Goal: Task Accomplishment & Management: Manage account settings

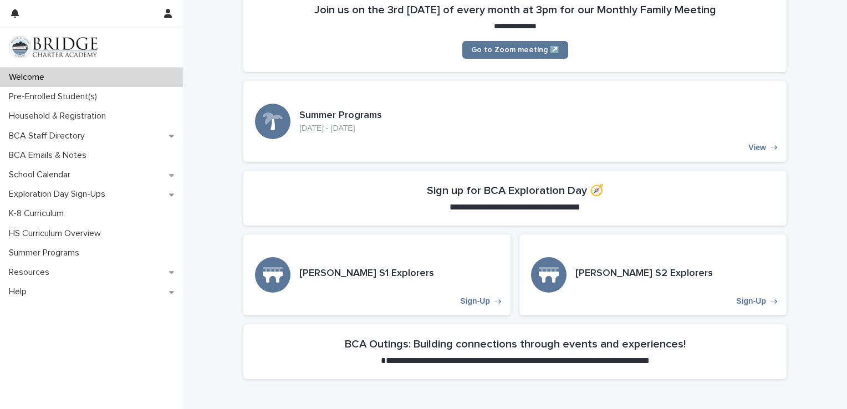
scroll to position [277, 0]
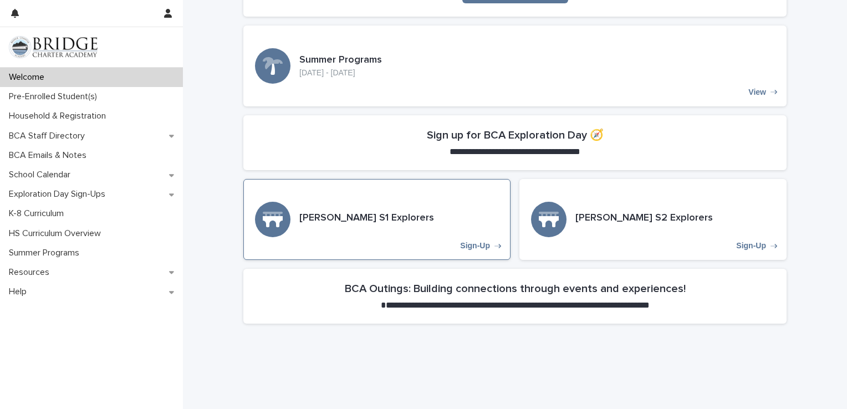
click at [264, 207] on div "Sign-Up" at bounding box center [272, 219] width 35 height 35
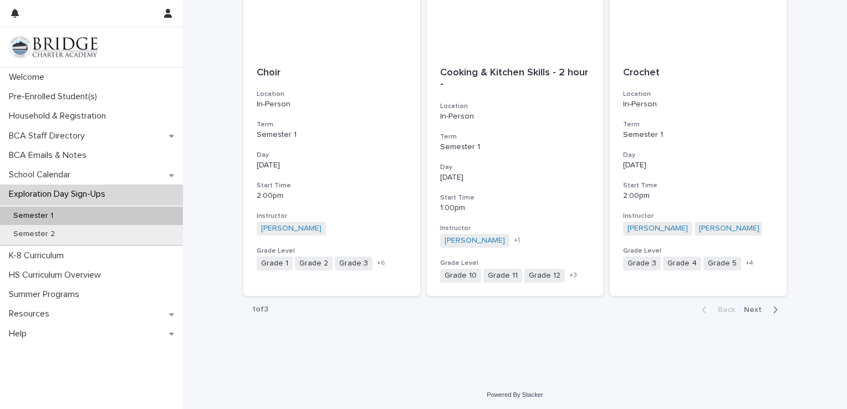
scroll to position [1249, 0]
click at [749, 309] on span "Next" at bounding box center [756, 310] width 24 height 8
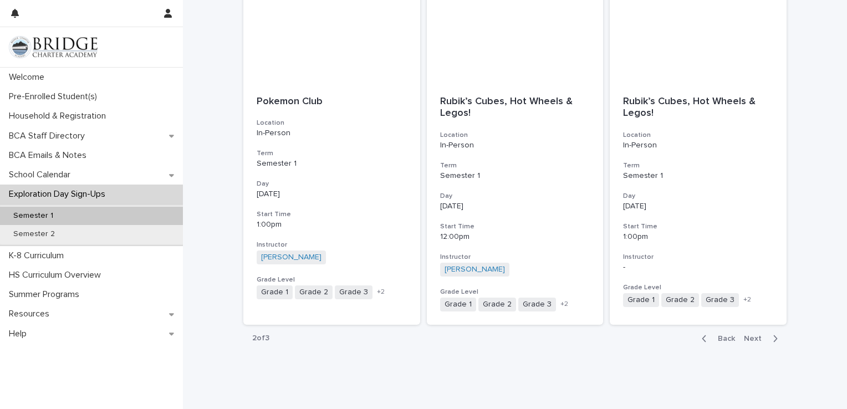
scroll to position [1249, 0]
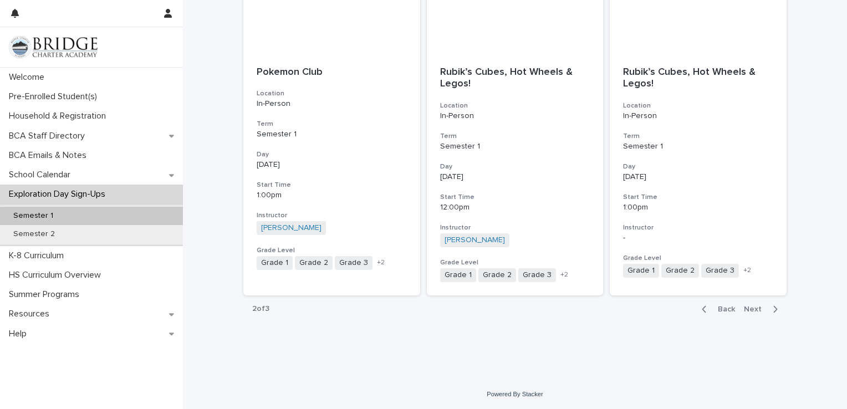
click at [747, 307] on span "Next" at bounding box center [756, 310] width 24 height 8
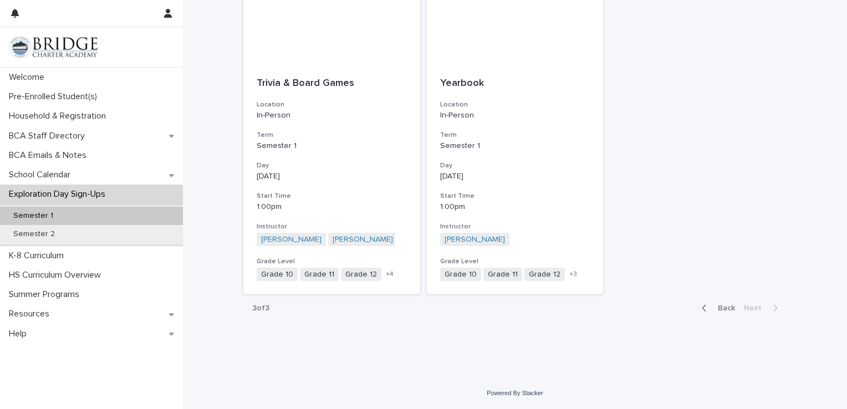
scroll to position [227, 0]
click at [729, 311] on span "Back" at bounding box center [723, 309] width 24 height 8
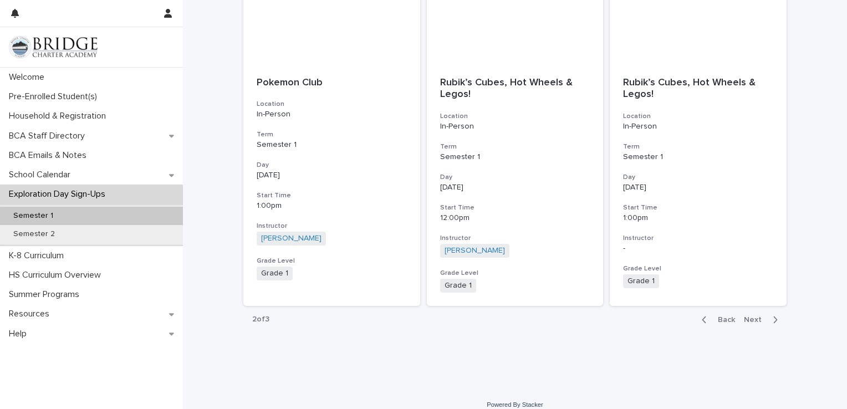
scroll to position [1249, 0]
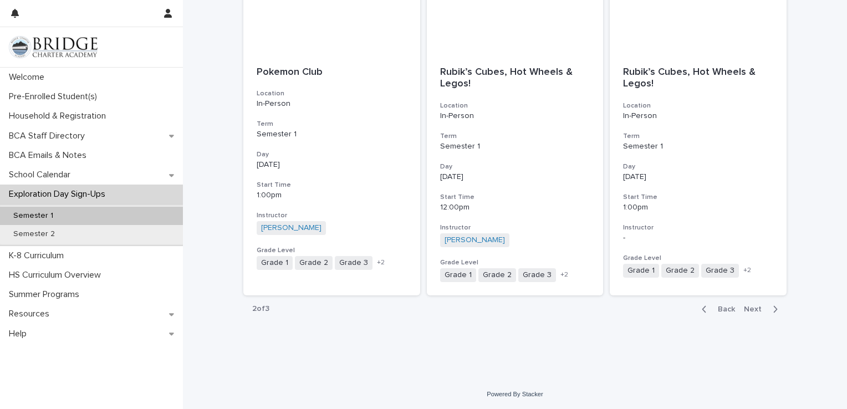
click at [725, 309] on span "Back" at bounding box center [723, 310] width 24 height 8
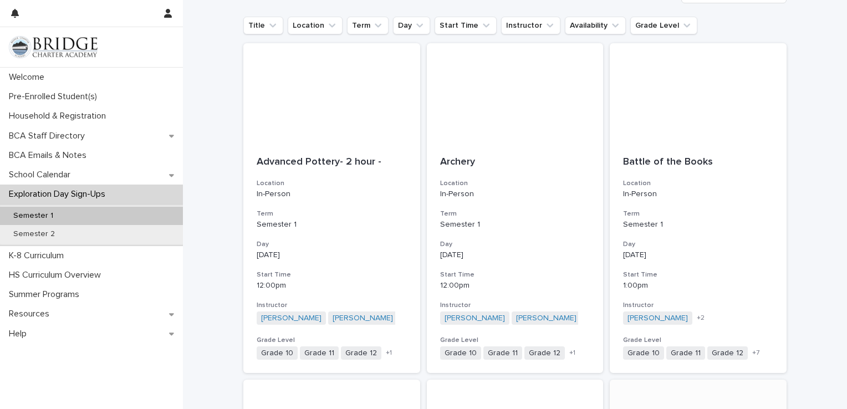
scroll to position [140, 0]
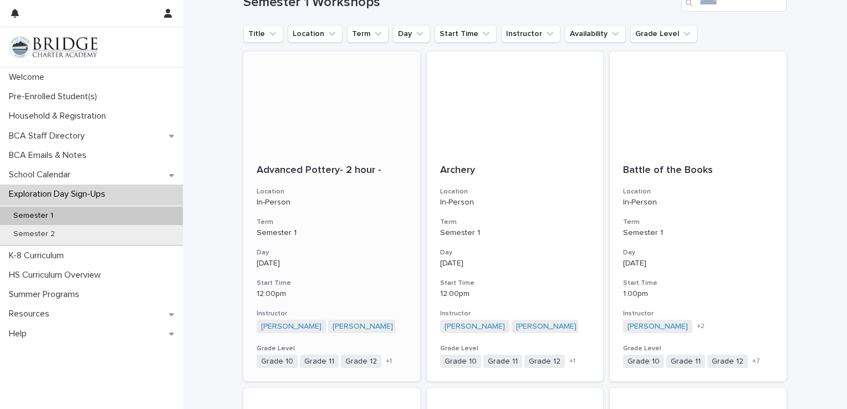
click at [330, 156] on div "Advanced Pottery- 2 hour - Location In-Person Term Semester 1 Day [DATE] Start …" at bounding box center [331, 266] width 177 height 231
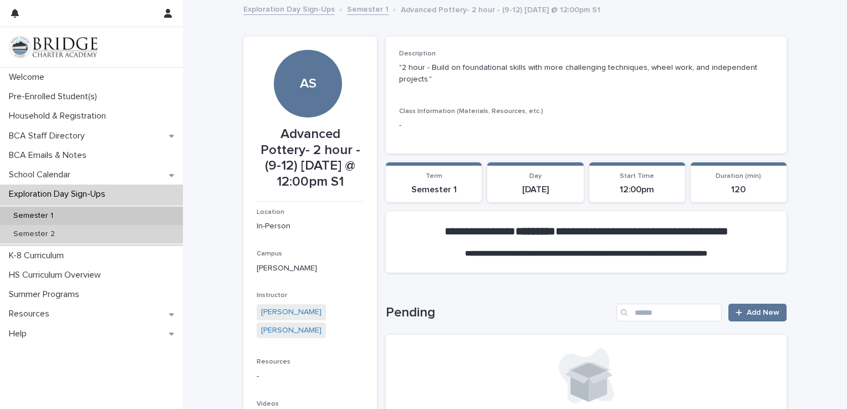
click at [61, 241] on div "Semester 2" at bounding box center [91, 234] width 183 height 18
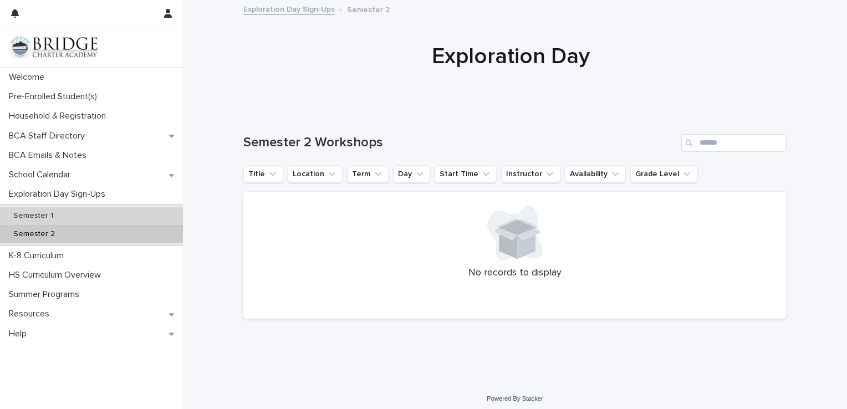
click at [63, 213] on div "Semester 1" at bounding box center [91, 216] width 183 height 18
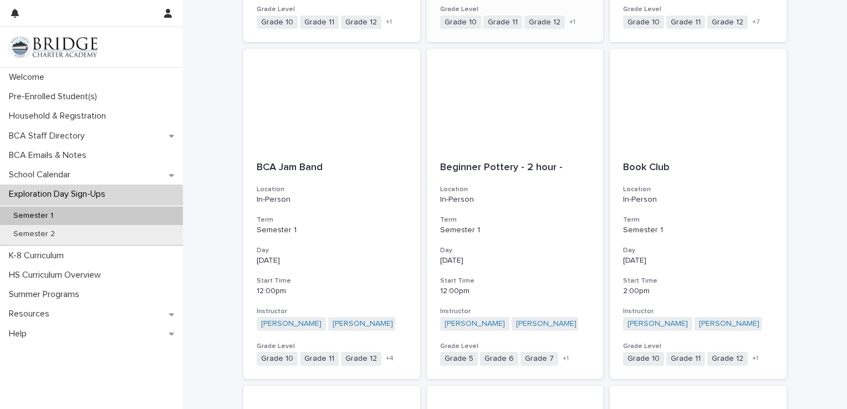
scroll to position [499, 0]
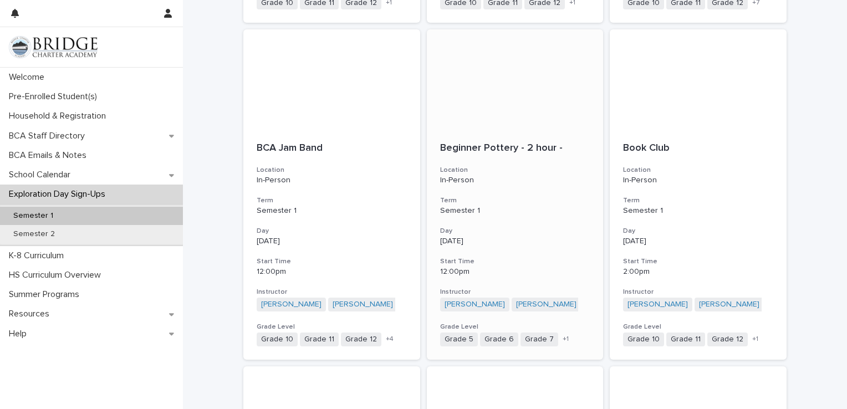
click at [537, 167] on h3 "Location" at bounding box center [515, 170] width 150 height 9
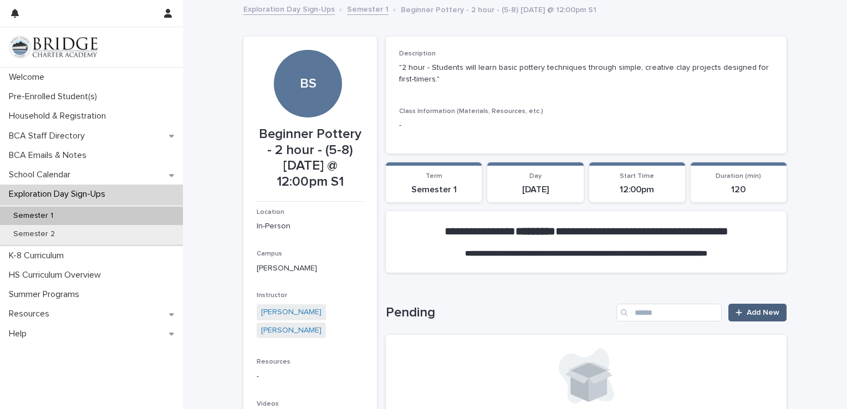
click at [747, 314] on span "Add New" at bounding box center [763, 313] width 33 height 8
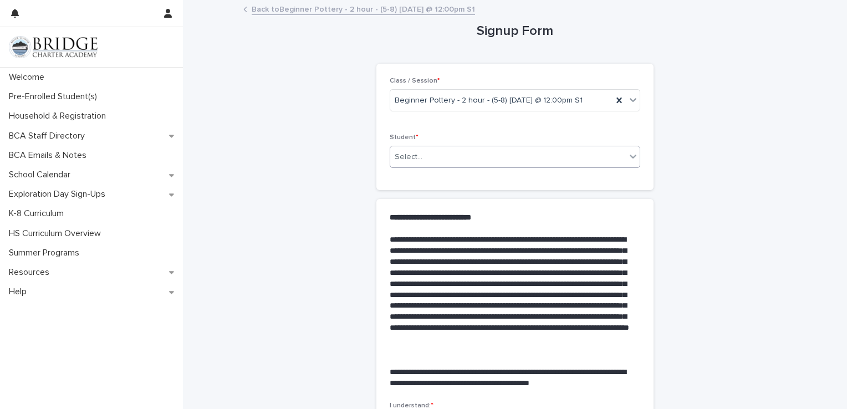
click at [628, 159] on icon at bounding box center [633, 156] width 11 height 11
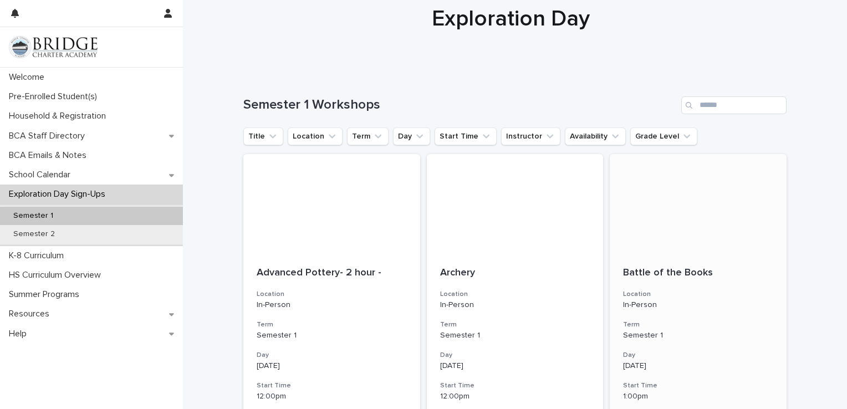
scroll to position [55, 0]
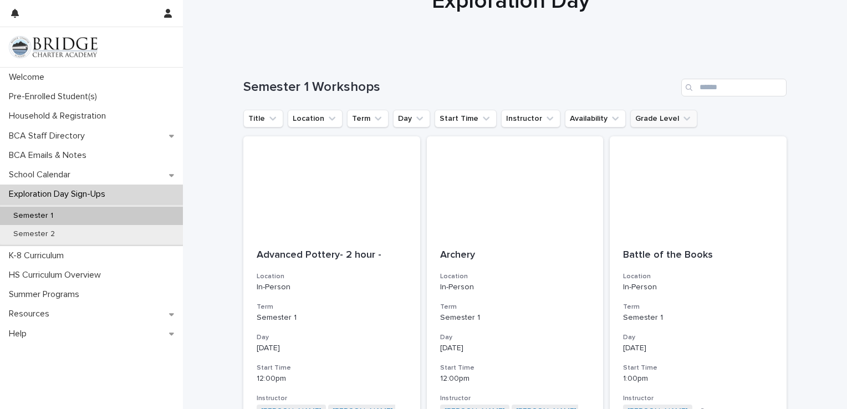
click at [659, 116] on button "Grade Level" at bounding box center [663, 119] width 67 height 18
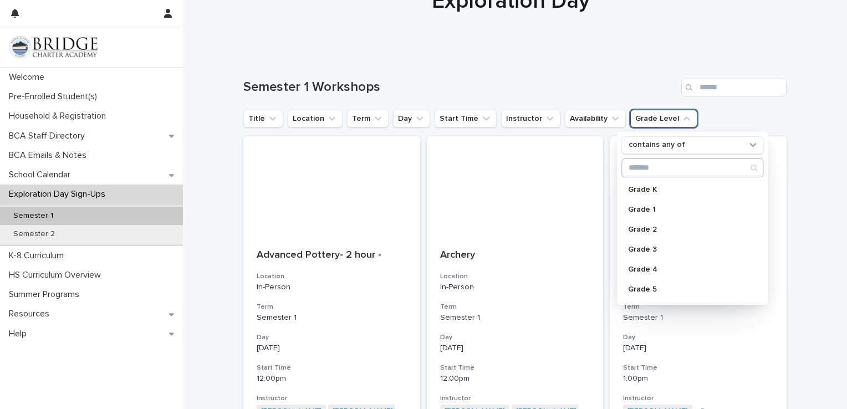
scroll to position [111, 0]
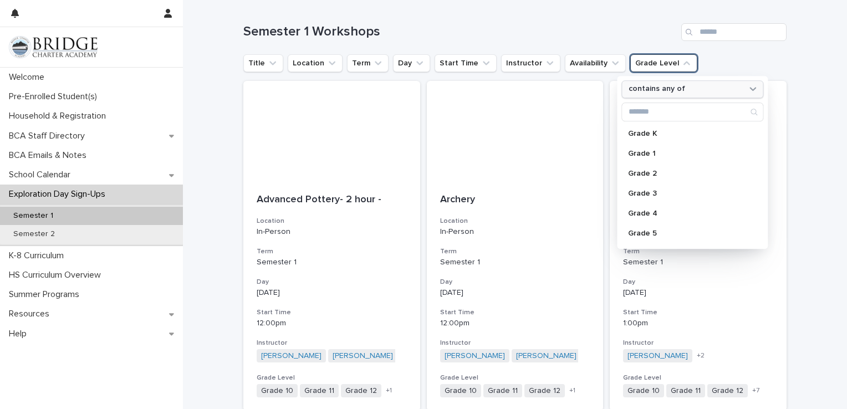
click at [693, 88] on div "contains any of" at bounding box center [685, 90] width 123 height 12
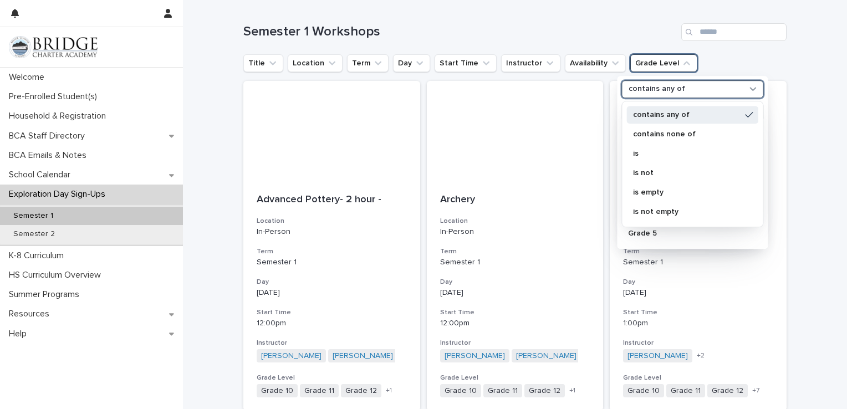
click at [693, 88] on div "contains any of" at bounding box center [685, 90] width 123 height 12
click at [643, 227] on div "Grade 5" at bounding box center [693, 234] width 142 height 18
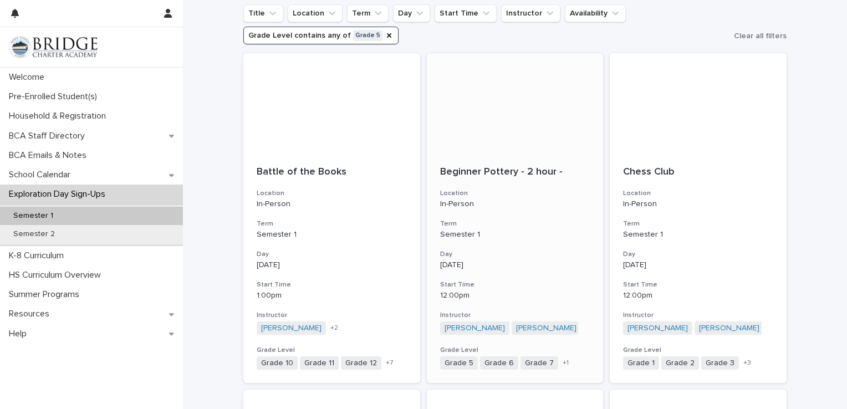
scroll to position [111, 0]
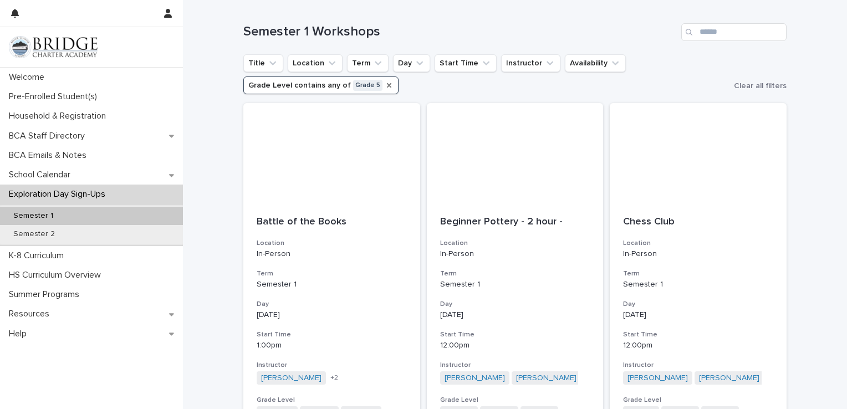
click at [385, 87] on icon "Grade Level" at bounding box center [389, 85] width 9 height 9
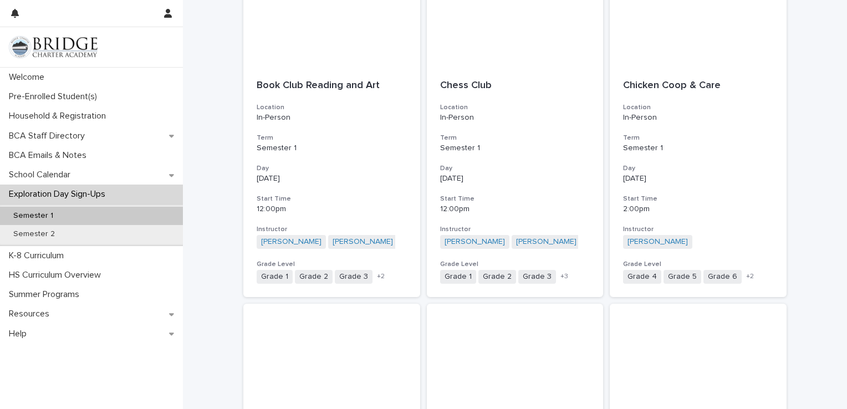
scroll to position [917, 0]
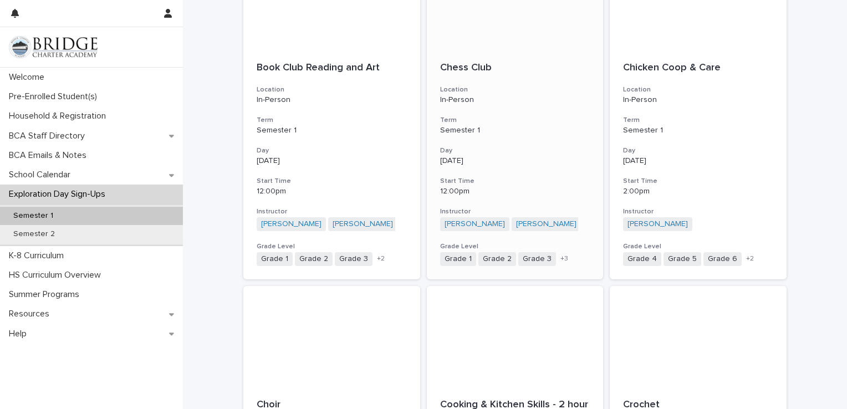
click at [561, 257] on span "+ 3" at bounding box center [565, 259] width 8 height 7
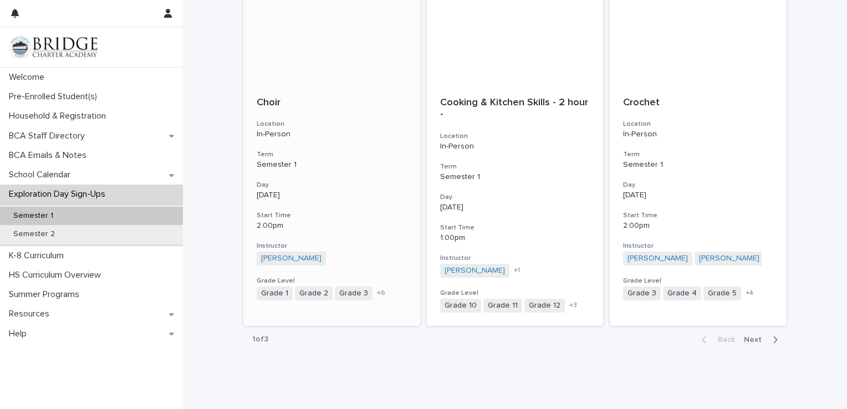
scroll to position [1220, 0]
click at [750, 337] on span "Next" at bounding box center [756, 339] width 24 height 8
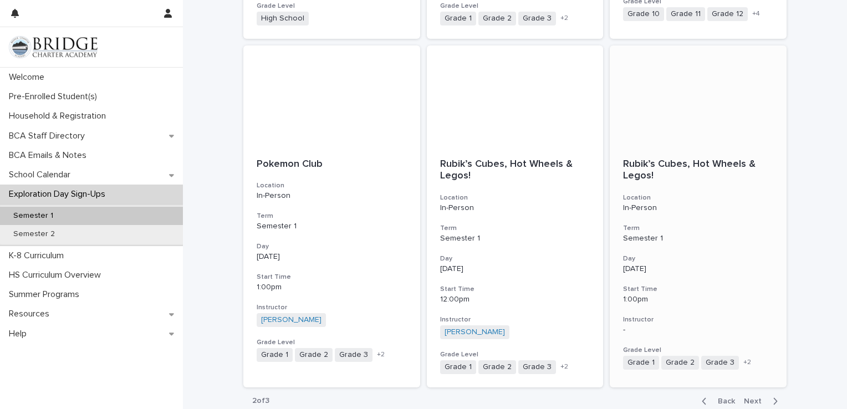
scroll to position [1164, 0]
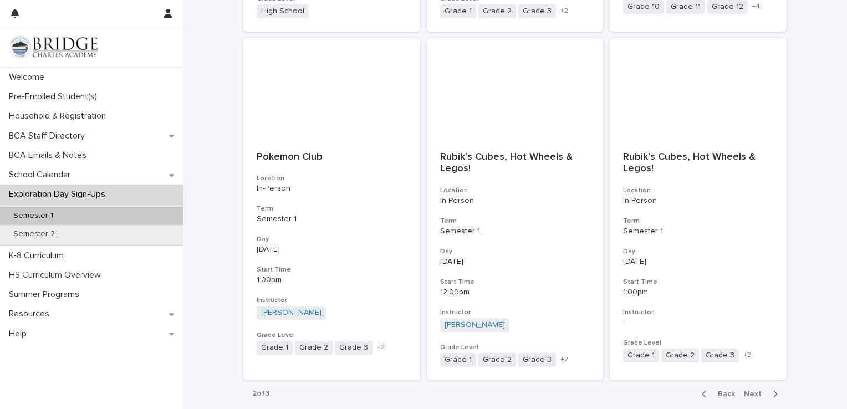
click at [752, 391] on span "Next" at bounding box center [756, 394] width 24 height 8
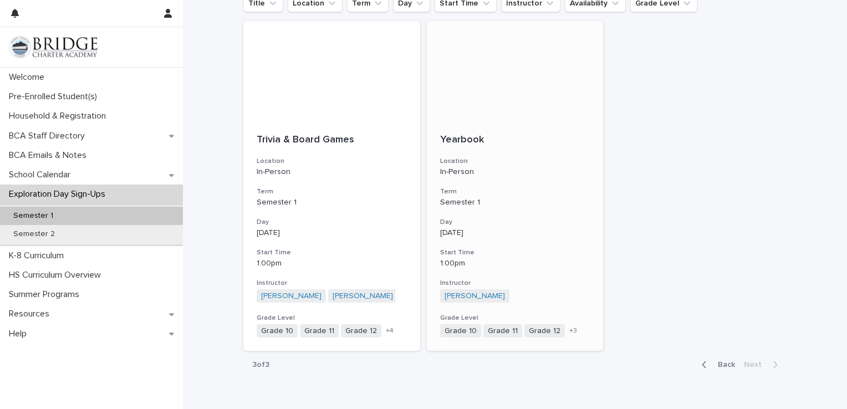
scroll to position [227, 0]
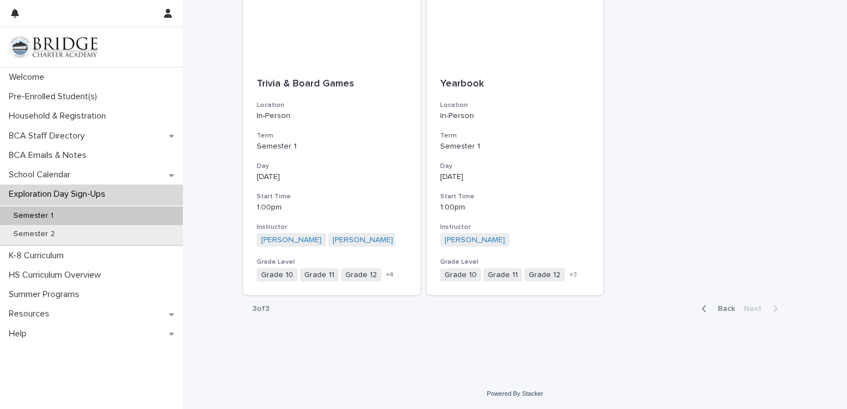
click at [722, 309] on span "Back" at bounding box center [723, 309] width 24 height 8
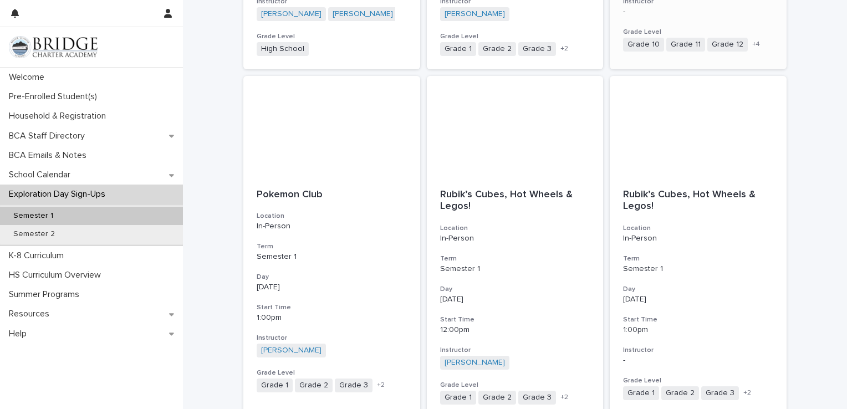
scroll to position [1249, 0]
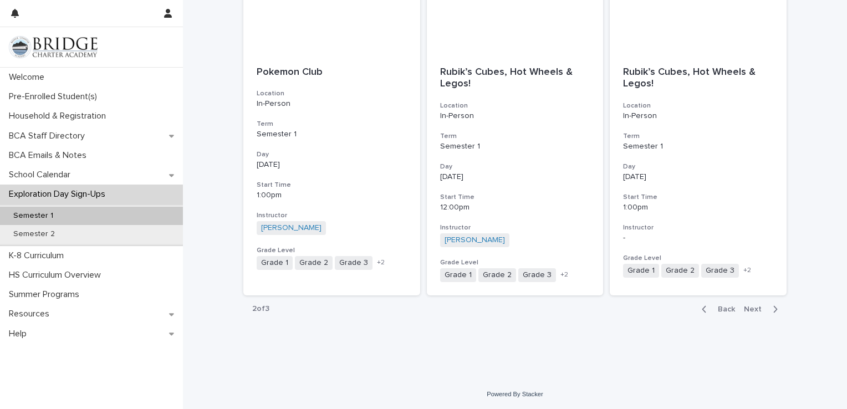
click at [718, 307] on span "Back" at bounding box center [723, 310] width 24 height 8
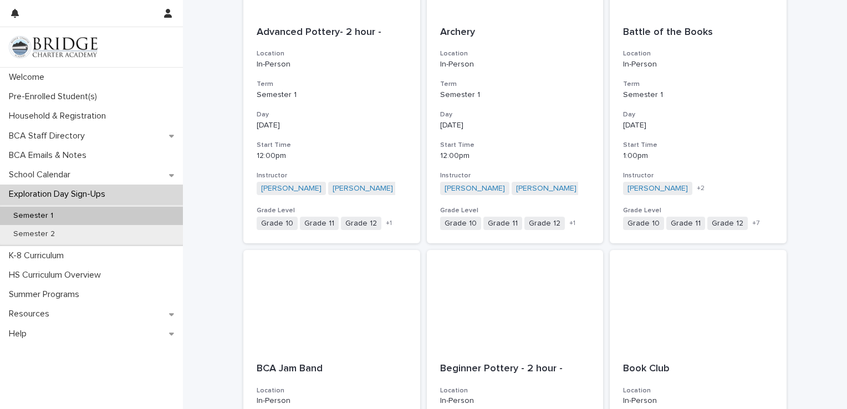
scroll to position [251, 0]
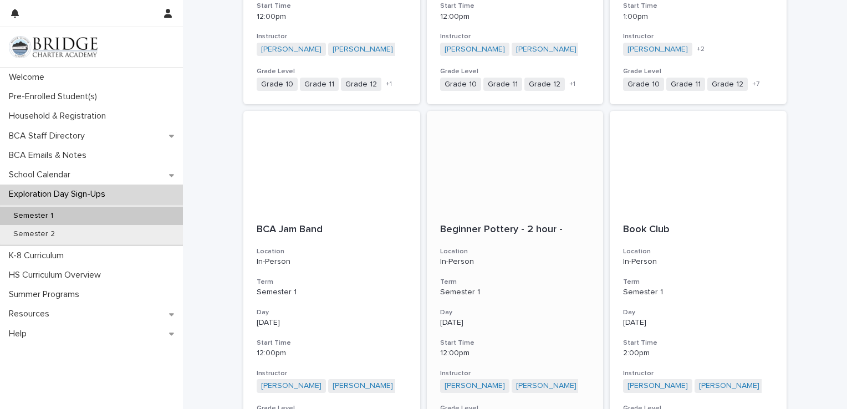
click at [540, 288] on p "Semester 1" at bounding box center [515, 292] width 150 height 9
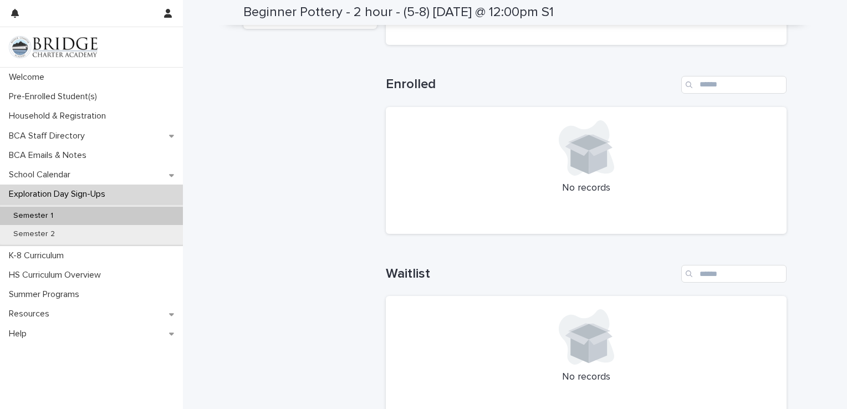
scroll to position [347, 0]
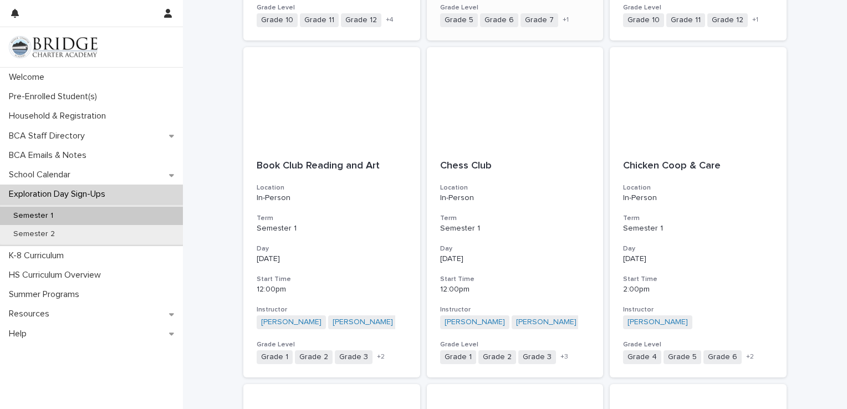
scroll to position [832, 0]
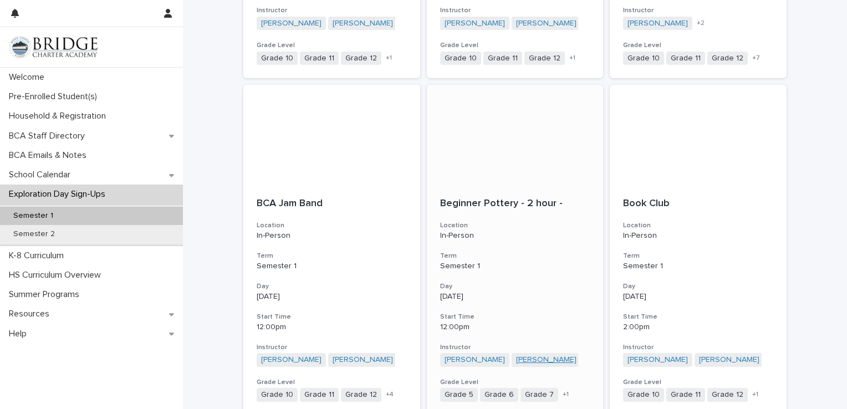
click at [518, 194] on div "Beginner Pottery - 2 hour - Location In-Person Term Semester 1 Day [DATE] Start…" at bounding box center [515, 300] width 177 height 231
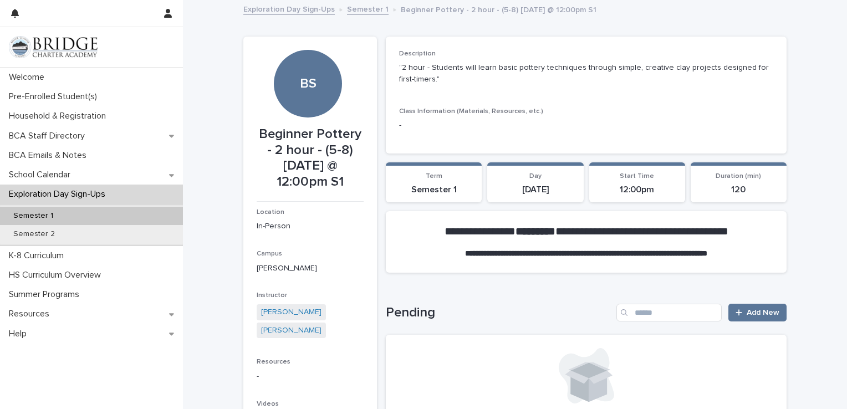
scroll to position [111, 0]
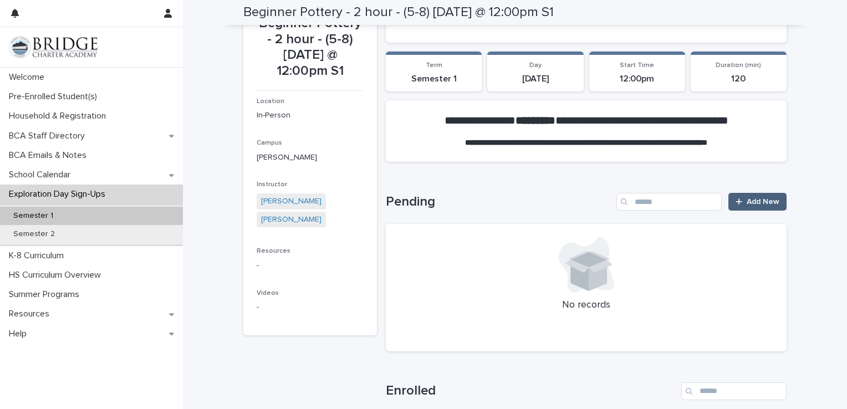
click at [764, 206] on link "Add New" at bounding box center [758, 202] width 58 height 18
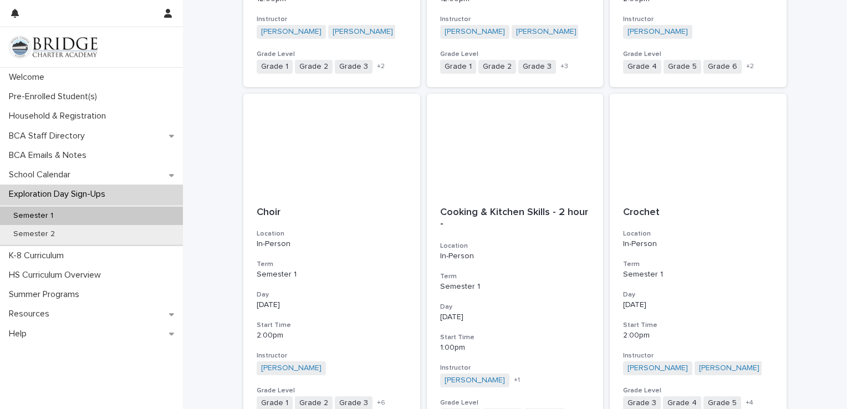
scroll to position [1164, 0]
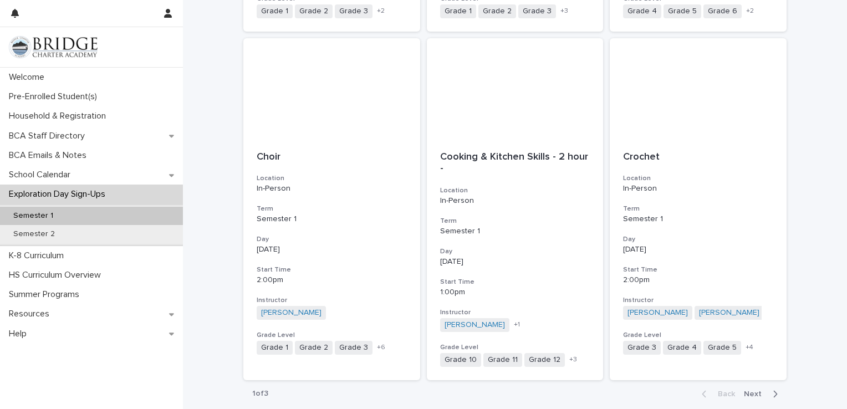
click at [761, 390] on span "Next" at bounding box center [756, 394] width 24 height 8
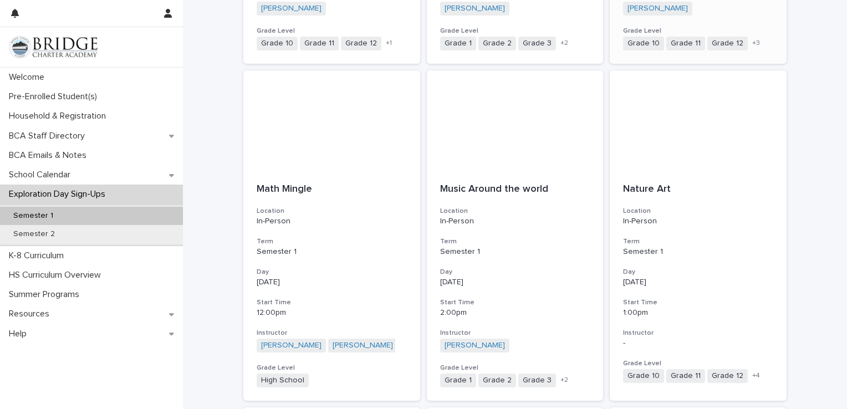
scroll to position [832, 0]
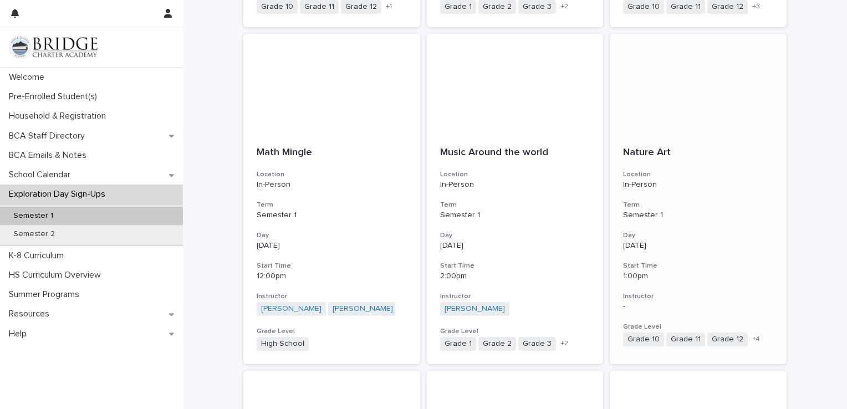
click at [679, 181] on p "In-Person" at bounding box center [698, 184] width 150 height 9
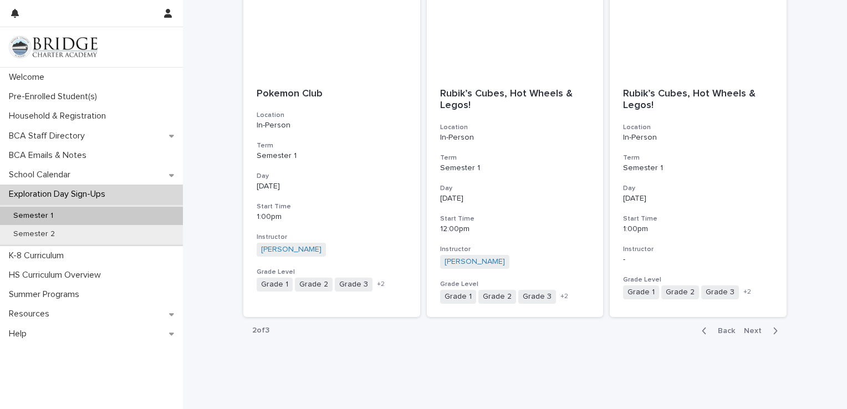
scroll to position [1249, 0]
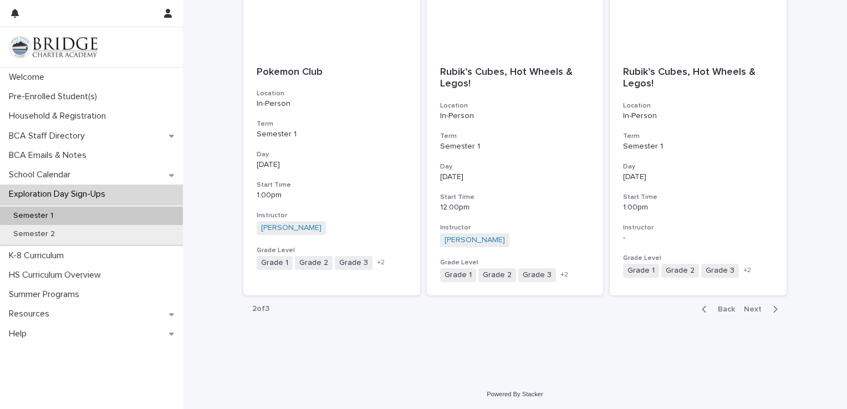
click at [750, 309] on span "Next" at bounding box center [756, 310] width 24 height 8
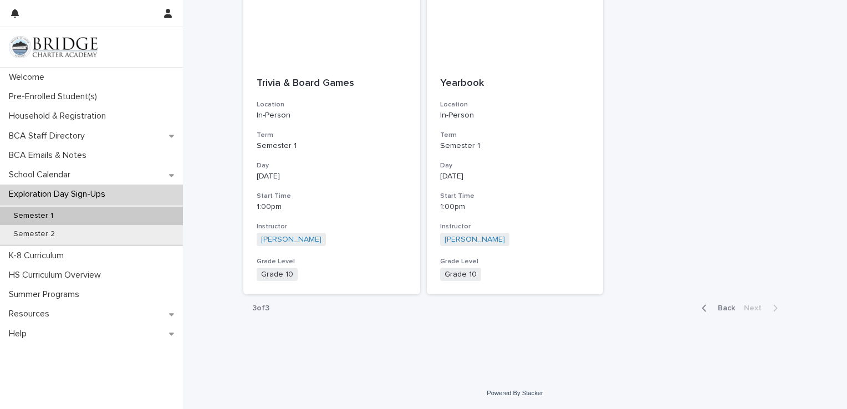
scroll to position [227, 0]
click at [721, 309] on span "Back" at bounding box center [723, 309] width 24 height 8
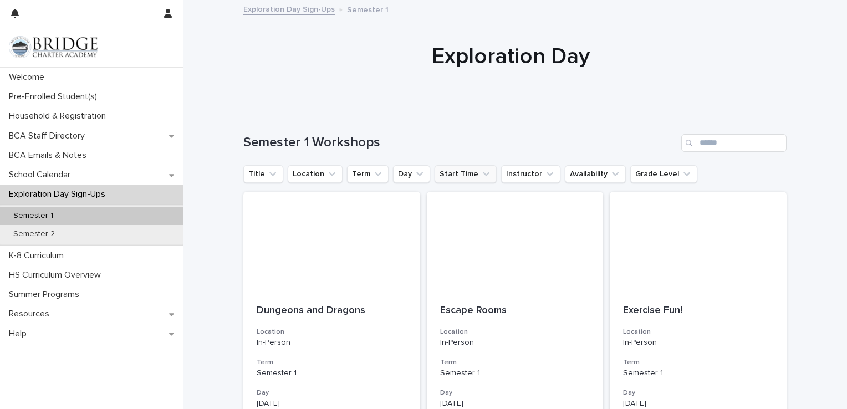
click at [478, 174] on button "Start Time" at bounding box center [466, 174] width 62 height 18
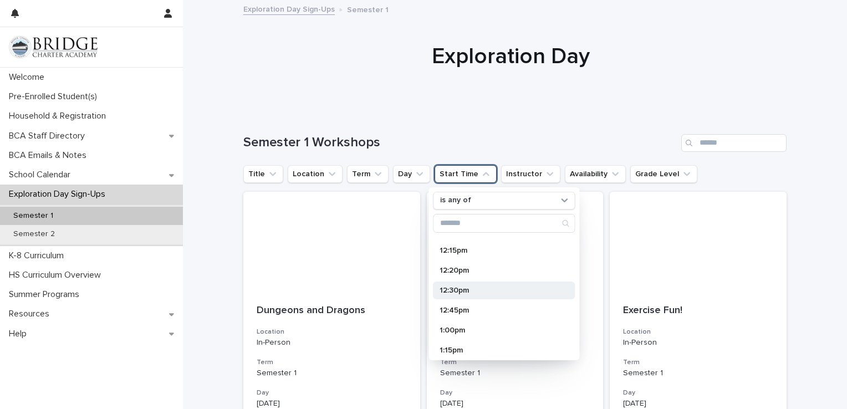
scroll to position [191, 0]
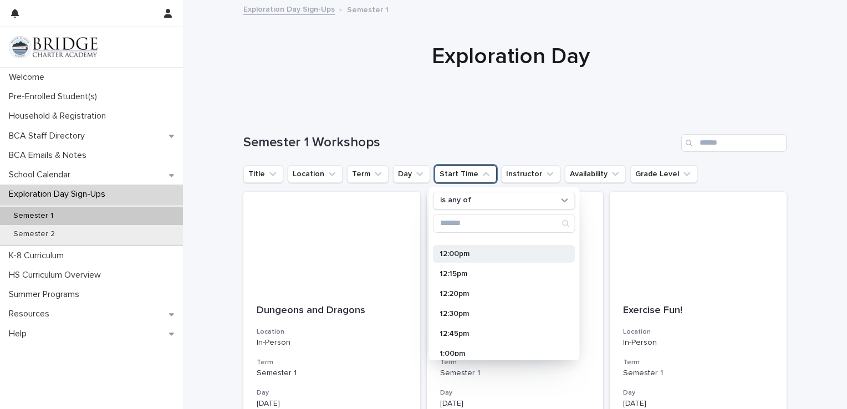
click at [457, 255] on p "12:00pm" at bounding box center [499, 254] width 118 height 8
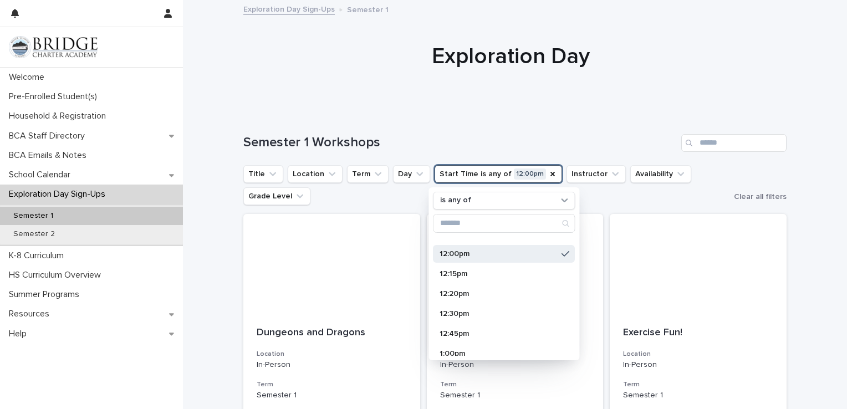
click at [613, 199] on ul "Title Location Term Day Start Time is any of 12:00pm is any of 8:30am 9:00am 9:…" at bounding box center [486, 185] width 491 height 44
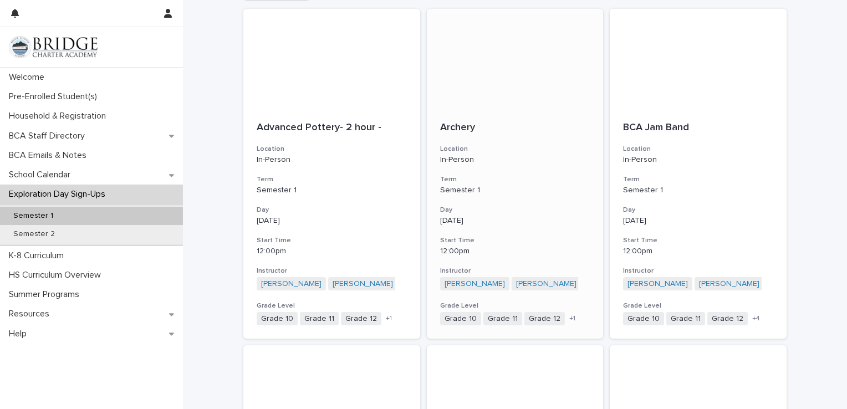
scroll to position [222, 0]
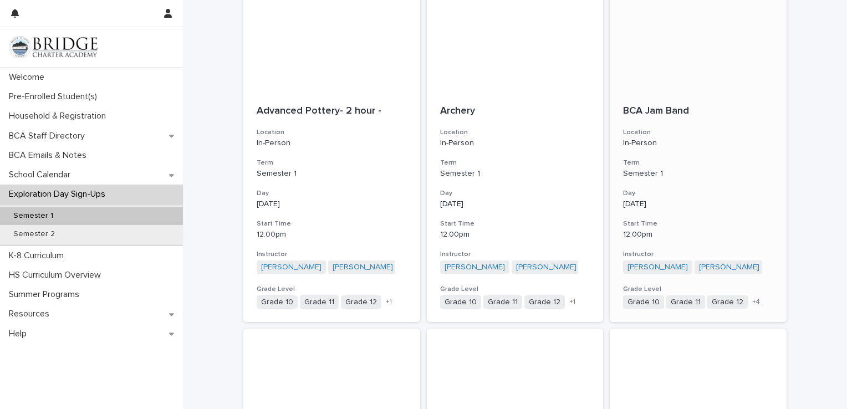
click at [653, 129] on h3 "Location" at bounding box center [698, 132] width 150 height 9
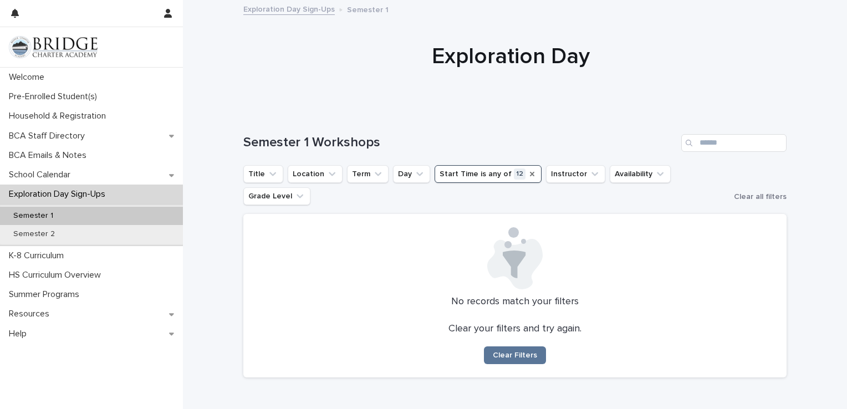
click at [528, 171] on icon "Start Time" at bounding box center [532, 174] width 9 height 9
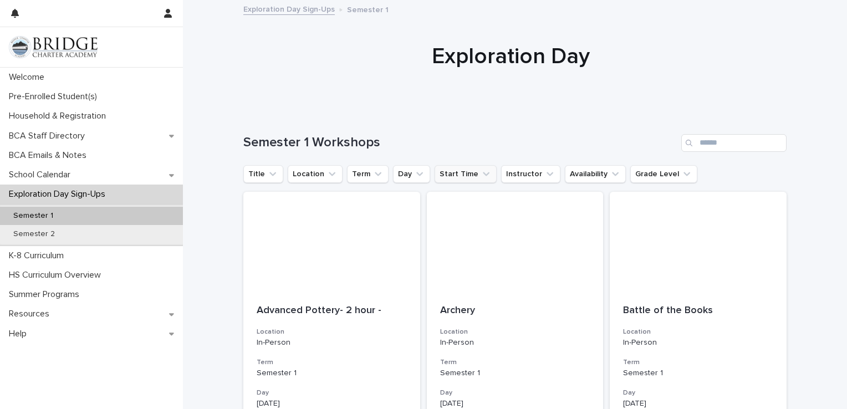
click at [481, 172] on icon "Start Time" at bounding box center [486, 174] width 11 height 11
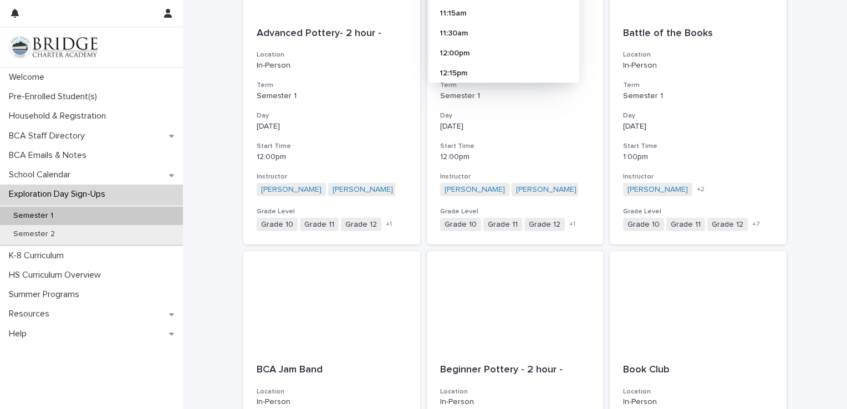
scroll to position [111, 0]
click at [482, 53] on p "12:00pm" at bounding box center [499, 56] width 118 height 8
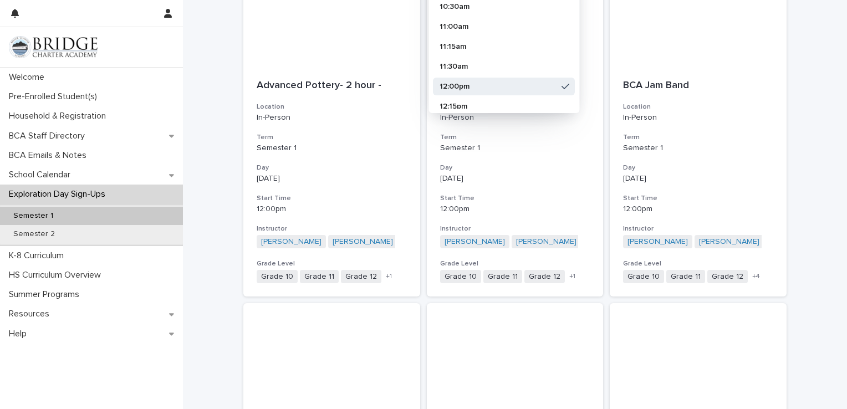
scroll to position [222, 0]
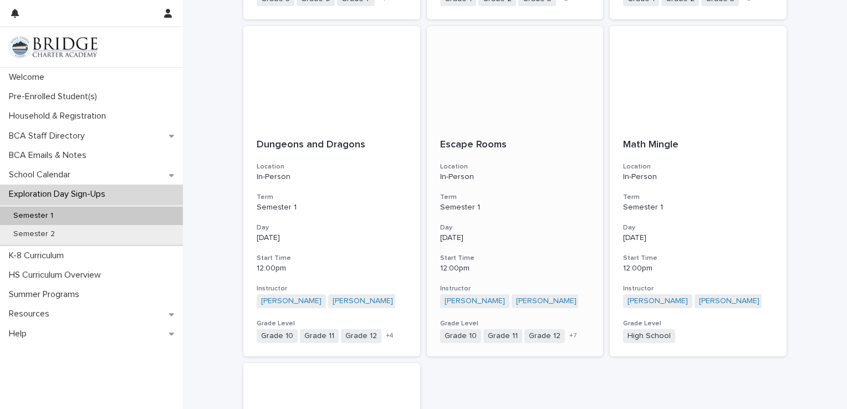
scroll to position [828, 0]
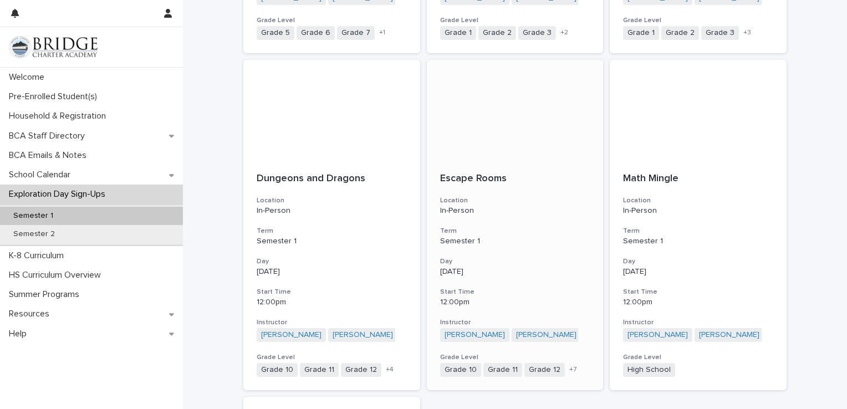
click at [511, 243] on p "Semester 1" at bounding box center [515, 241] width 150 height 9
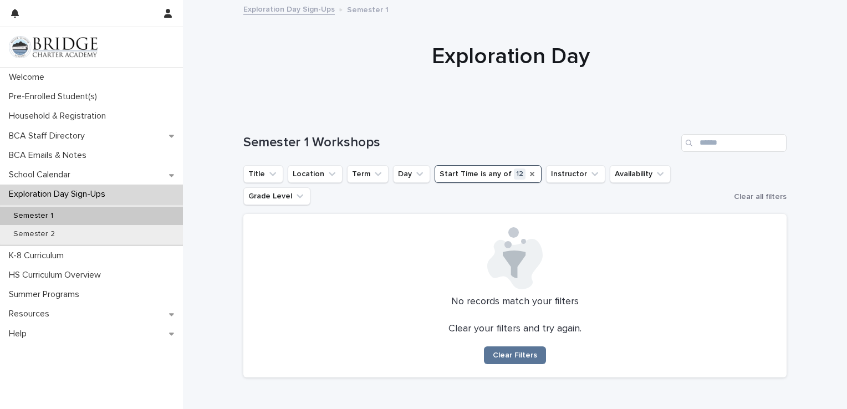
click at [528, 171] on icon "Start Time" at bounding box center [532, 174] width 9 height 9
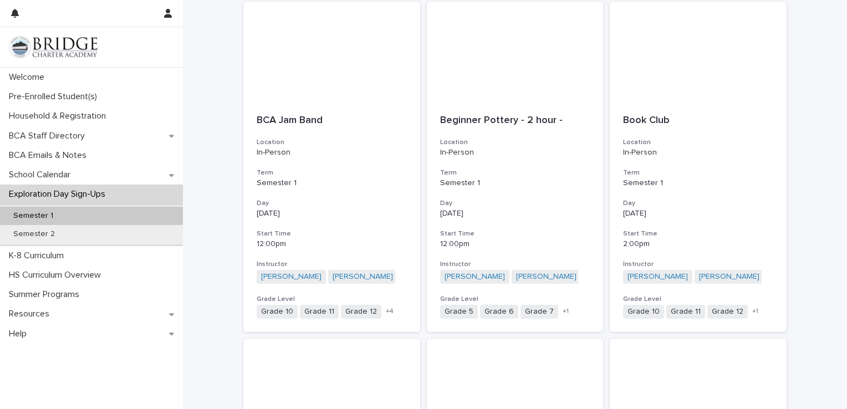
scroll to position [554, 0]
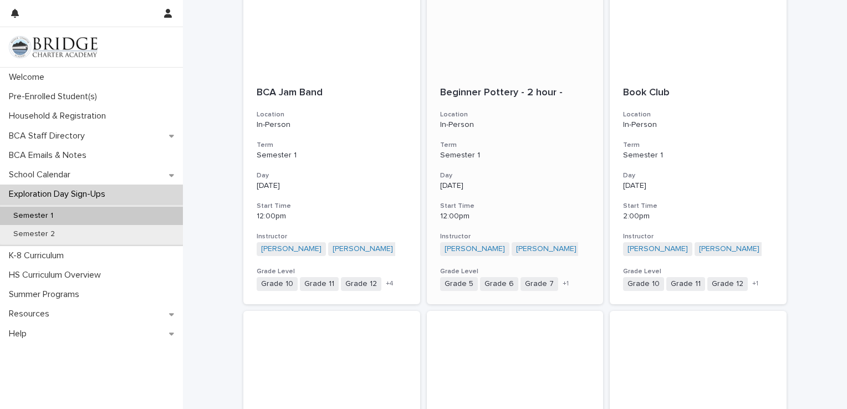
click at [509, 98] on p "Beginner Pottery - 2 hour -" at bounding box center [515, 93] width 150 height 12
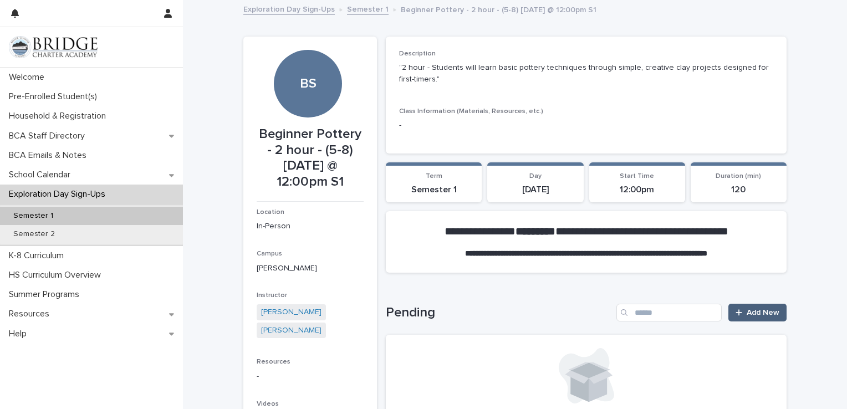
click at [761, 307] on link "Add New" at bounding box center [758, 313] width 58 height 18
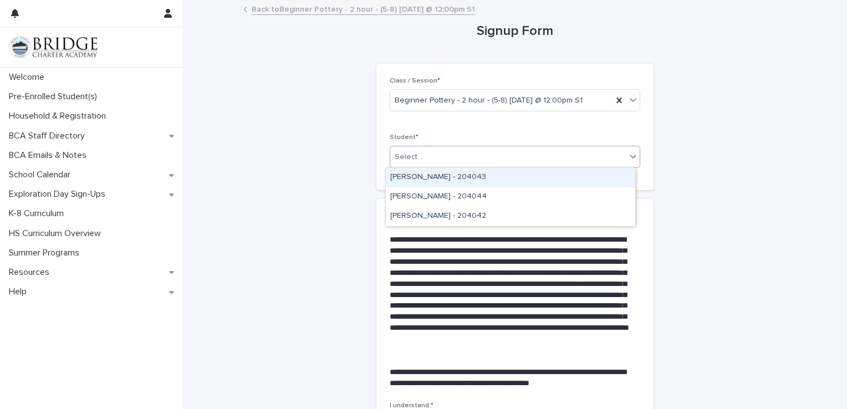
click at [631, 158] on icon at bounding box center [633, 156] width 11 height 11
click at [532, 181] on div "[PERSON_NAME] - 204043" at bounding box center [511, 177] width 250 height 19
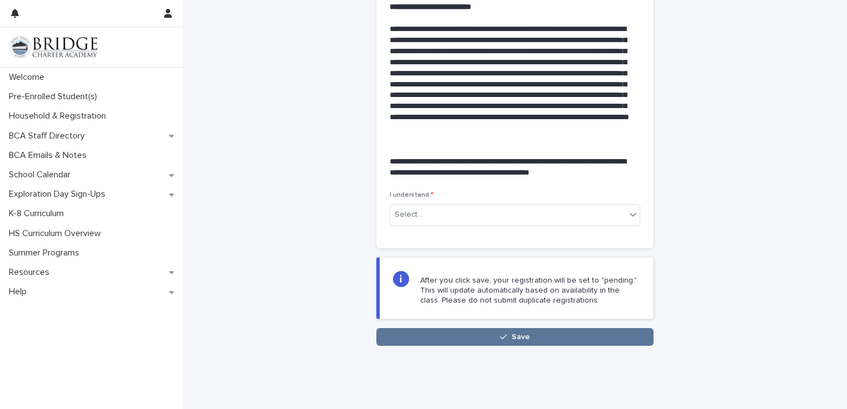
scroll to position [222, 0]
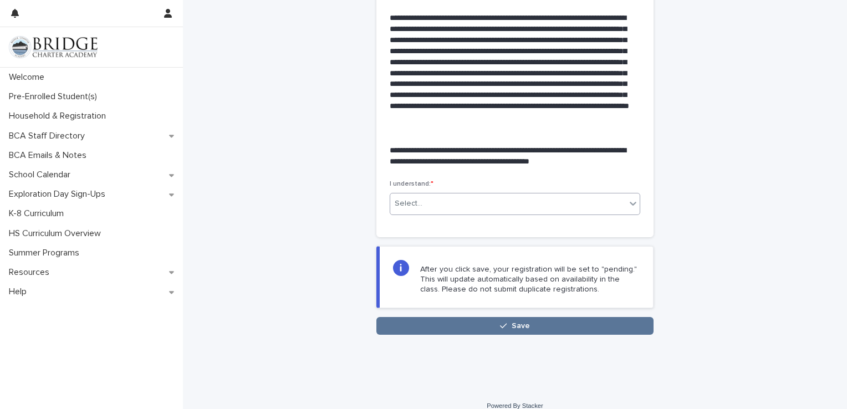
click at [519, 200] on div "Select..." at bounding box center [508, 204] width 236 height 18
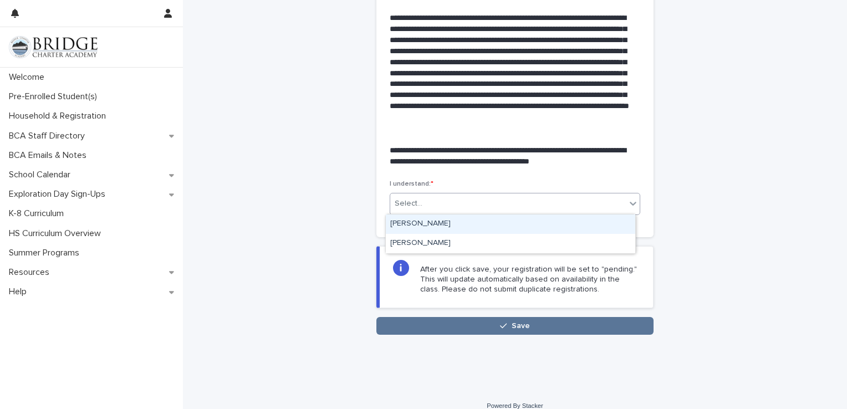
click at [495, 221] on div "[PERSON_NAME]" at bounding box center [511, 224] width 250 height 19
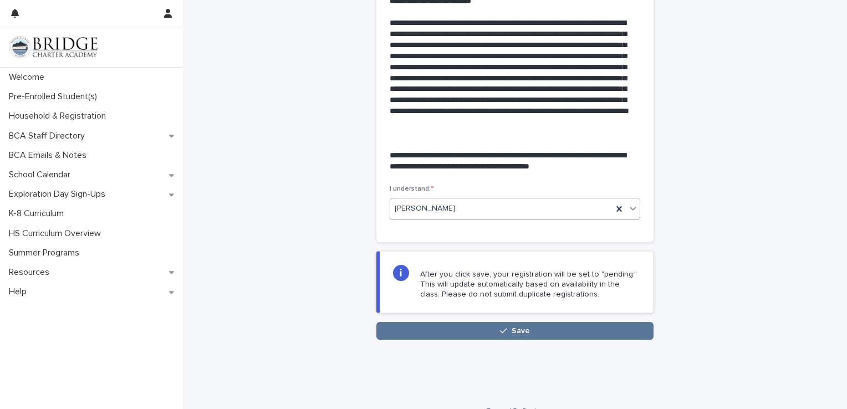
scroll to position [233, 0]
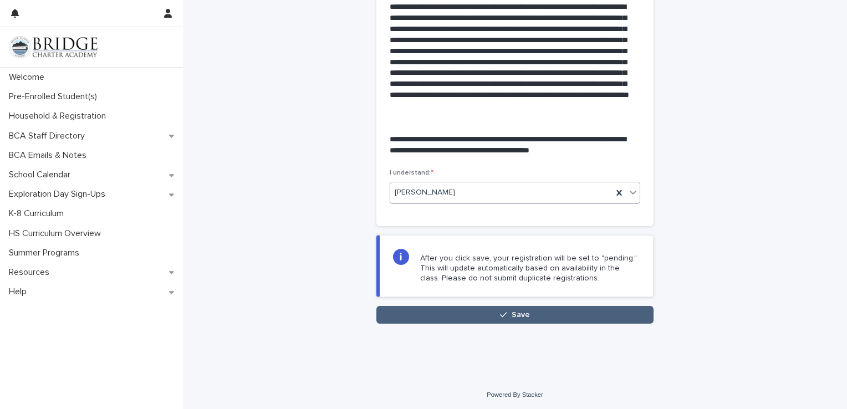
click at [532, 312] on button "Save" at bounding box center [514, 315] width 277 height 18
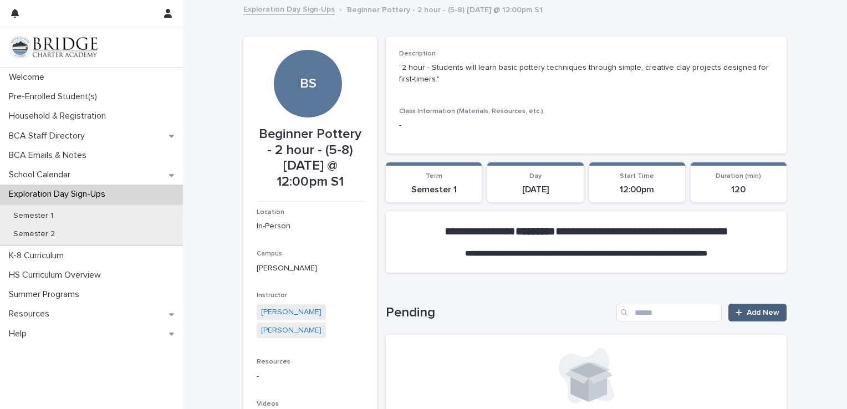
click at [761, 312] on span "Add New" at bounding box center [763, 313] width 33 height 8
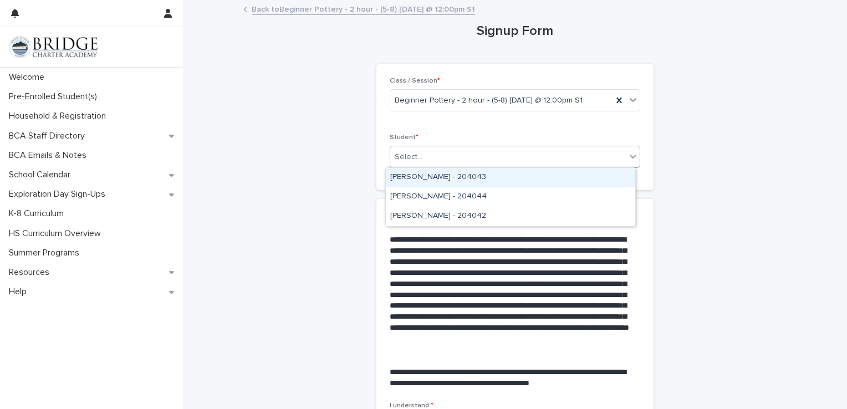
click at [632, 157] on icon at bounding box center [633, 156] width 11 height 11
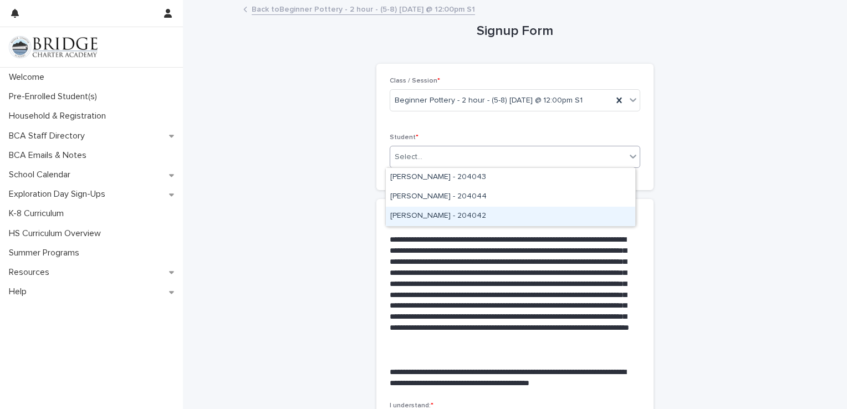
click at [556, 214] on div "[PERSON_NAME] - 204042" at bounding box center [511, 216] width 250 height 19
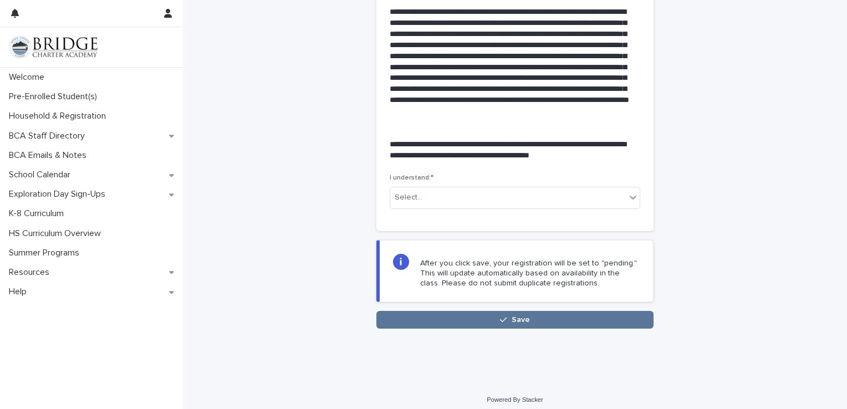
scroll to position [233, 0]
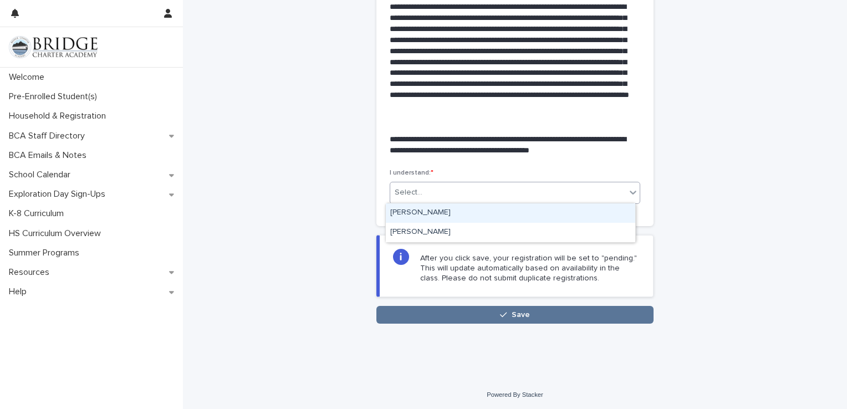
click at [627, 194] on div at bounding box center [633, 192] width 13 height 20
click at [584, 213] on div "[PERSON_NAME]" at bounding box center [511, 212] width 250 height 19
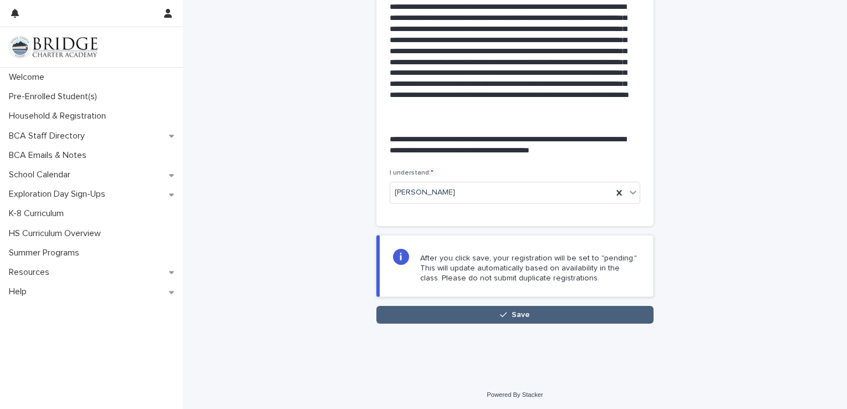
click at [535, 313] on button "Save" at bounding box center [514, 315] width 277 height 18
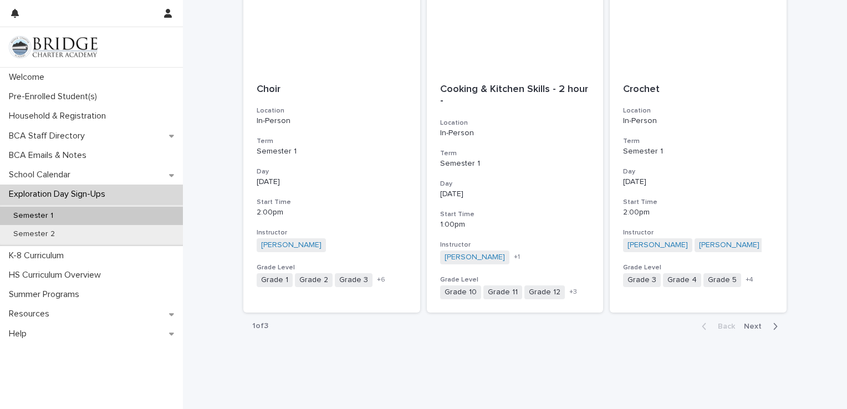
scroll to position [1249, 0]
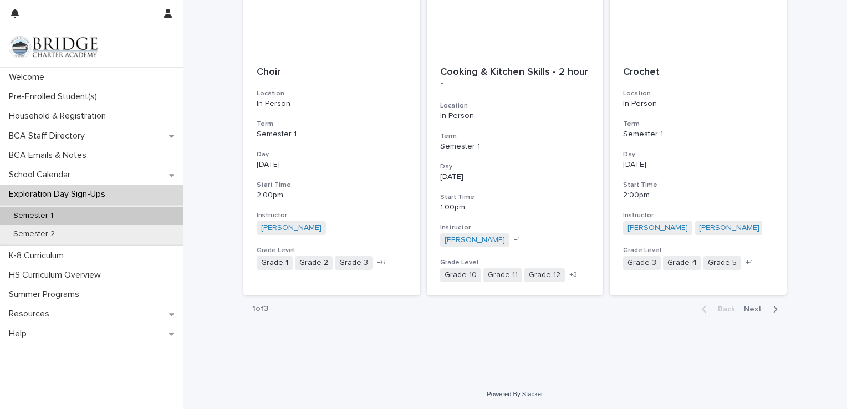
click at [759, 307] on span "Next" at bounding box center [756, 310] width 24 height 8
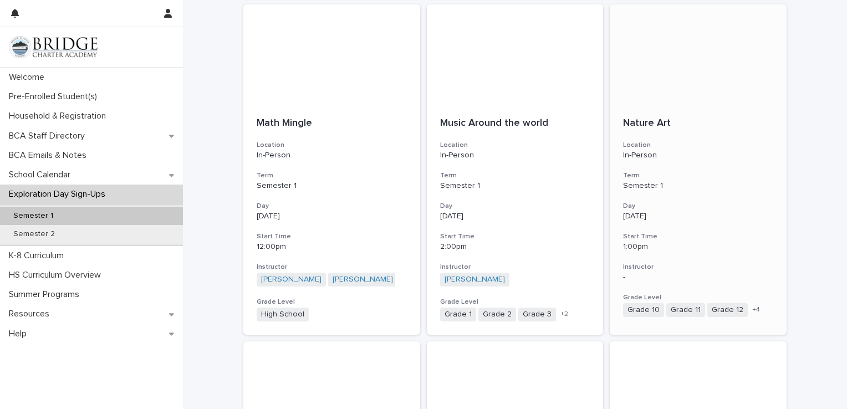
click at [697, 166] on div "Nature Art Location In-Person Term Semester 1 Day [DATE] Start Time 1:00pm Inst…" at bounding box center [698, 217] width 177 height 226
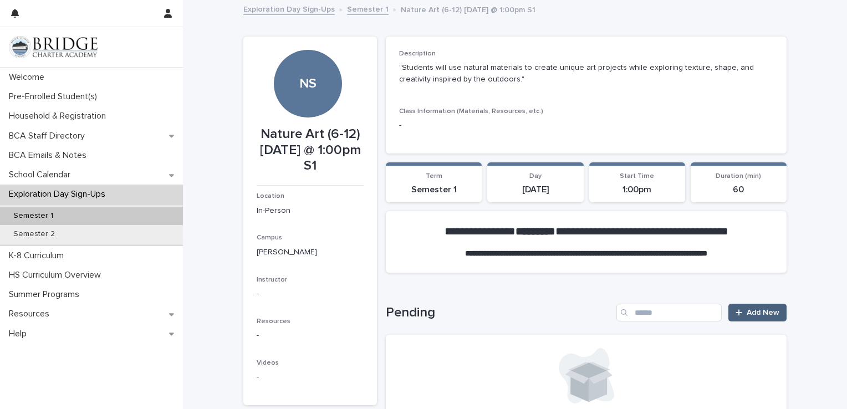
click at [739, 315] on icon at bounding box center [739, 313] width 7 height 8
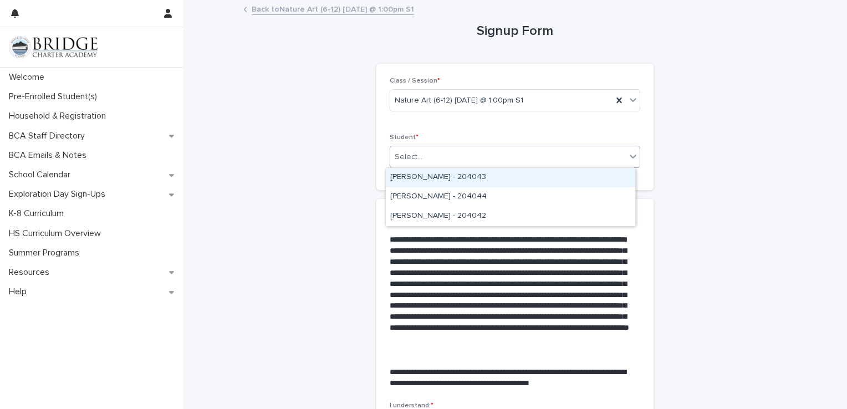
click at [629, 154] on icon at bounding box center [633, 156] width 11 height 11
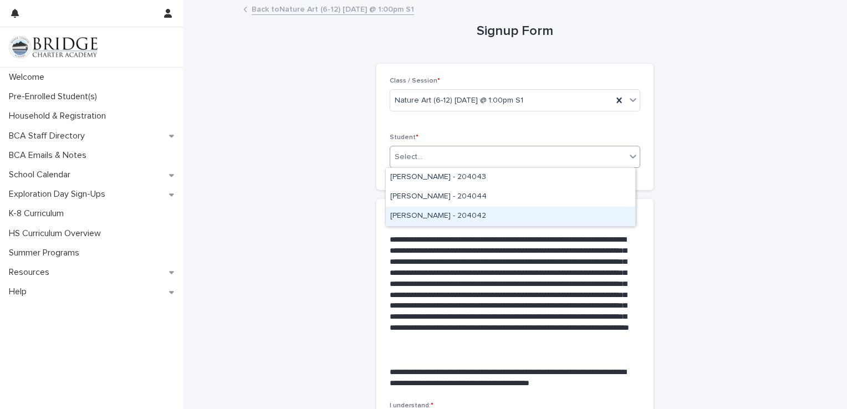
click at [472, 214] on div "[PERSON_NAME] - 204042" at bounding box center [511, 216] width 250 height 19
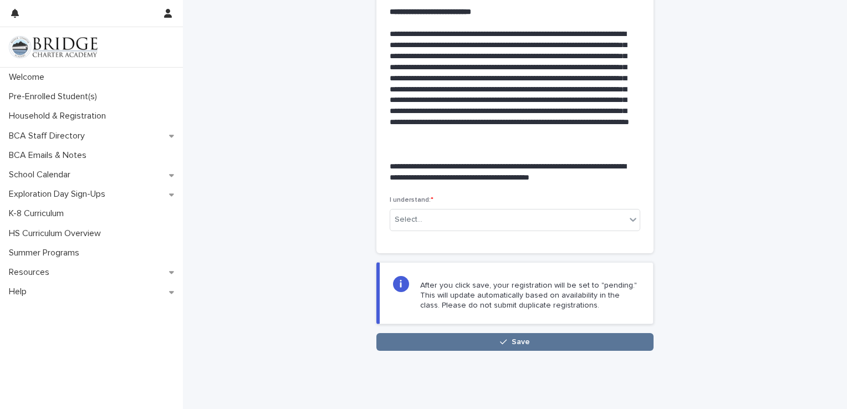
scroll to position [233, 0]
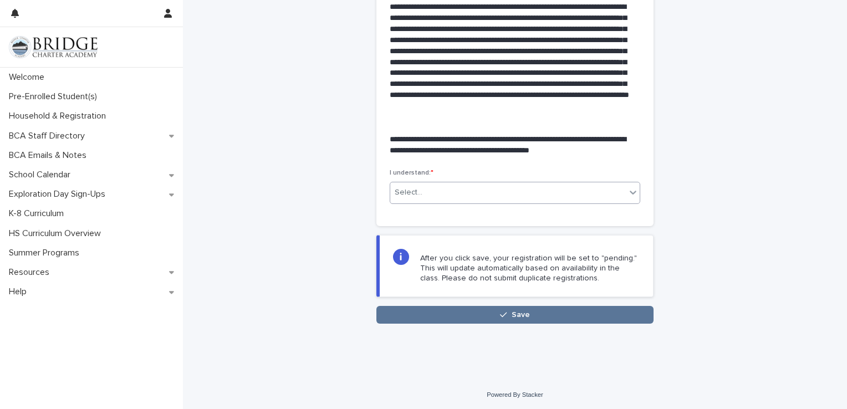
click at [568, 186] on div "Select..." at bounding box center [508, 193] width 236 height 18
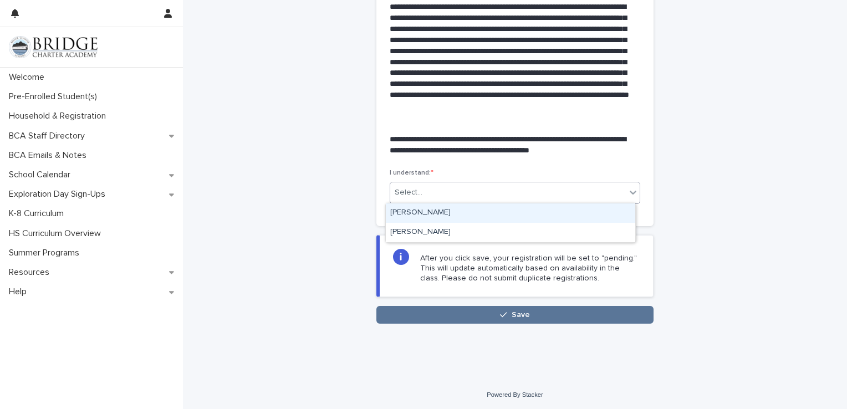
click at [553, 208] on div "[PERSON_NAME]" at bounding box center [511, 212] width 250 height 19
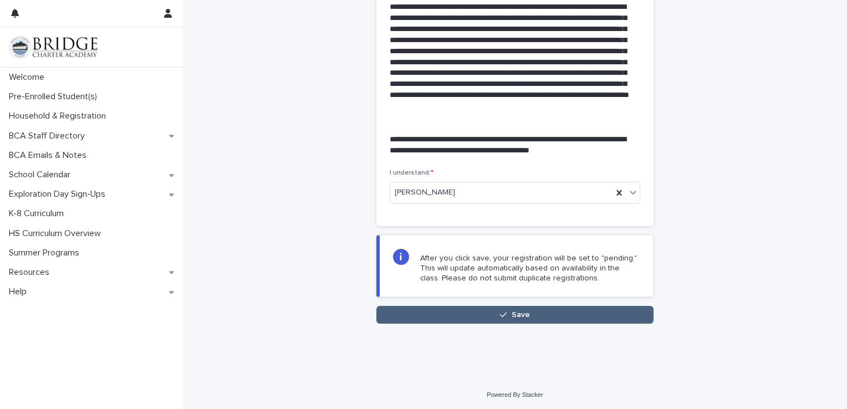
click at [561, 316] on button "Save" at bounding box center [514, 315] width 277 height 18
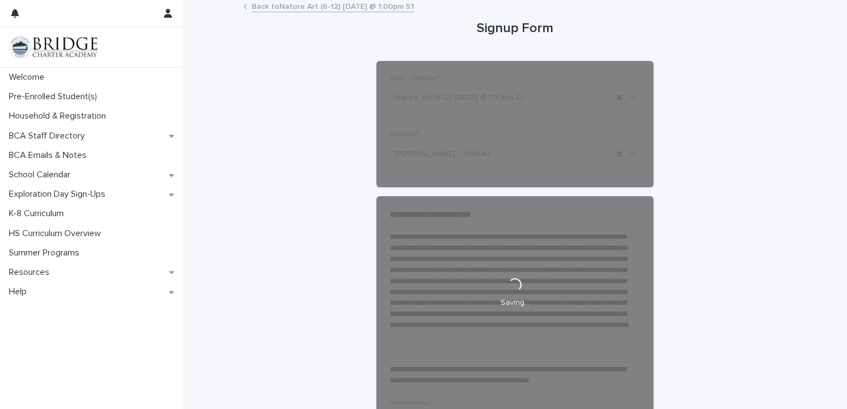
scroll to position [0, 0]
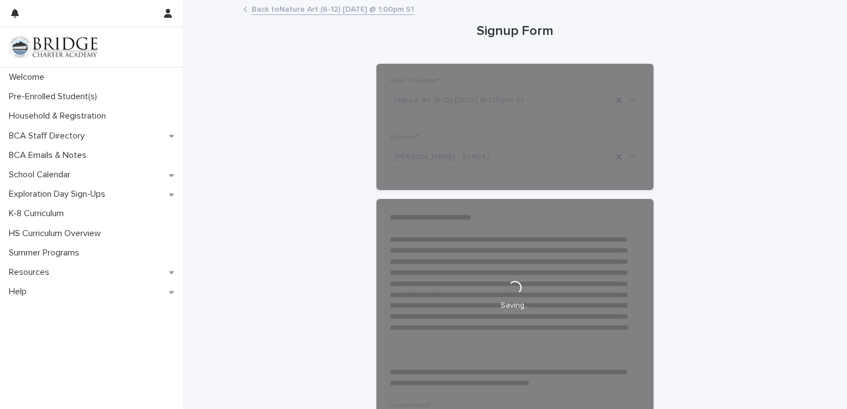
click at [614, 159] on div "Loading... Saving…" at bounding box center [514, 296] width 277 height 487
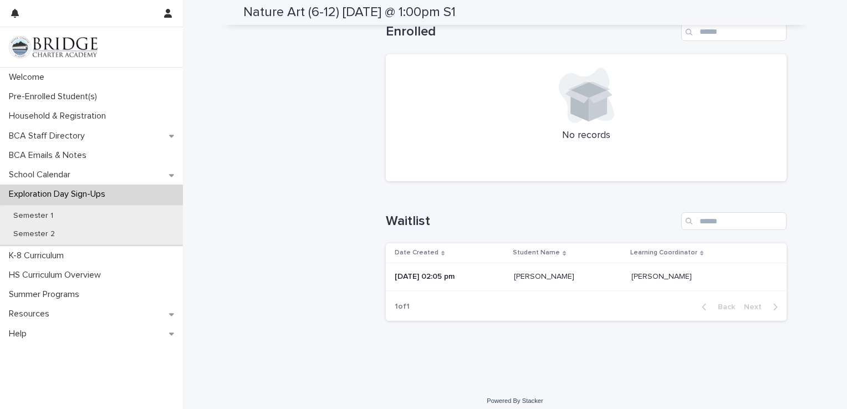
scroll to position [477, 0]
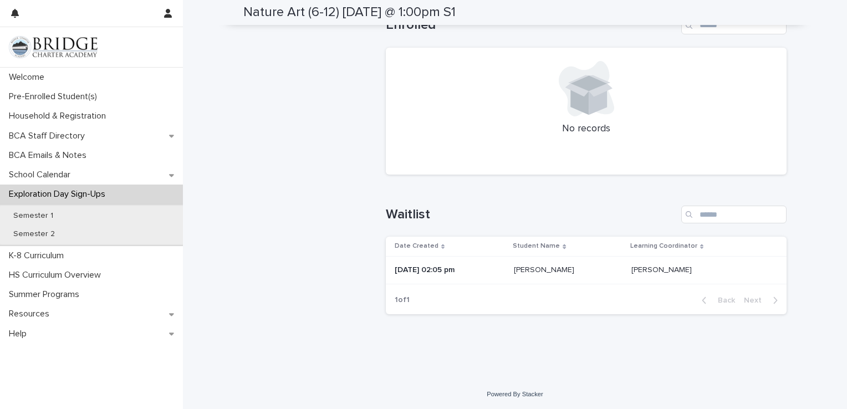
click at [544, 269] on p "[PERSON_NAME]" at bounding box center [545, 269] width 63 height 12
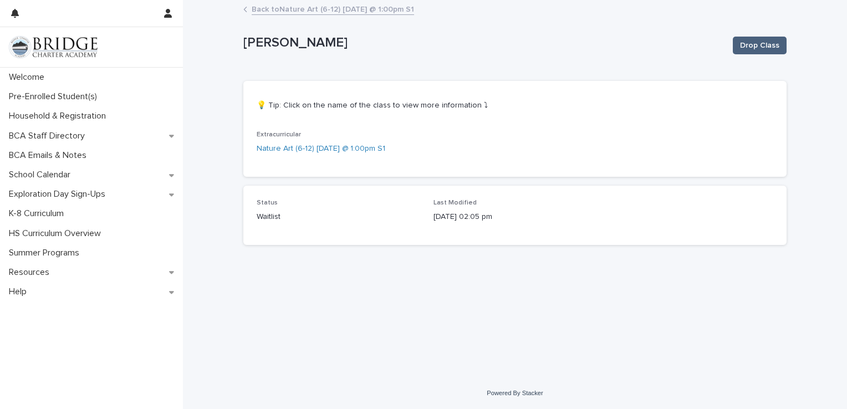
click at [753, 45] on span "Drop Class" at bounding box center [759, 45] width 39 height 11
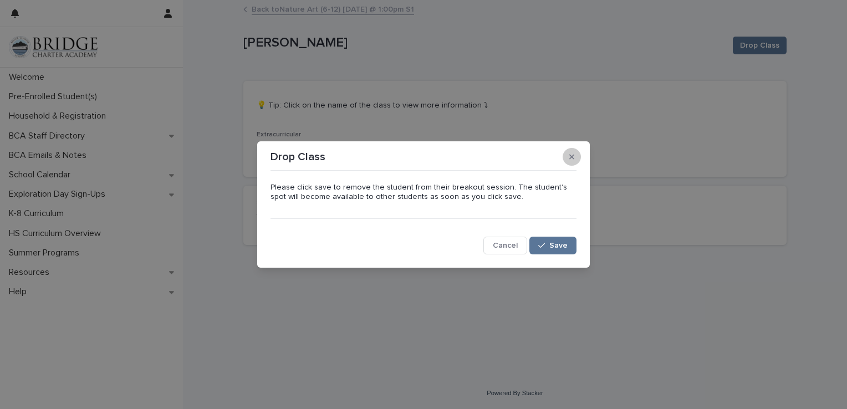
click at [576, 152] on button "button" at bounding box center [572, 157] width 18 height 18
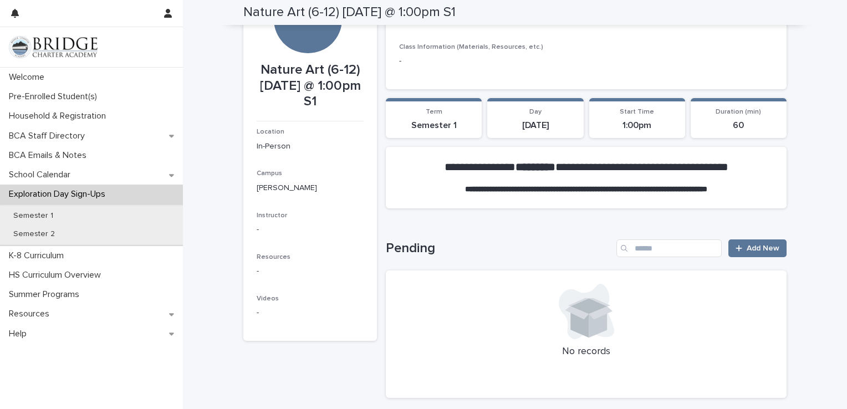
scroll to position [55, 0]
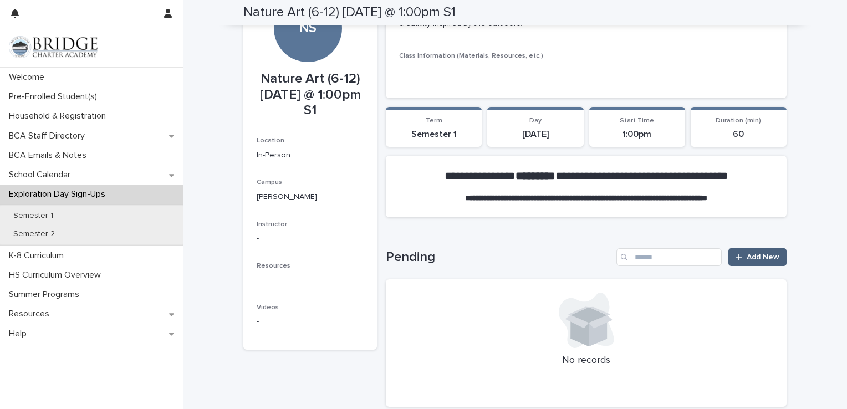
click at [736, 258] on icon at bounding box center [739, 257] width 7 height 8
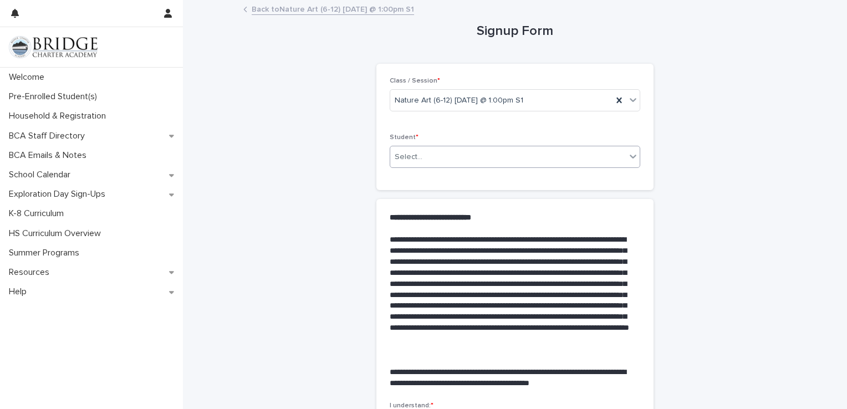
click at [488, 155] on div "Select..." at bounding box center [508, 157] width 236 height 18
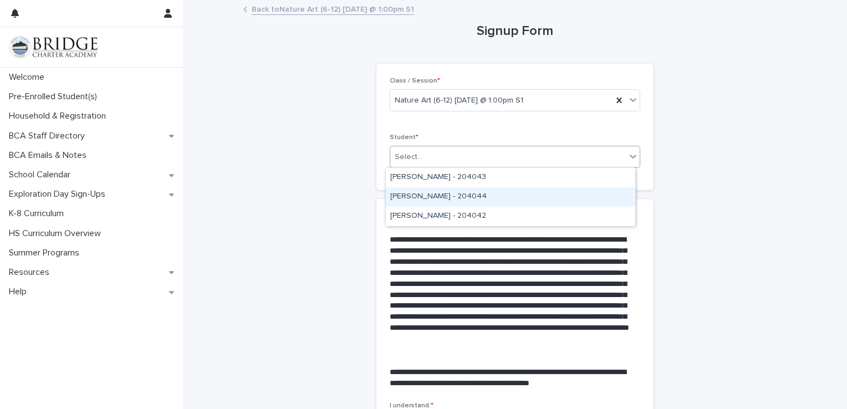
click at [473, 199] on div "[PERSON_NAME] - 204044" at bounding box center [511, 196] width 250 height 19
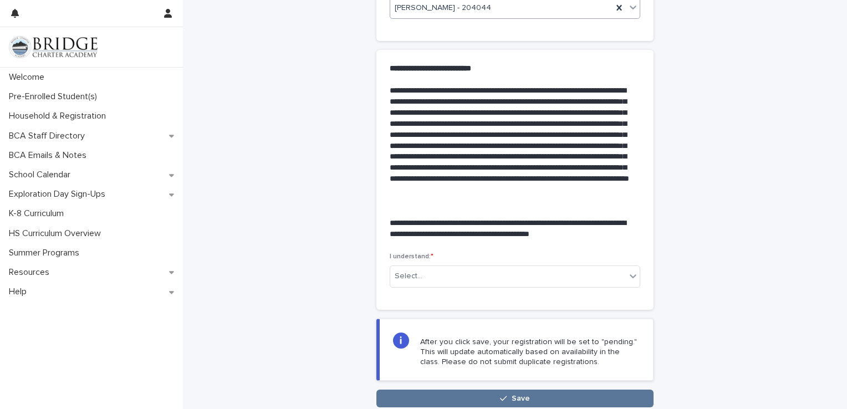
scroll to position [233, 0]
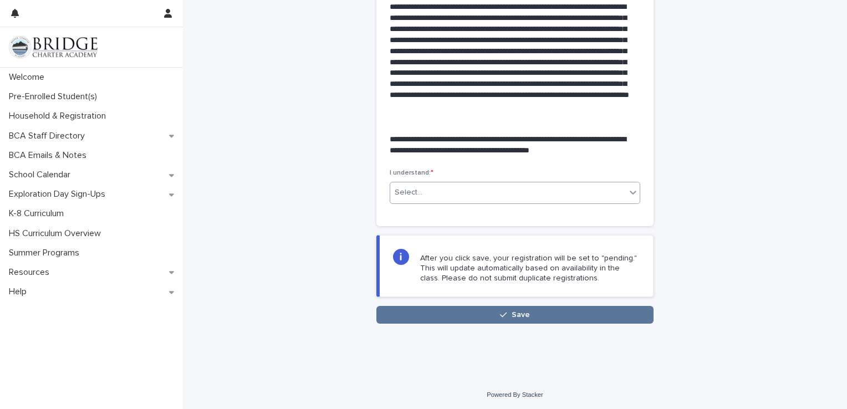
click at [478, 187] on div "Select..." at bounding box center [508, 193] width 236 height 18
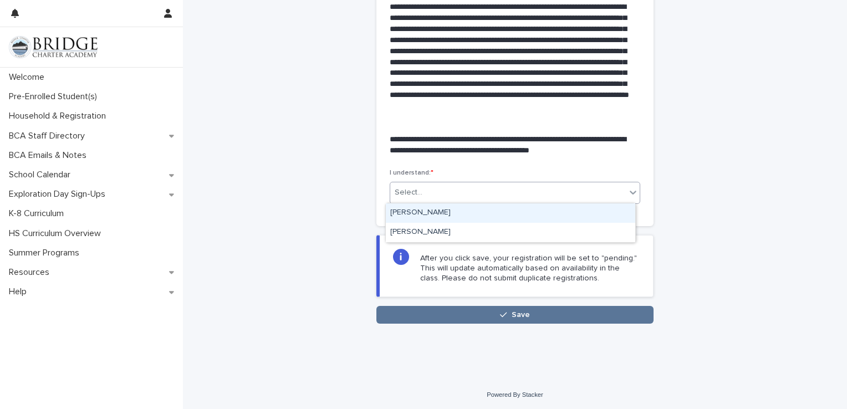
click at [457, 215] on div "[PERSON_NAME]" at bounding box center [511, 212] width 250 height 19
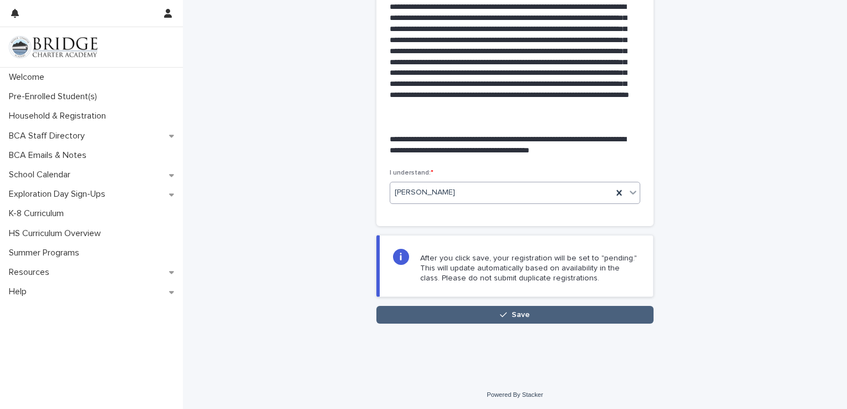
click at [481, 320] on button "Save" at bounding box center [514, 315] width 277 height 18
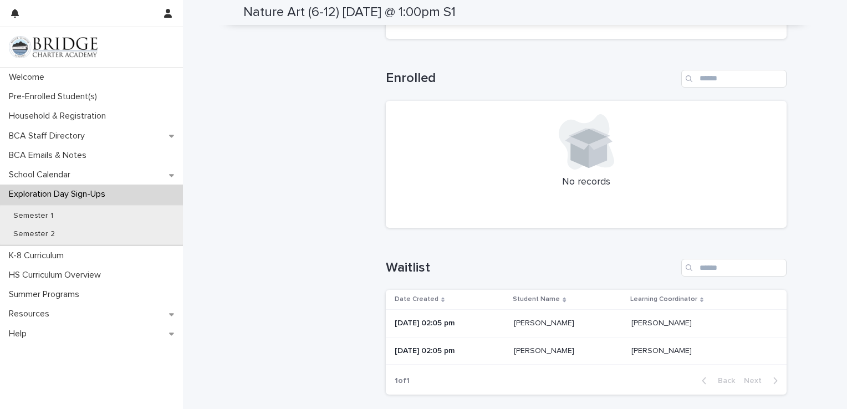
scroll to position [444, 0]
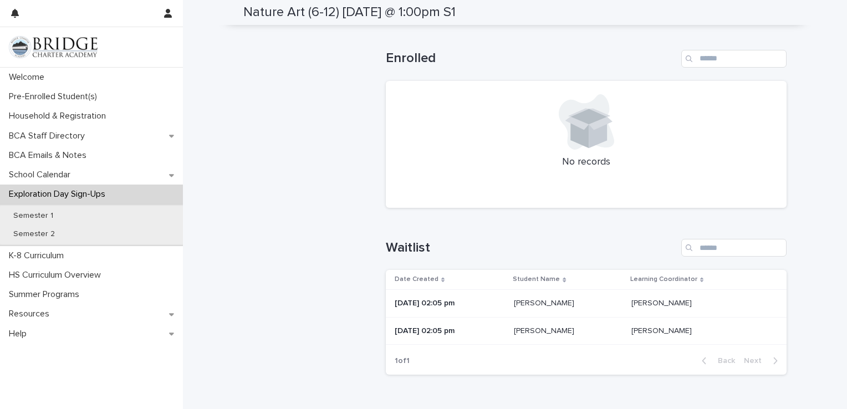
click at [619, 307] on p at bounding box center [568, 303] width 109 height 9
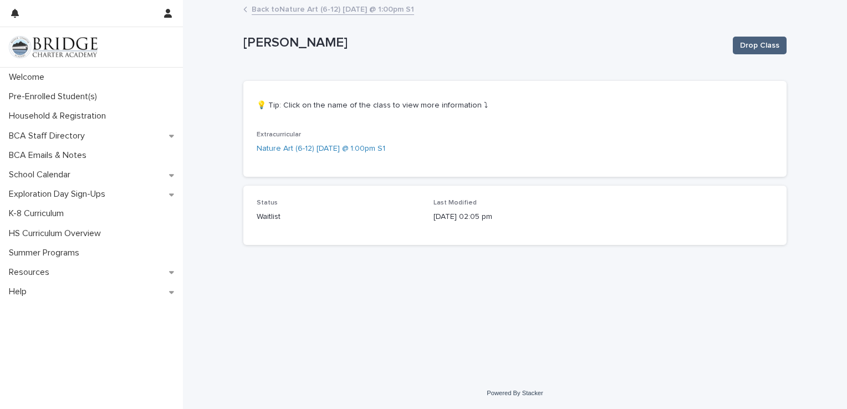
click at [750, 43] on span "Drop Class" at bounding box center [759, 45] width 39 height 11
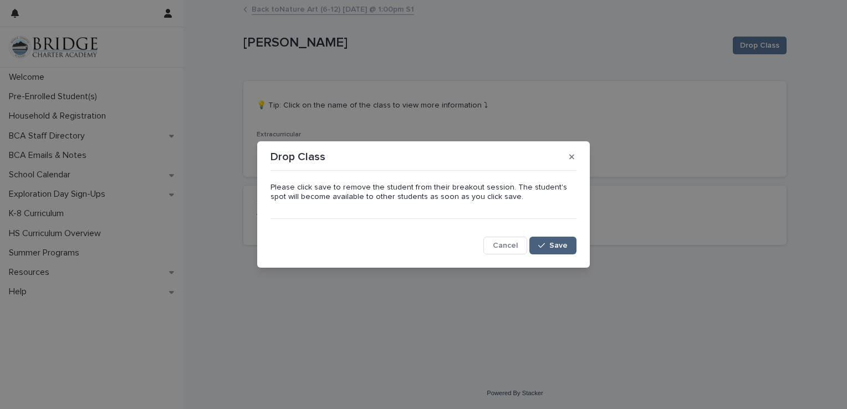
click at [566, 245] on span "Save" at bounding box center [558, 246] width 18 height 8
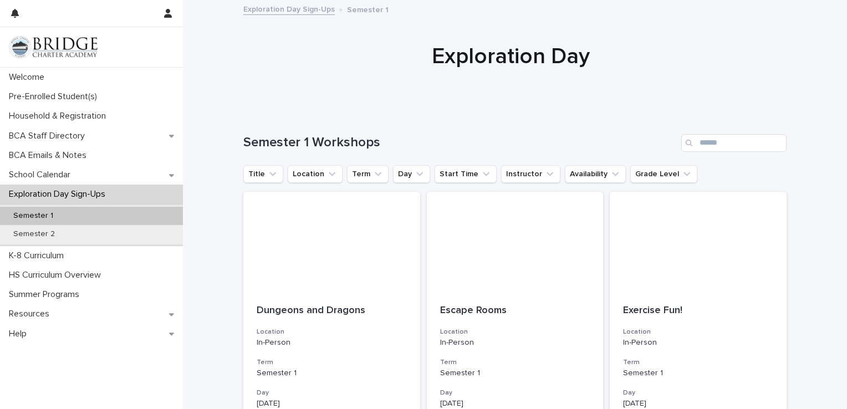
click at [311, 13] on link "Exploration Day Sign-Ups" at bounding box center [288, 8] width 91 height 13
click at [272, 8] on link "Exploration Day Sign-Ups" at bounding box center [288, 8] width 91 height 13
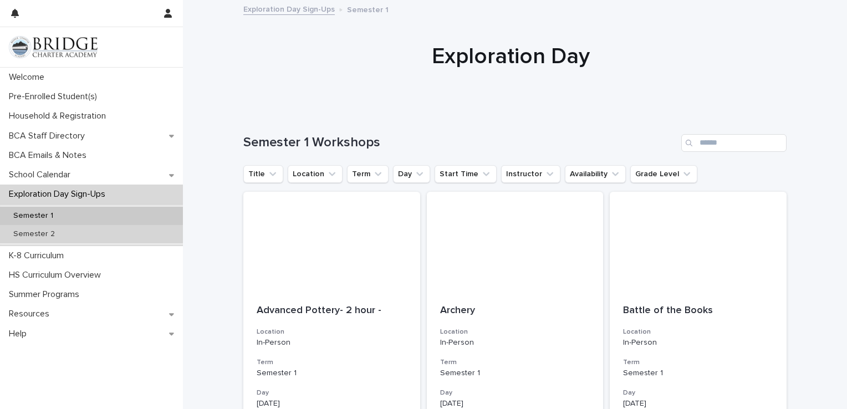
click at [65, 232] on div "Semester 2" at bounding box center [91, 234] width 183 height 18
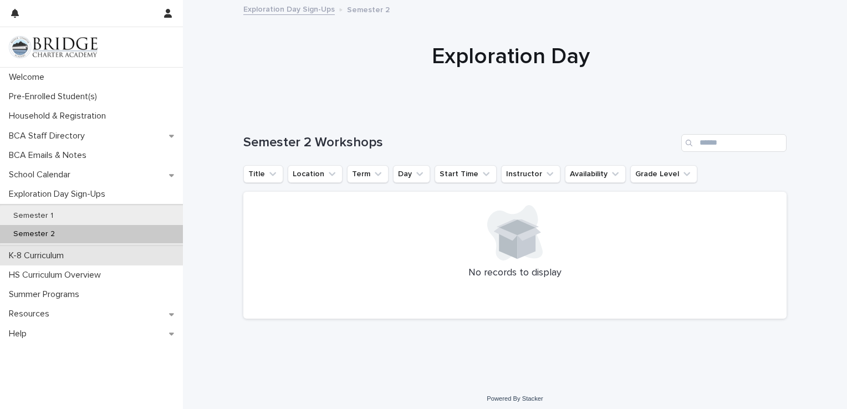
click at [75, 261] on div "K-8 Curriculum" at bounding box center [91, 255] width 183 height 19
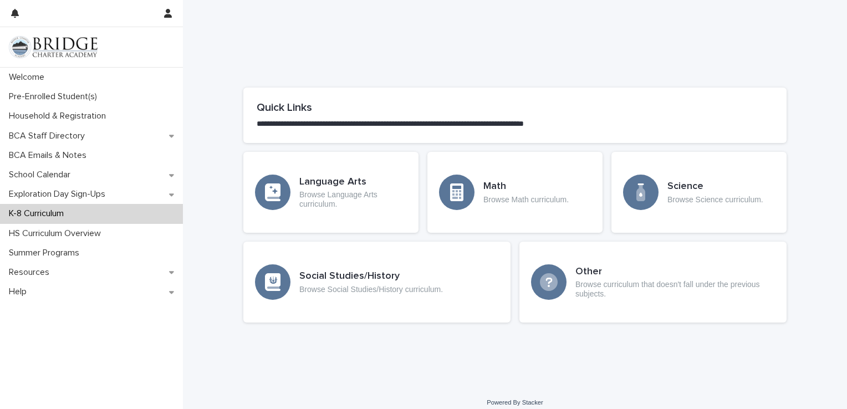
scroll to position [527, 0]
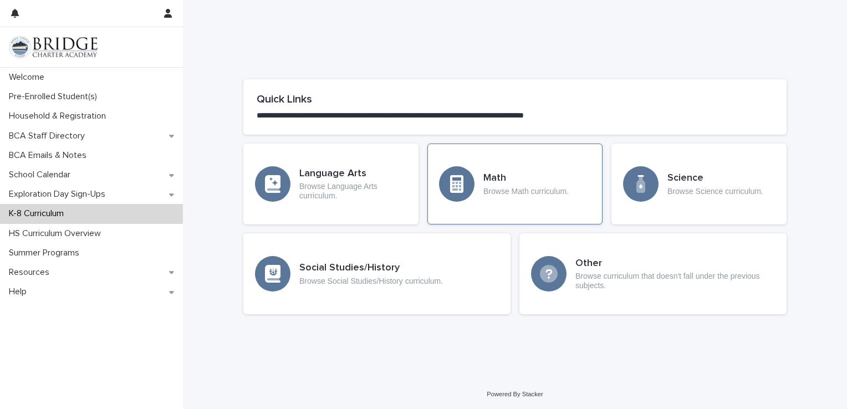
click at [559, 185] on div "Math Browse Math curriculum." at bounding box center [526, 183] width 85 height 23
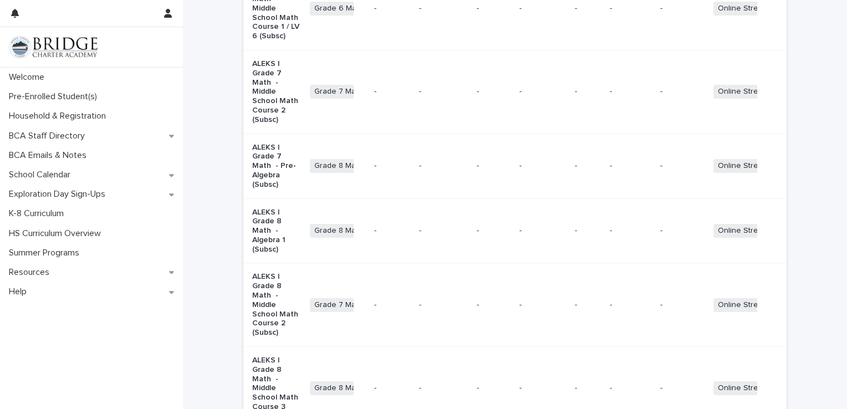
scroll to position [1355, 0]
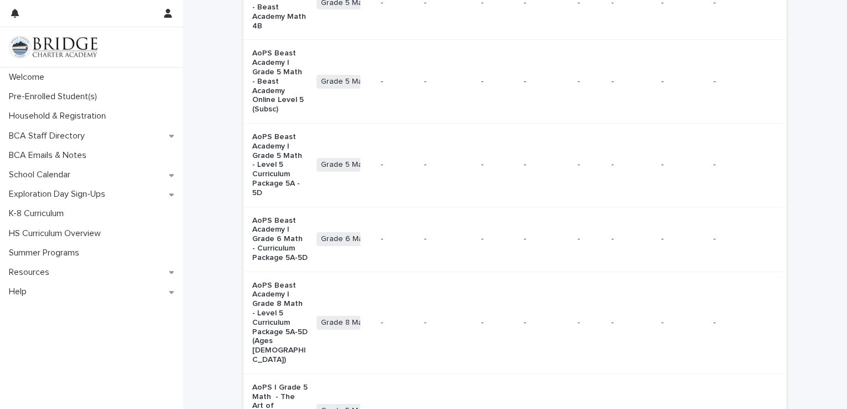
scroll to position [887, 0]
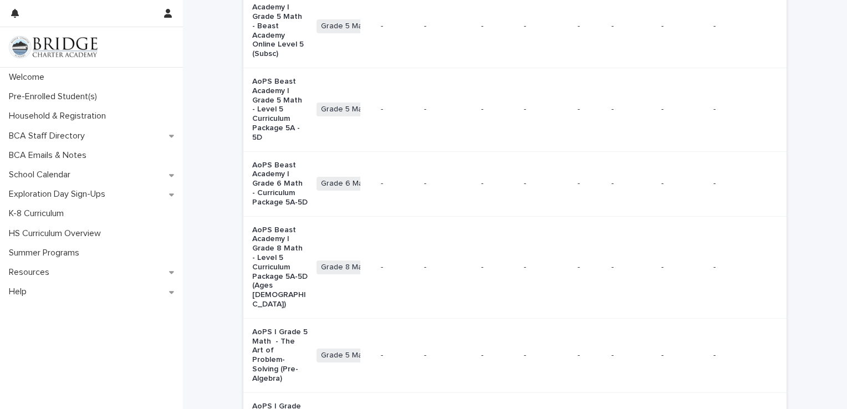
click at [395, 193] on div "-" at bounding box center [398, 184] width 34 height 18
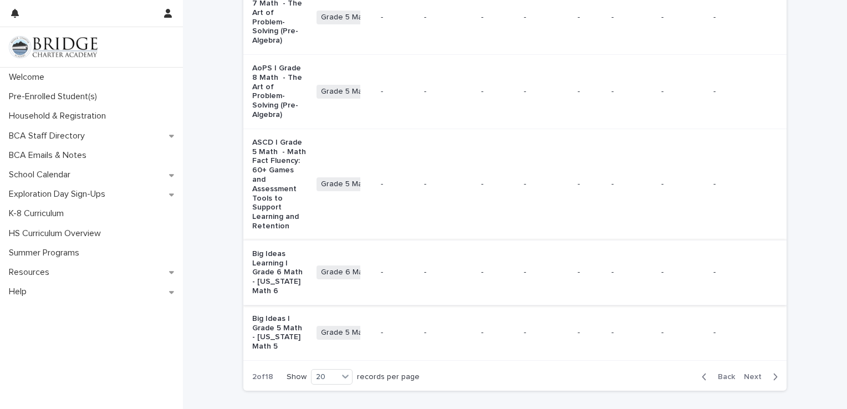
scroll to position [1560, 0]
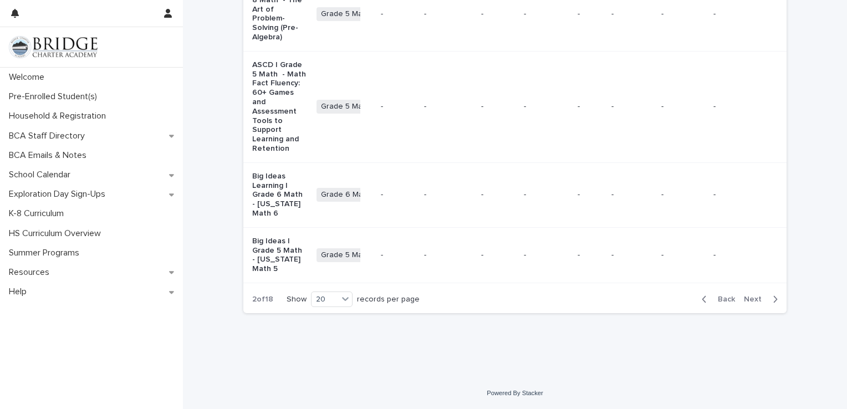
click at [750, 300] on span "Next" at bounding box center [756, 300] width 24 height 8
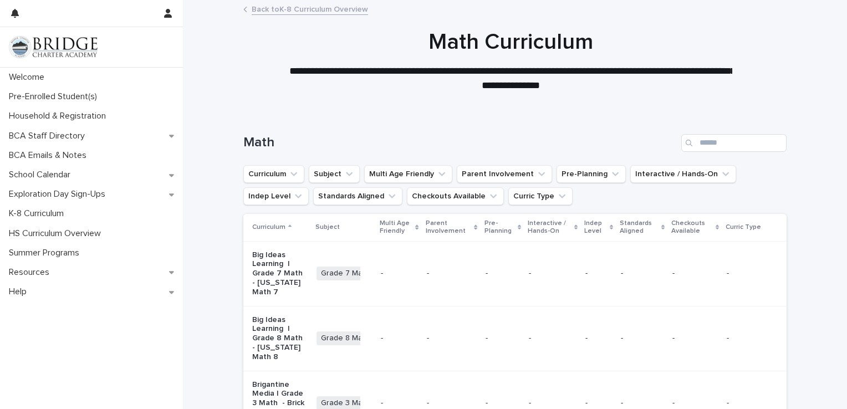
click at [296, 5] on link "Back to K-8 Curriculum Overview" at bounding box center [310, 8] width 116 height 13
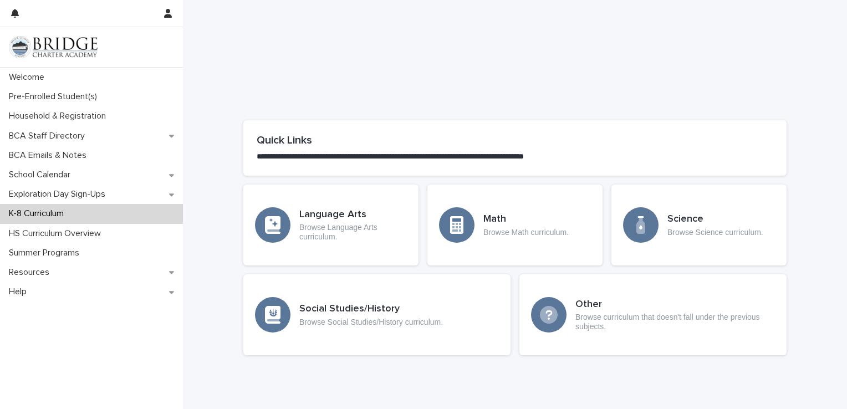
scroll to position [499, 0]
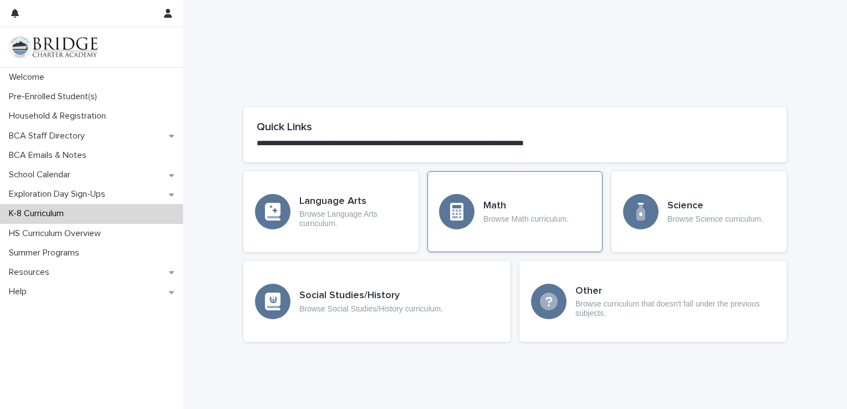
click at [455, 216] on icon at bounding box center [456, 212] width 13 height 18
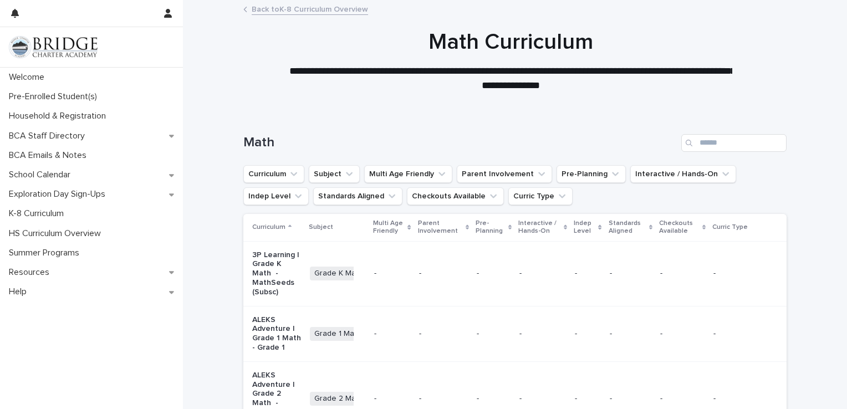
click at [693, 143] on div "Search" at bounding box center [690, 143] width 18 height 18
click at [711, 143] on input "Search" at bounding box center [733, 143] width 105 height 18
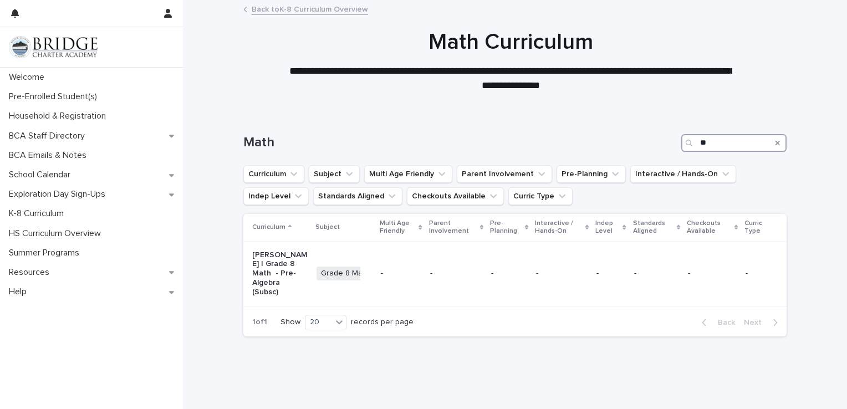
type input "*"
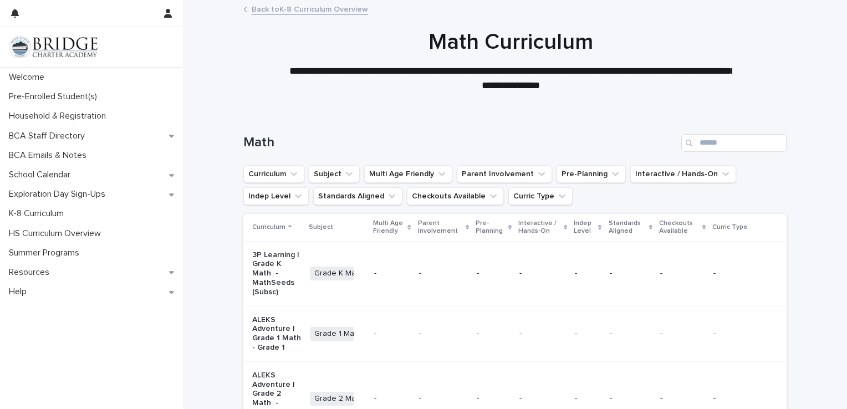
click at [645, 115] on div "Math" at bounding box center [514, 138] width 543 height 53
click at [330, 7] on link "Back to K-8 Curriculum Overview" at bounding box center [310, 8] width 116 height 13
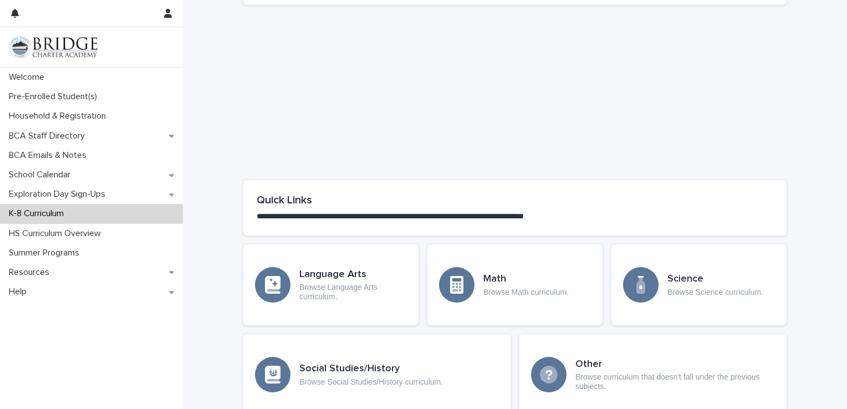
scroll to position [527, 0]
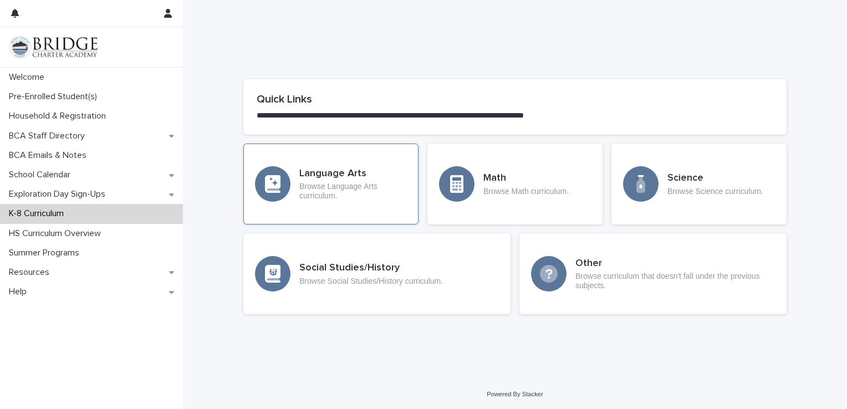
click at [345, 201] on div "Language Arts Browse Language Arts curriculum." at bounding box center [330, 184] width 175 height 81
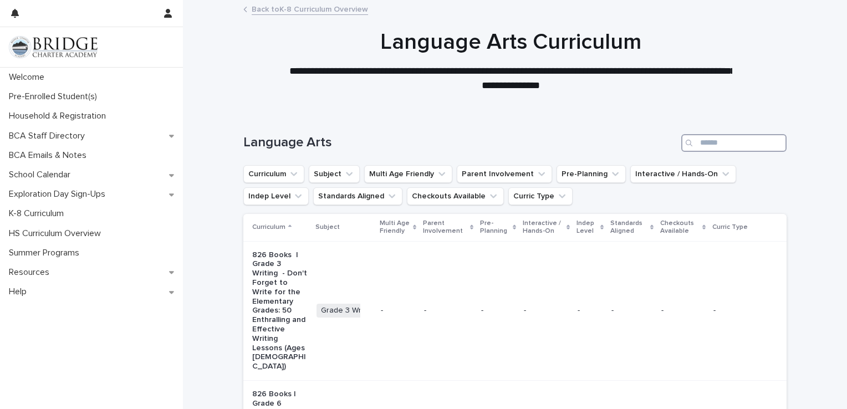
click at [717, 144] on input "Search" at bounding box center [733, 143] width 105 height 18
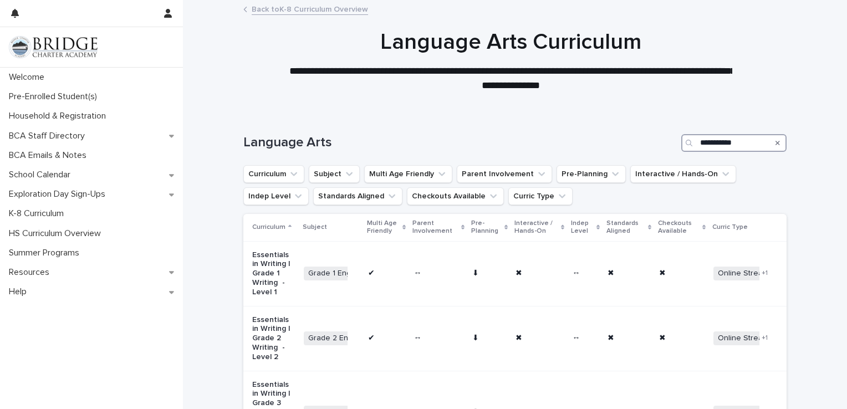
type input "**********"
click at [345, 6] on link "Back to K-8 Curriculum Overview" at bounding box center [310, 8] width 116 height 13
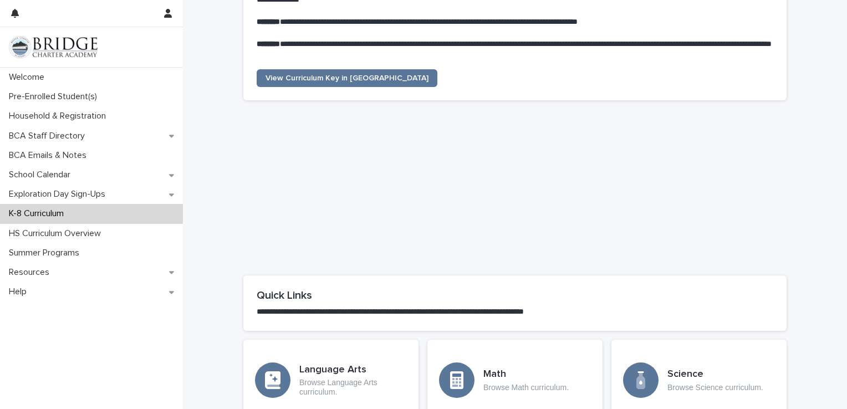
scroll to position [305, 0]
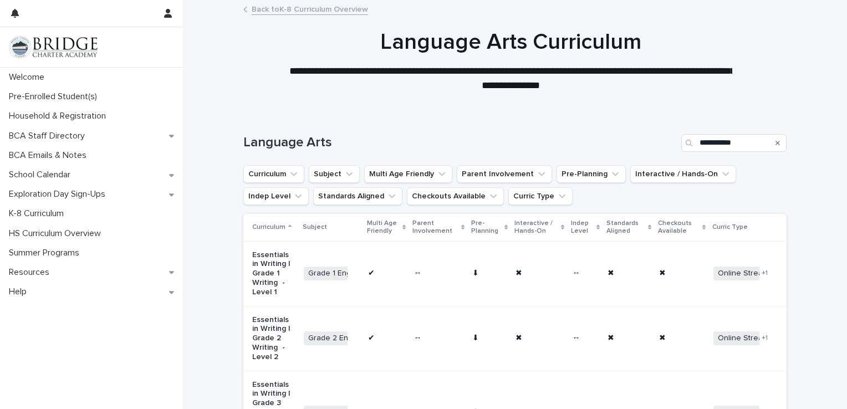
click at [618, 231] on p "Standards Aligned" at bounding box center [626, 227] width 39 height 21
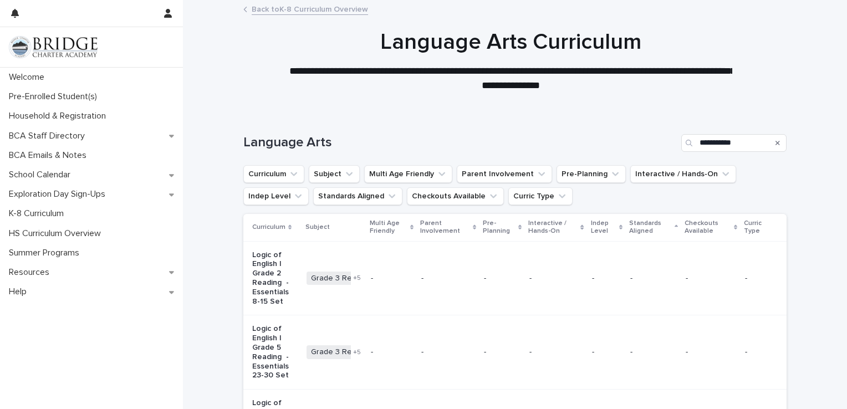
click at [630, 227] on p "Standards Aligned" at bounding box center [650, 227] width 43 height 21
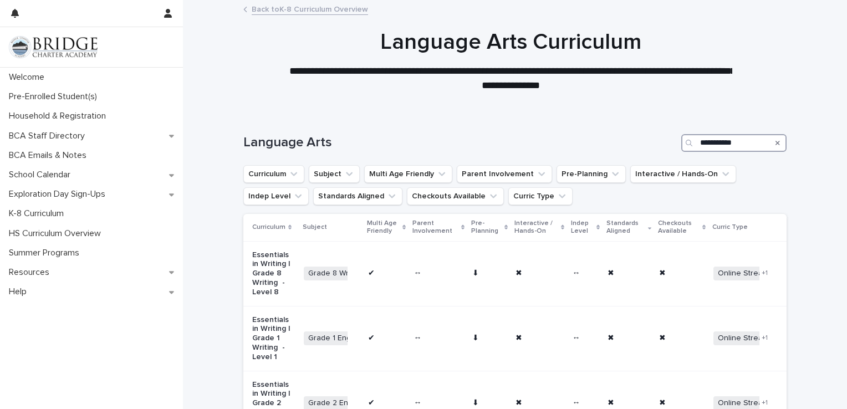
drag, startPoint x: 737, startPoint y: 143, endPoint x: 664, endPoint y: 152, distance: 74.3
click at [664, 152] on div "**********" at bounding box center [514, 138] width 543 height 53
click at [375, 196] on button "Standards Aligned" at bounding box center [357, 196] width 89 height 18
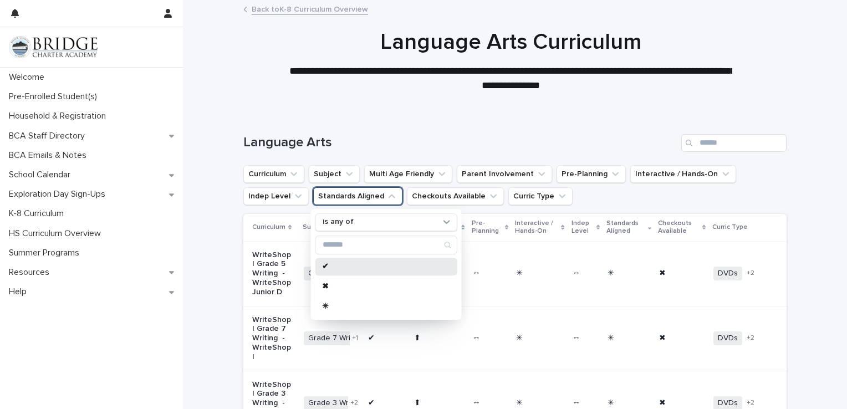
click at [333, 264] on p "✔" at bounding box center [381, 267] width 118 height 8
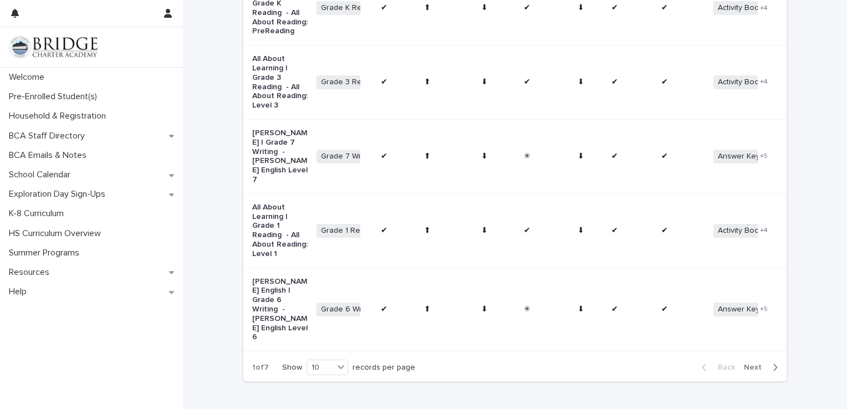
scroll to position [698, 0]
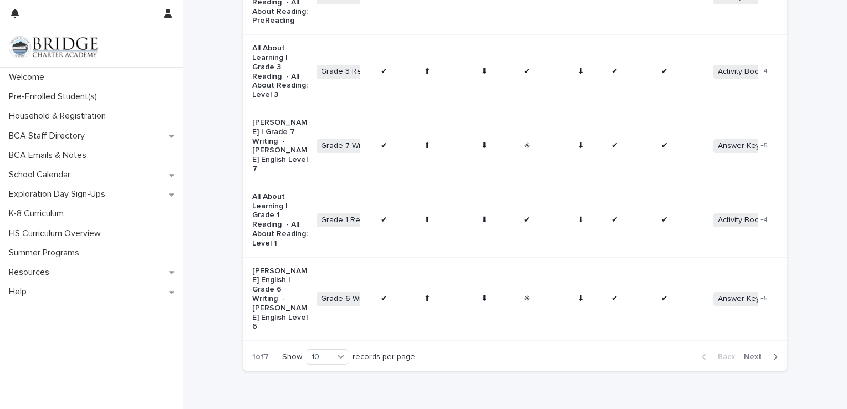
click at [756, 353] on span "Next" at bounding box center [756, 357] width 24 height 8
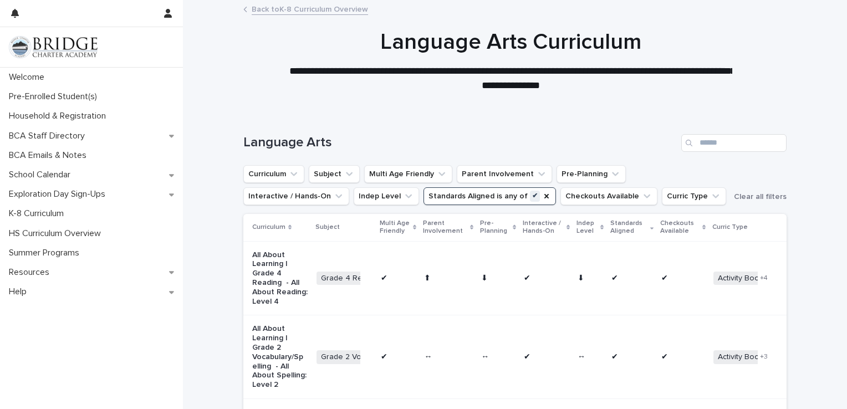
click at [334, 9] on link "Back to K-8 Curriculum Overview" at bounding box center [310, 8] width 116 height 13
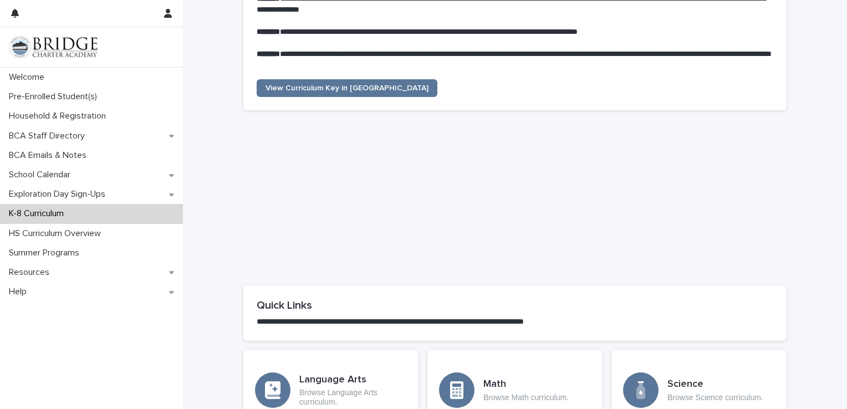
scroll to position [388, 0]
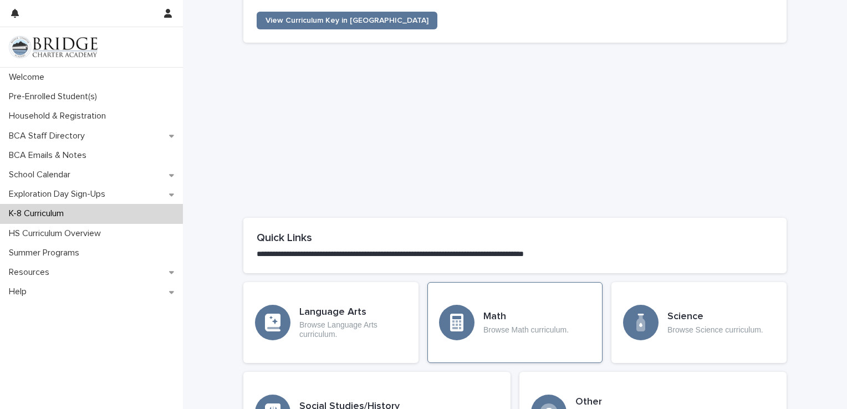
click at [546, 307] on div "Math Browse Math curriculum." at bounding box center [515, 322] width 175 height 81
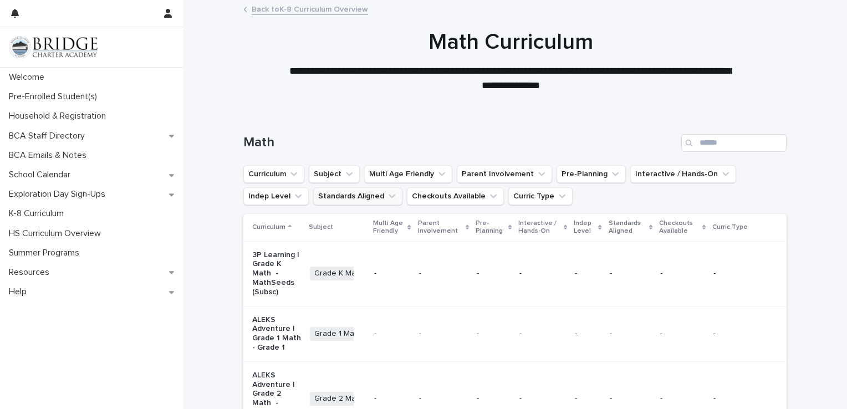
click at [386, 196] on icon "Standards Aligned" at bounding box center [391, 196] width 11 height 11
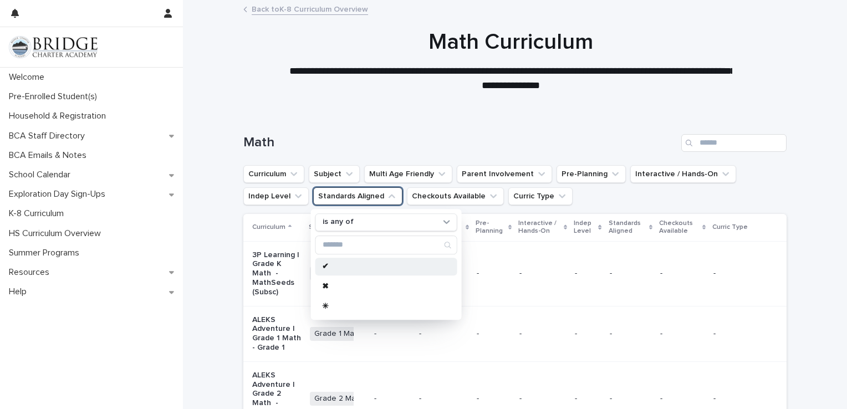
click at [364, 263] on p "✔" at bounding box center [381, 267] width 118 height 8
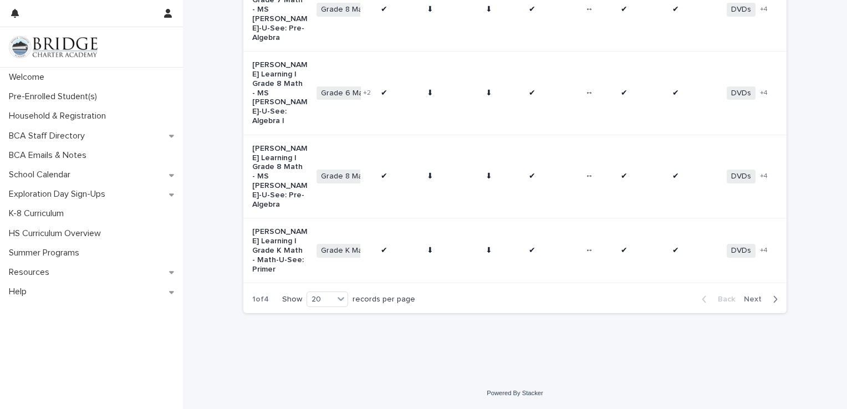
scroll to position [1429, 0]
click at [761, 298] on span "Next" at bounding box center [756, 300] width 24 height 8
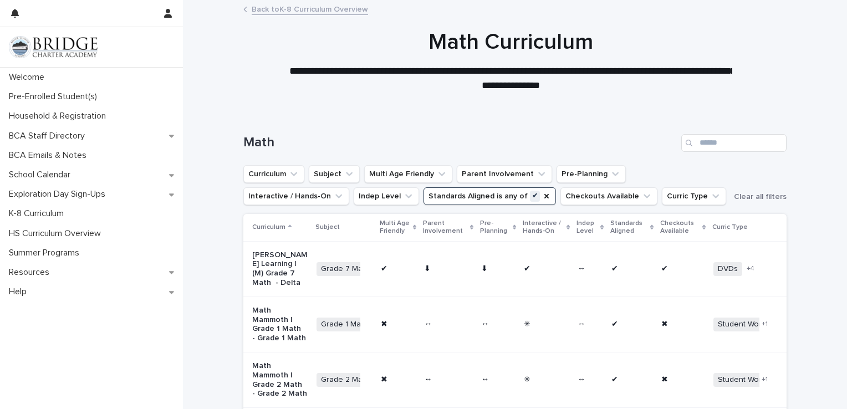
click at [304, 3] on link "Back to K-8 Curriculum Overview" at bounding box center [310, 8] width 116 height 13
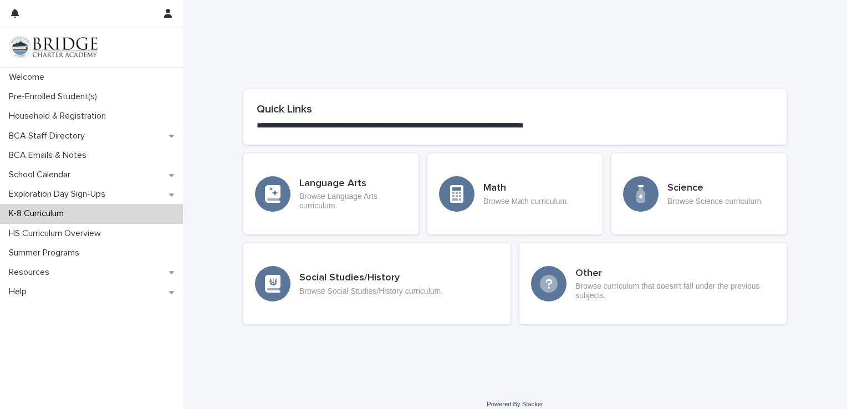
scroll to position [527, 0]
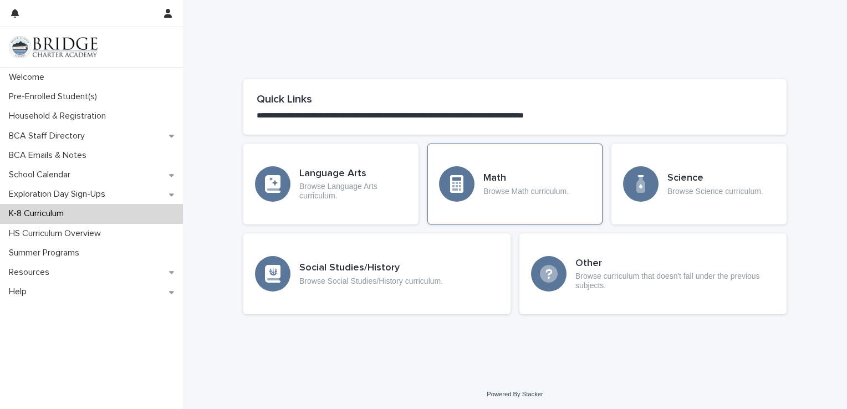
click at [466, 183] on div at bounding box center [456, 183] width 35 height 35
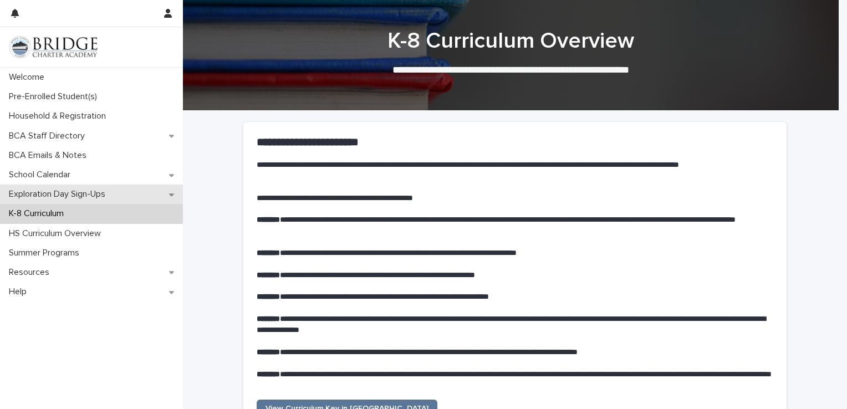
click at [114, 195] on p "Exploration Day Sign-Ups" at bounding box center [59, 194] width 110 height 11
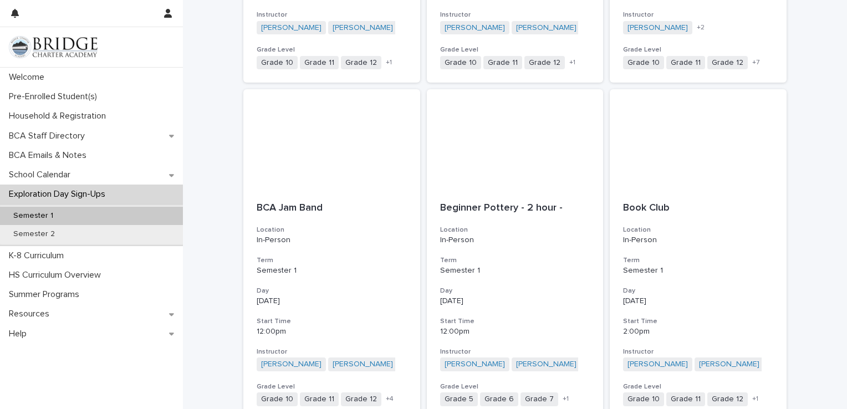
scroll to position [444, 0]
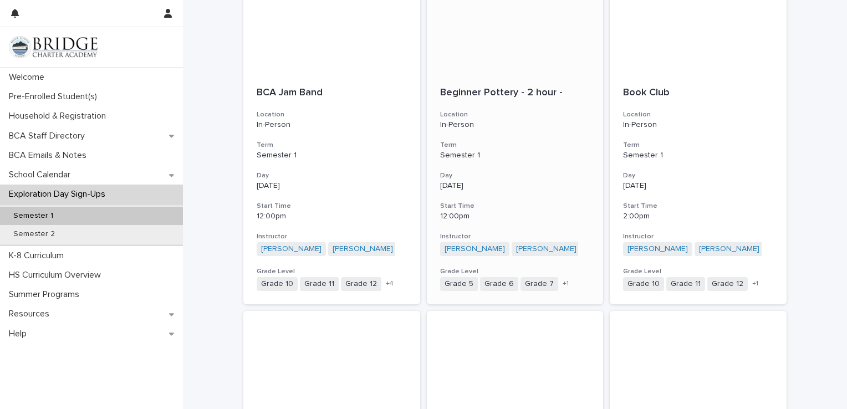
click at [539, 203] on h3 "Start Time" at bounding box center [515, 206] width 150 height 9
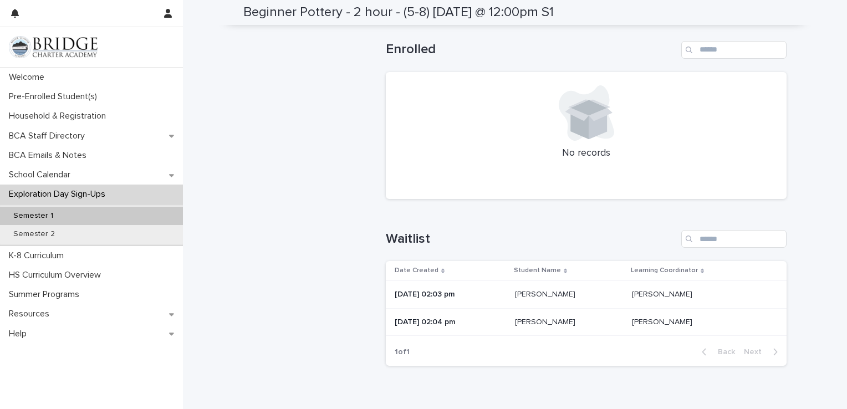
scroll to position [504, 0]
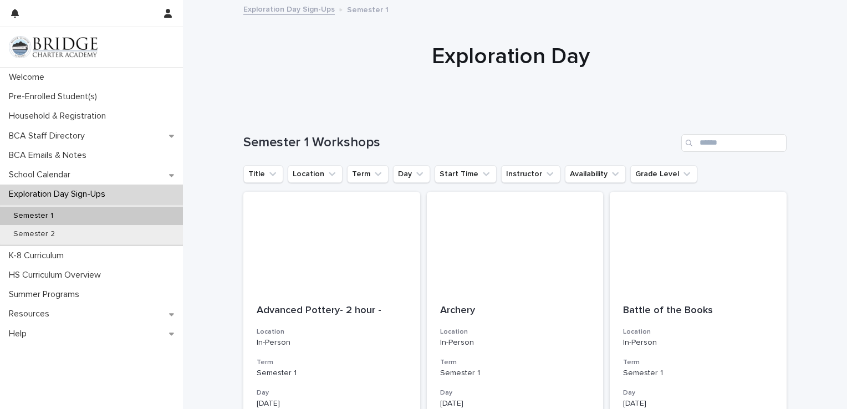
scroll to position [55, 0]
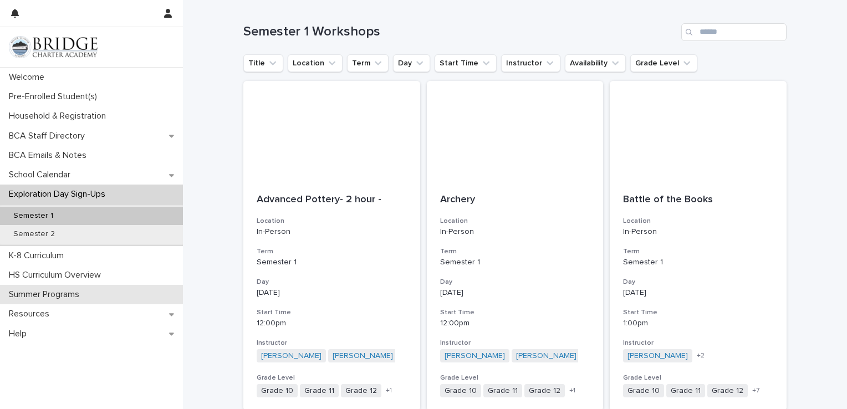
click at [110, 286] on div "Summer Programs" at bounding box center [91, 294] width 183 height 19
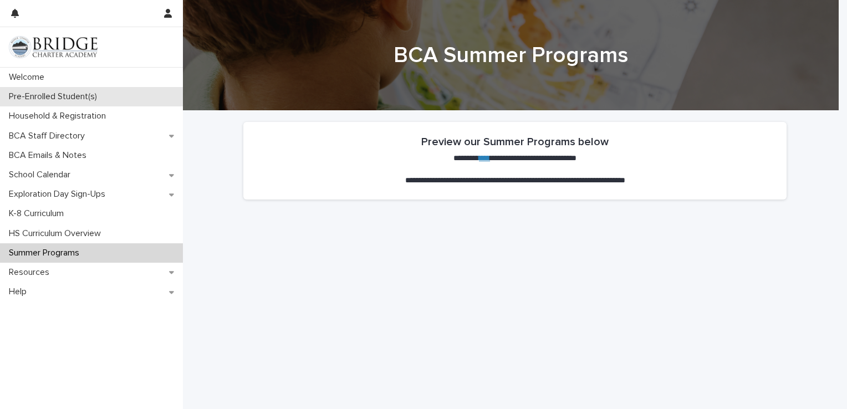
click at [48, 96] on p "Pre-Enrolled Student(s)" at bounding box center [54, 96] width 101 height 11
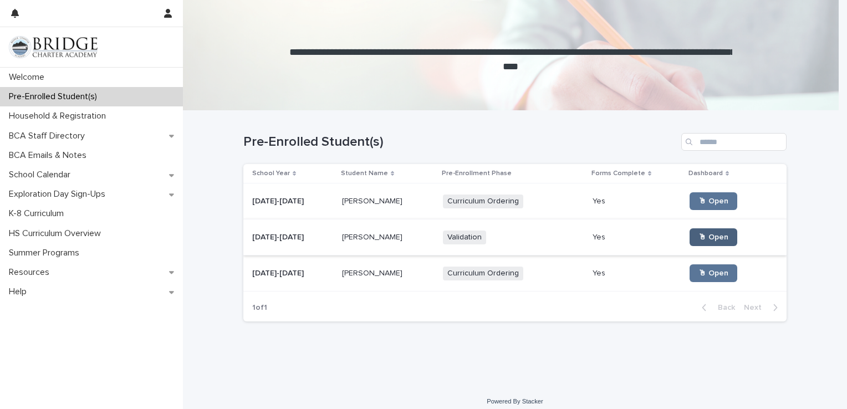
click at [699, 238] on span "🖱 Open" at bounding box center [714, 237] width 30 height 8
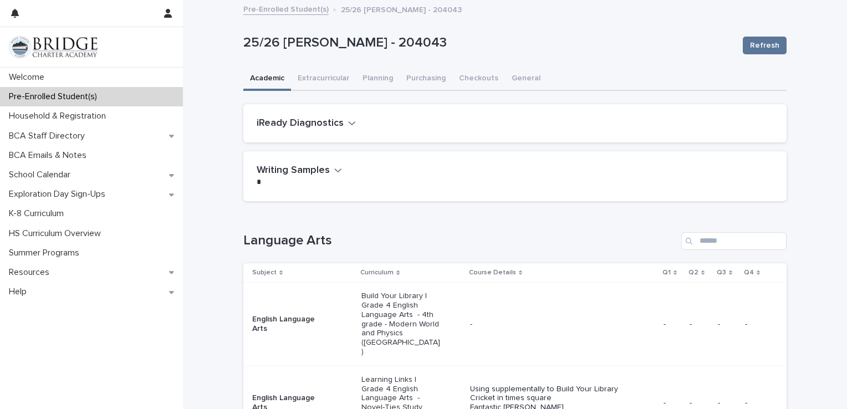
click at [307, 121] on h2 "iReady Diagnostics" at bounding box center [300, 124] width 87 height 12
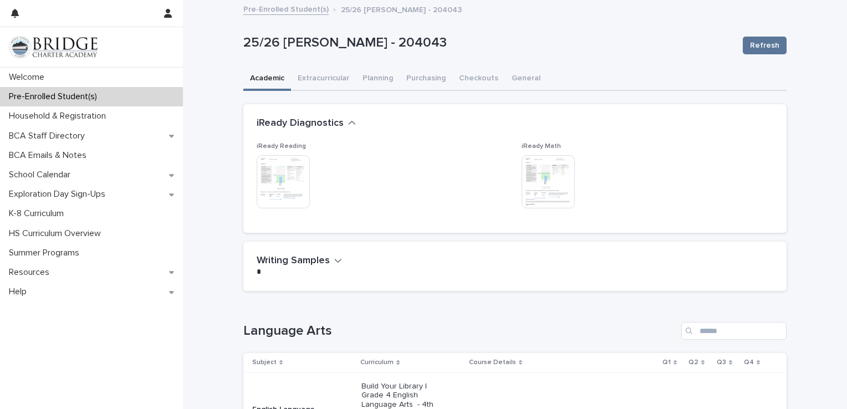
click at [282, 174] on img at bounding box center [283, 181] width 53 height 53
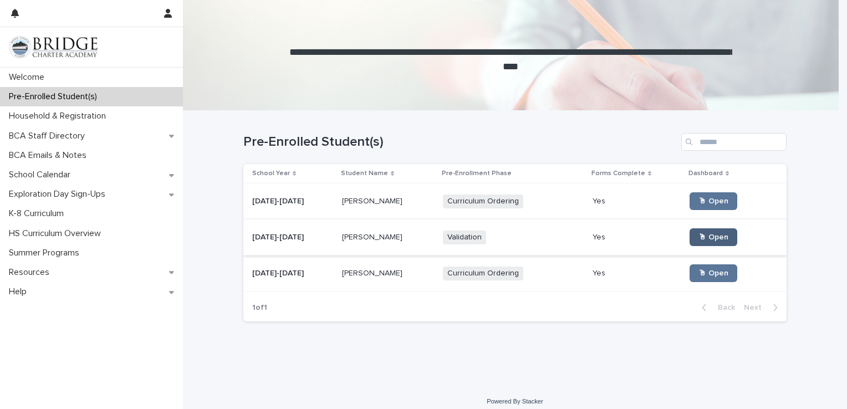
click at [696, 231] on link "🖱 Open" at bounding box center [714, 237] width 48 height 18
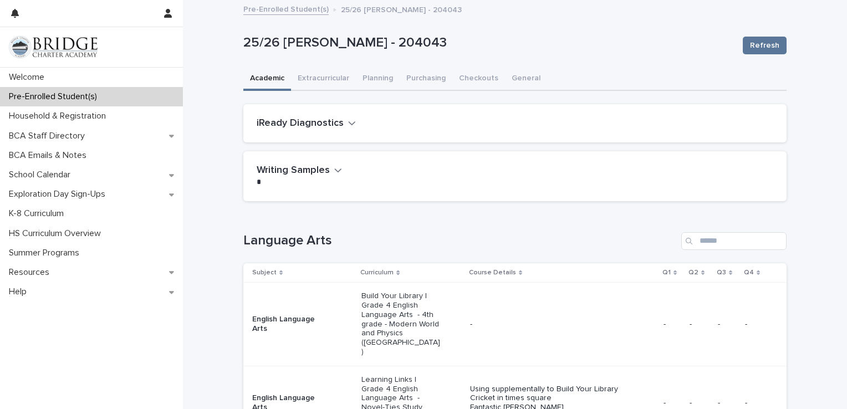
click at [348, 119] on icon "button" at bounding box center [352, 123] width 8 height 10
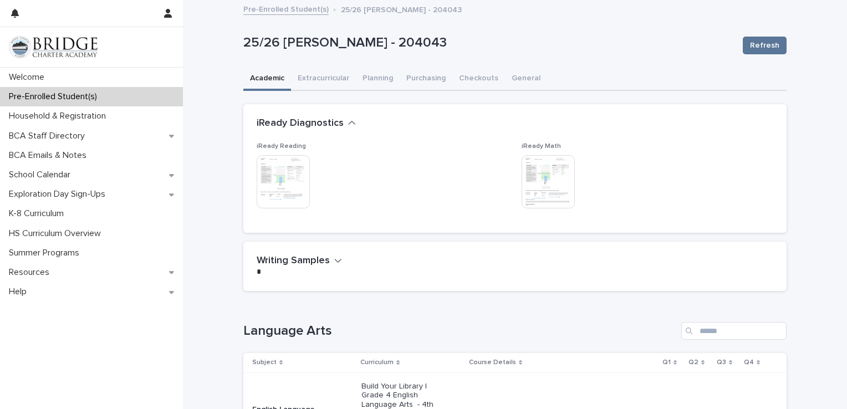
click at [543, 180] on img at bounding box center [548, 181] width 53 height 53
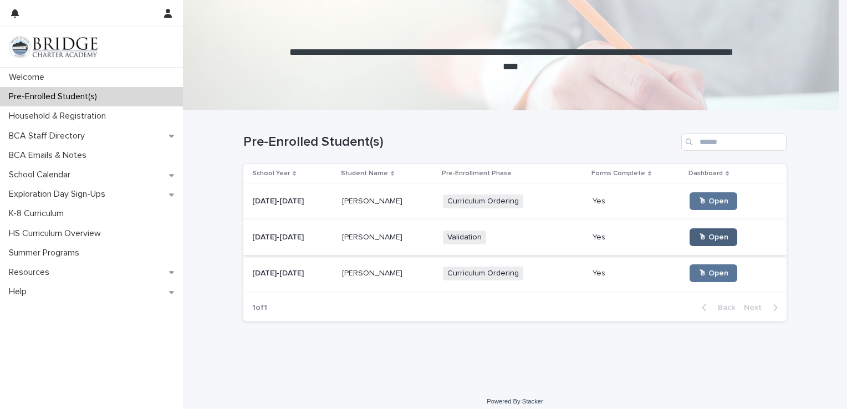
click at [699, 239] on span "🖱 Open" at bounding box center [714, 237] width 30 height 8
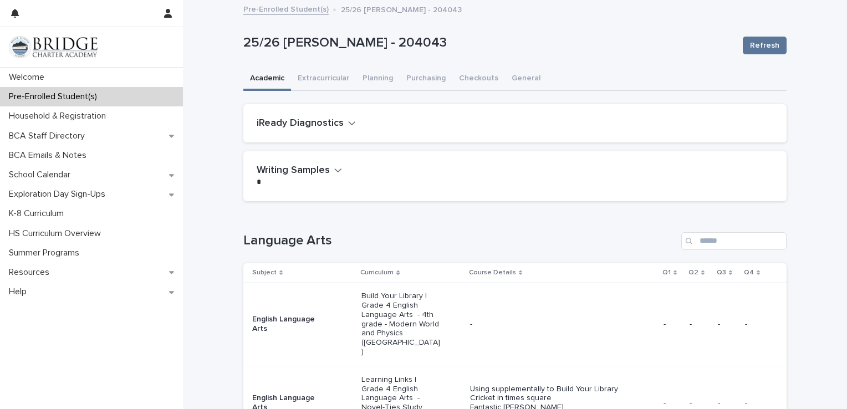
click at [282, 118] on h2 "iReady Diagnostics" at bounding box center [300, 124] width 87 height 12
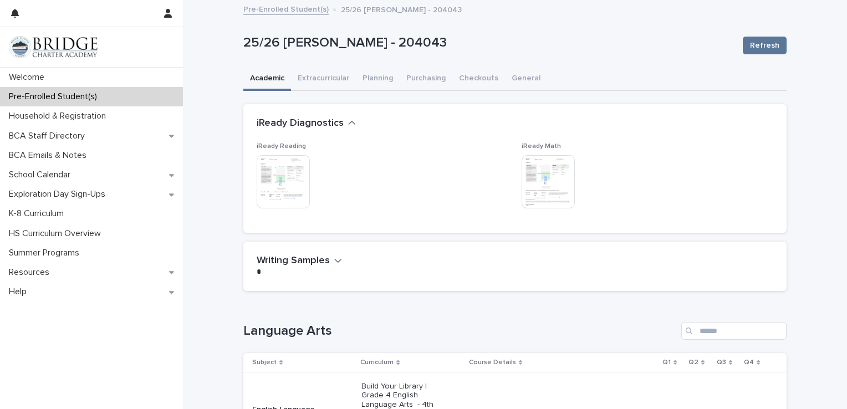
click at [286, 179] on img at bounding box center [283, 181] width 53 height 53
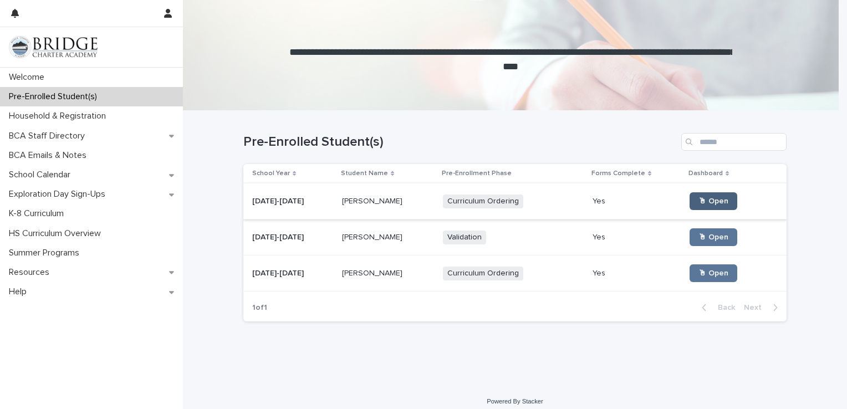
click at [699, 205] on span "🖱 Open" at bounding box center [714, 201] width 30 height 8
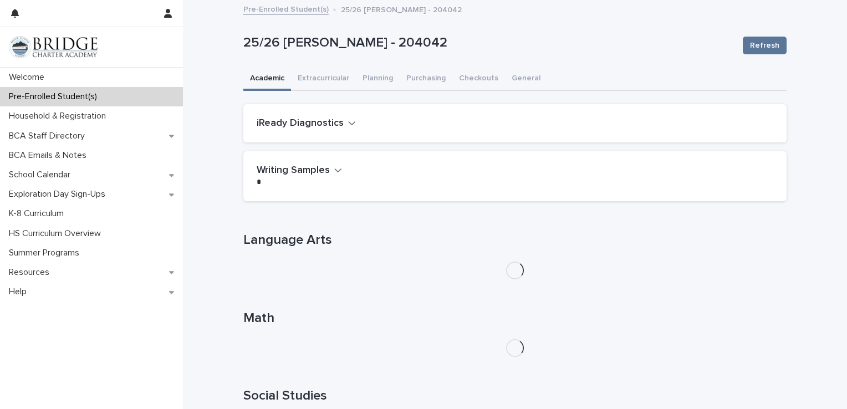
click at [304, 121] on h2 "iReady Diagnostics" at bounding box center [300, 124] width 87 height 12
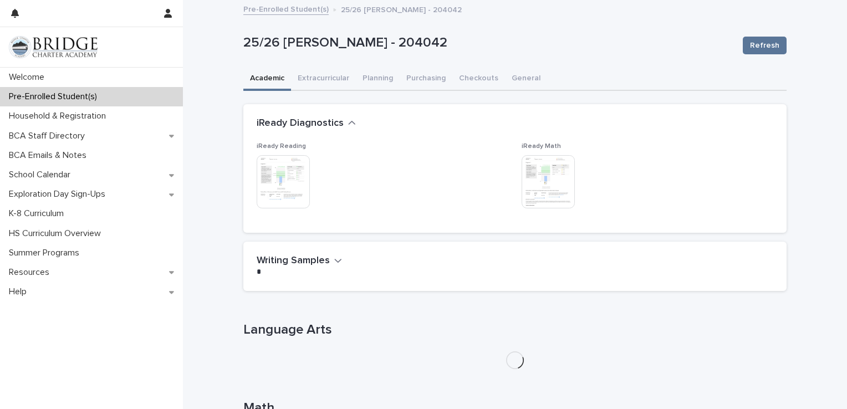
click at [274, 176] on img at bounding box center [283, 181] width 53 height 53
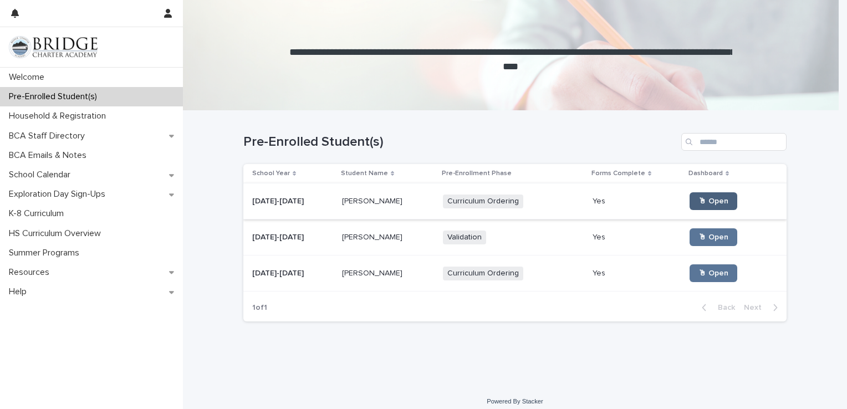
click at [703, 203] on span "🖱 Open" at bounding box center [714, 201] width 30 height 8
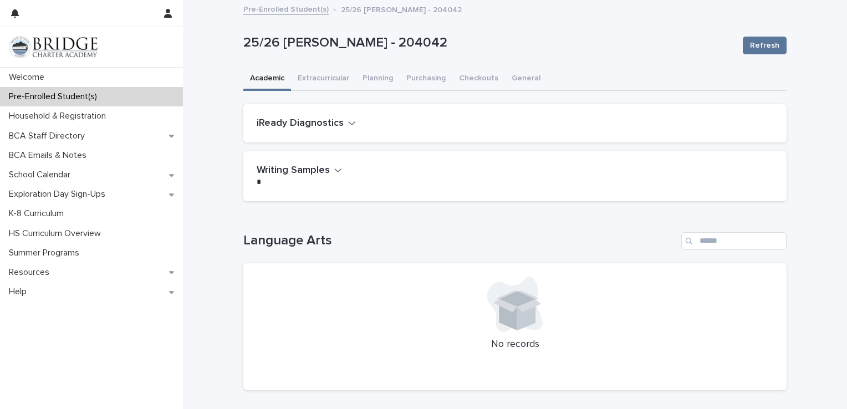
click at [330, 120] on h2 "iReady Diagnostics" at bounding box center [300, 124] width 87 height 12
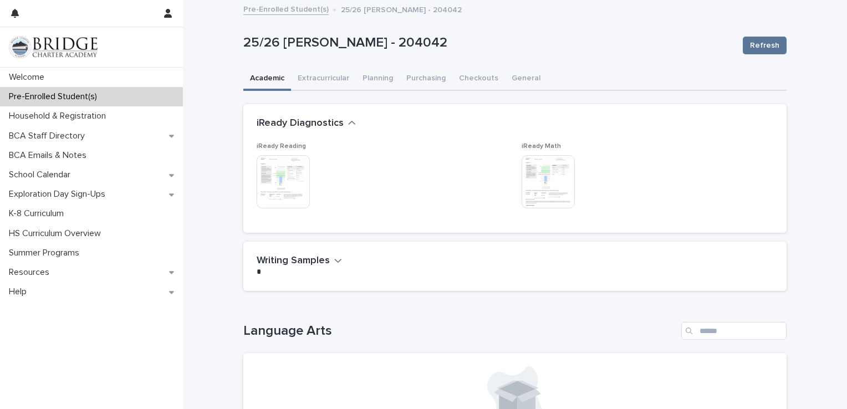
click at [537, 172] on img at bounding box center [548, 181] width 53 height 53
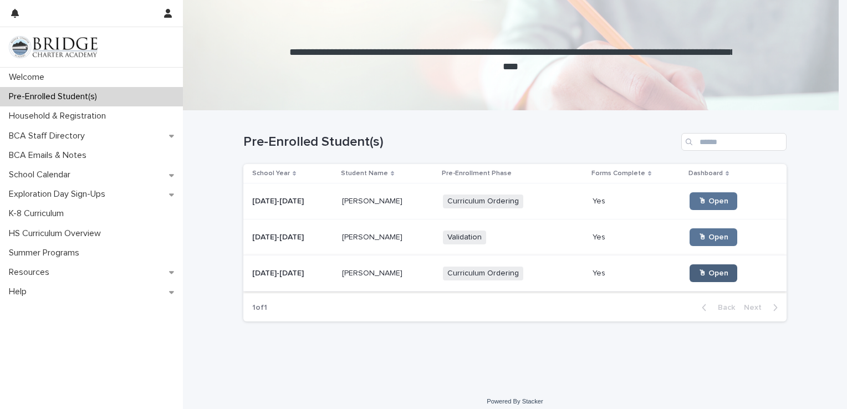
click at [716, 279] on link "🖱 Open" at bounding box center [714, 273] width 48 height 18
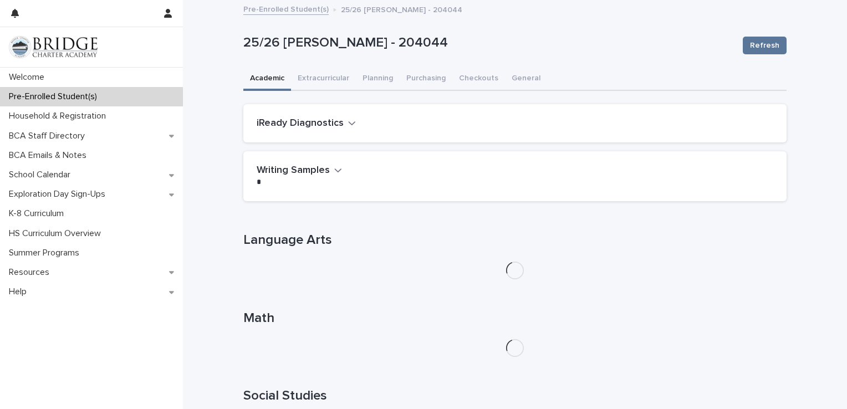
click at [285, 126] on h2 "iReady Diagnostics" at bounding box center [300, 124] width 87 height 12
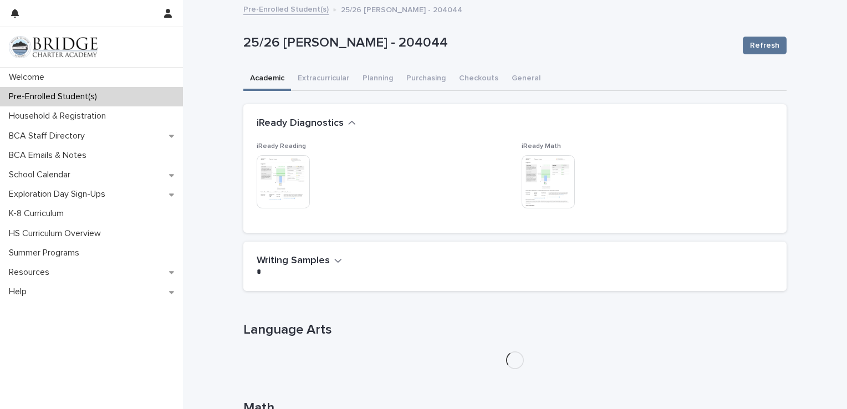
click at [286, 183] on img at bounding box center [283, 181] width 53 height 53
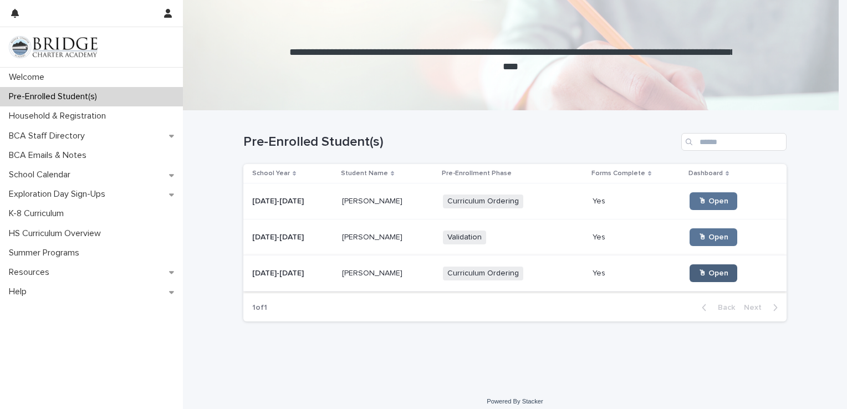
click at [710, 270] on span "🖱 Open" at bounding box center [714, 273] width 30 height 8
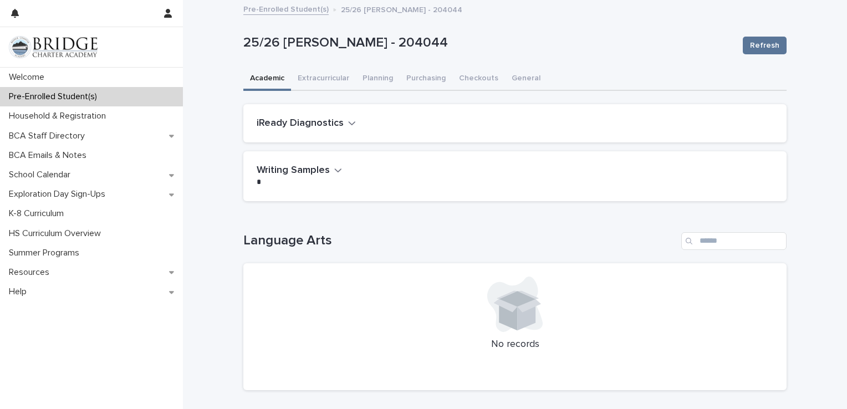
click at [306, 121] on h2 "iReady Diagnostics" at bounding box center [300, 124] width 87 height 12
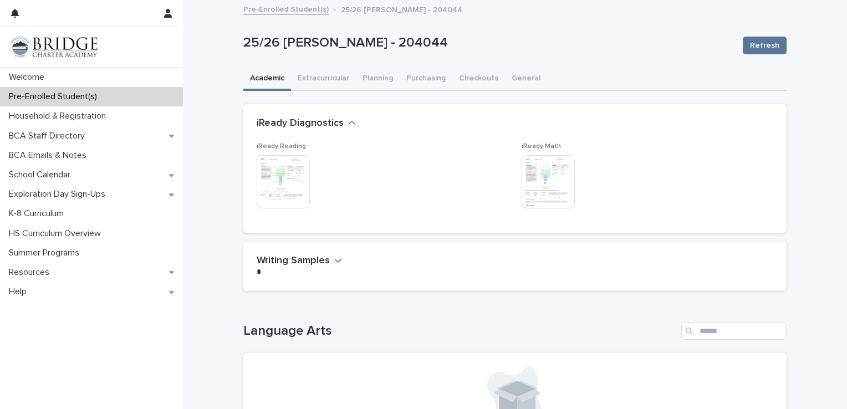
click at [561, 196] on img at bounding box center [548, 181] width 53 height 53
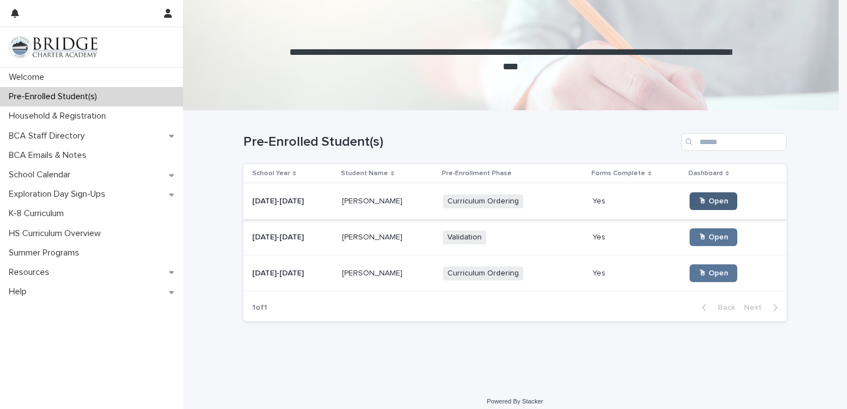
click at [699, 200] on span "🖱 Open" at bounding box center [714, 201] width 30 height 8
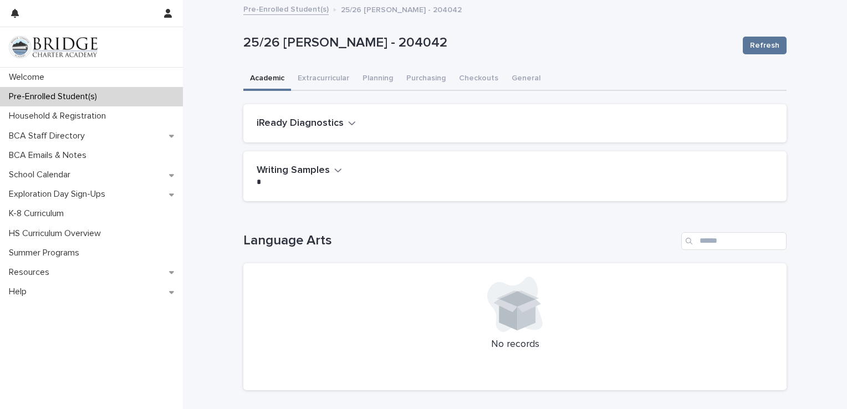
click at [310, 125] on h2 "iReady Diagnostics" at bounding box center [300, 124] width 87 height 12
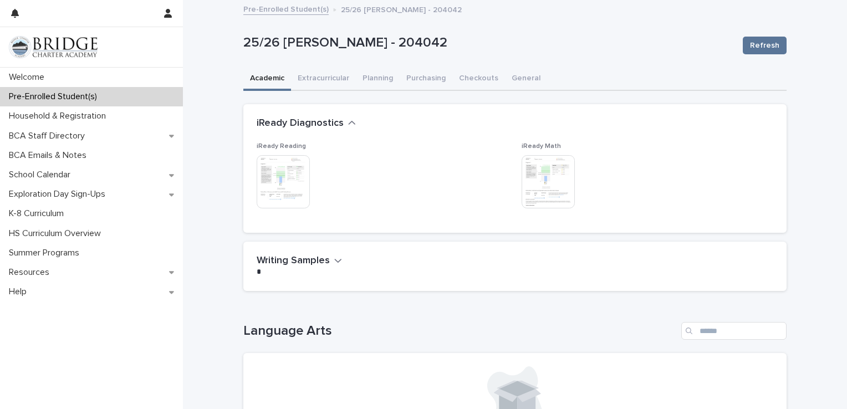
click at [286, 159] on img at bounding box center [283, 181] width 53 height 53
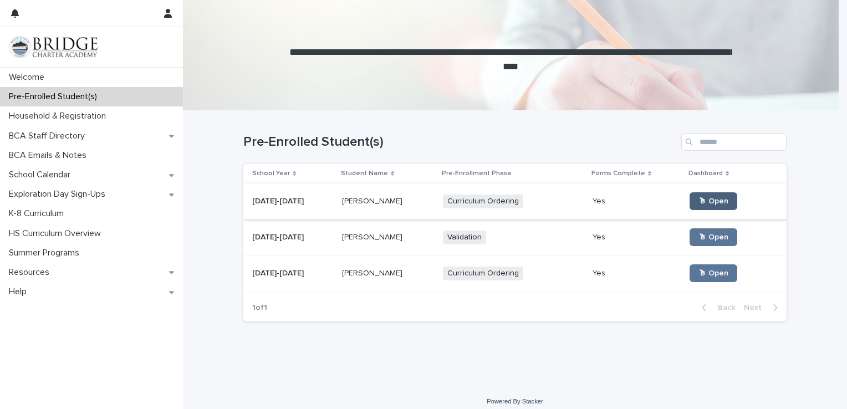
click at [705, 203] on span "🖱 Open" at bounding box center [714, 201] width 30 height 8
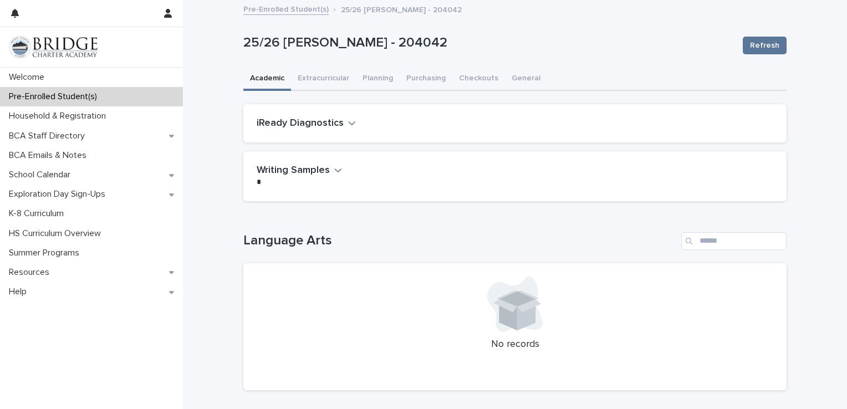
click at [325, 125] on h2 "iReady Diagnostics" at bounding box center [300, 124] width 87 height 12
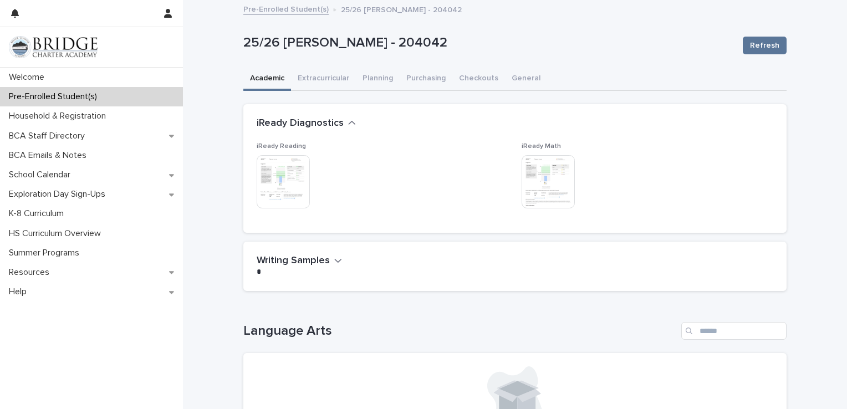
click at [534, 181] on img at bounding box center [548, 181] width 53 height 53
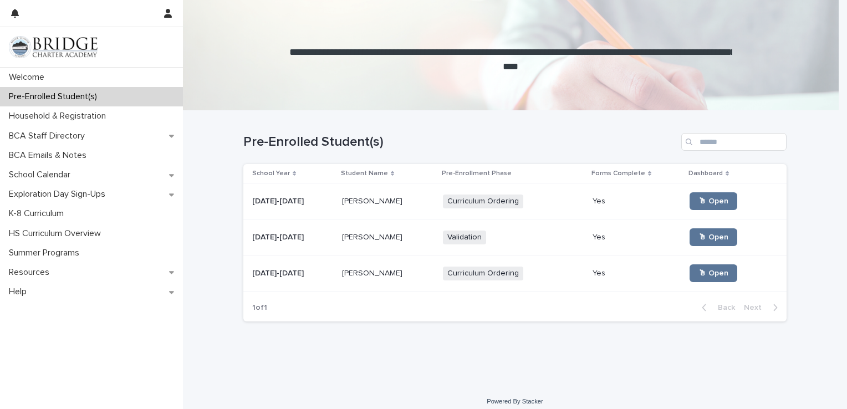
click at [350, 231] on p "[PERSON_NAME]" at bounding box center [373, 237] width 63 height 12
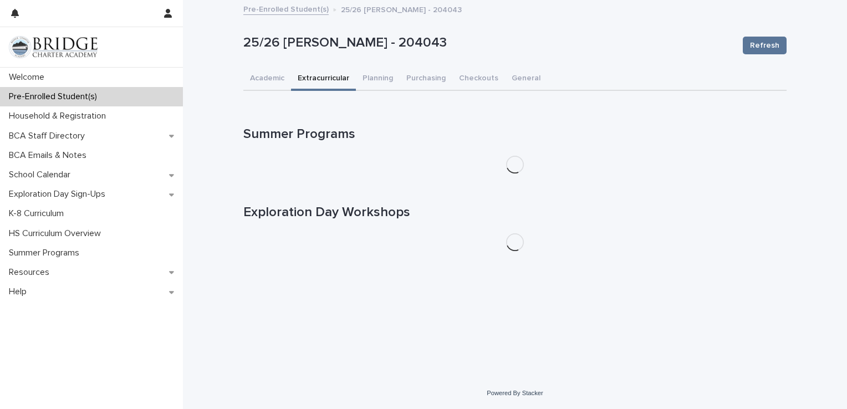
click at [323, 77] on button "Extracurricular" at bounding box center [323, 79] width 65 height 23
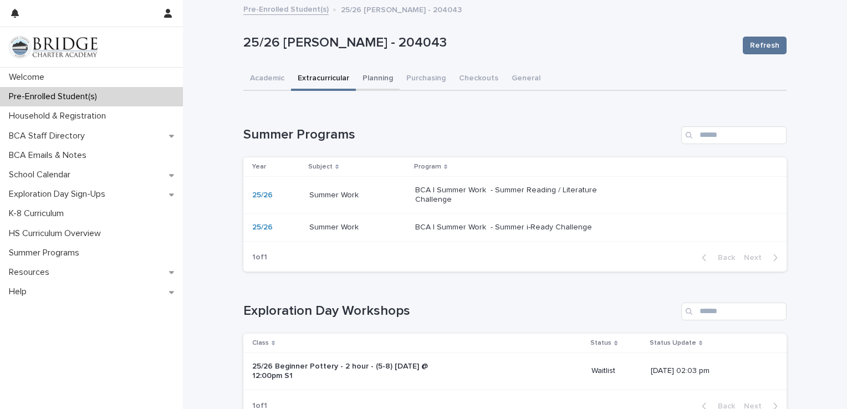
click at [368, 77] on button "Planning" at bounding box center [378, 79] width 44 height 23
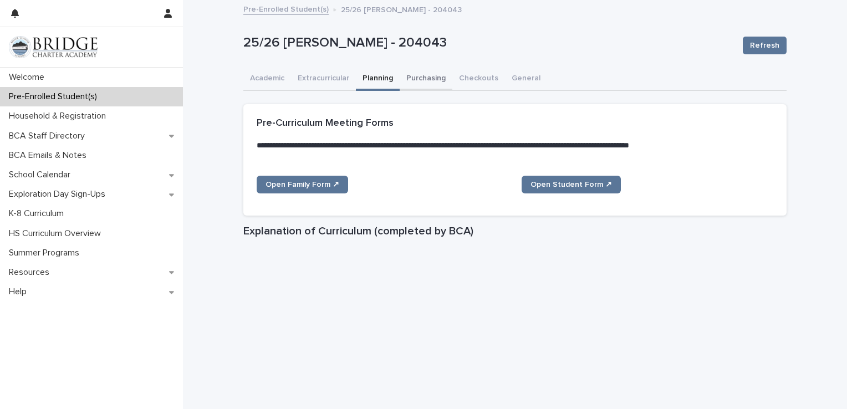
click at [432, 75] on button "Purchasing" at bounding box center [426, 79] width 53 height 23
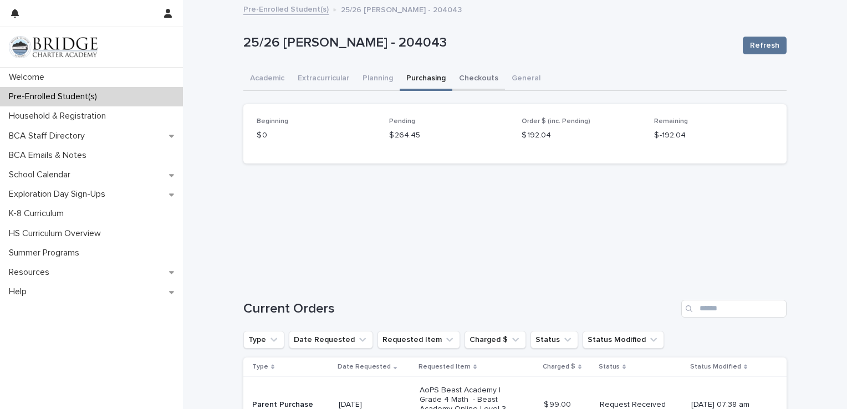
click at [480, 78] on button "Checkouts" at bounding box center [478, 79] width 53 height 23
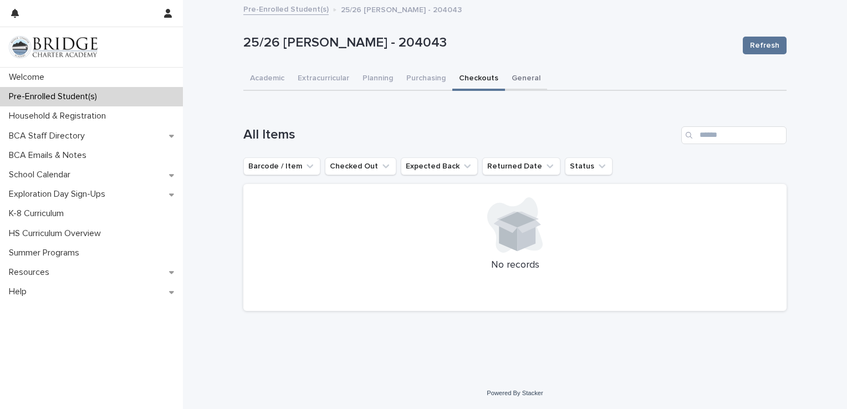
click at [515, 81] on button "General" at bounding box center [526, 79] width 42 height 23
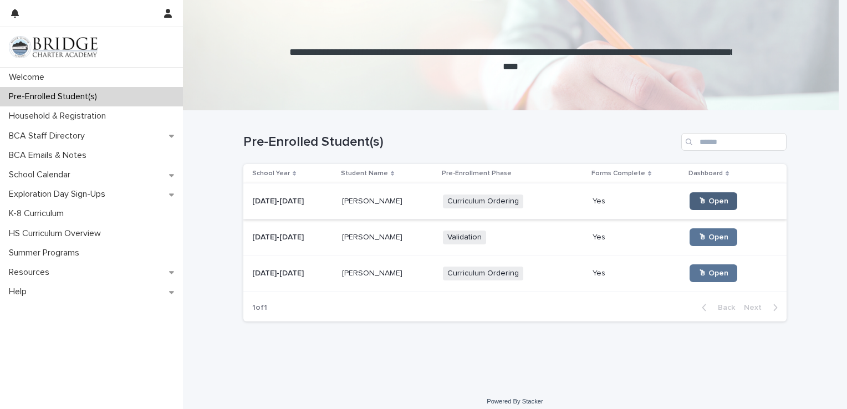
click at [704, 206] on link "🖱 Open" at bounding box center [714, 201] width 48 height 18
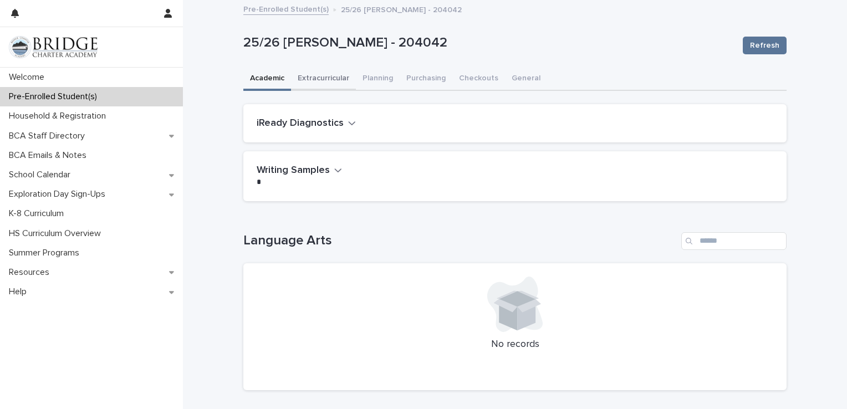
click at [337, 78] on button "Extracurricular" at bounding box center [323, 79] width 65 height 23
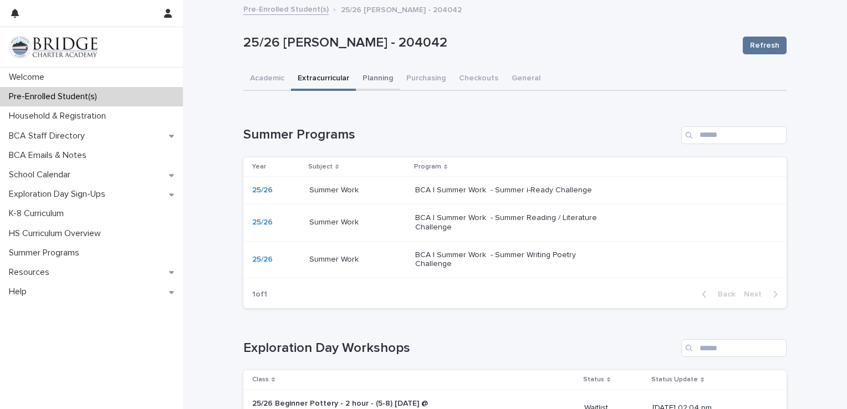
click at [370, 80] on button "Planning" at bounding box center [378, 79] width 44 height 23
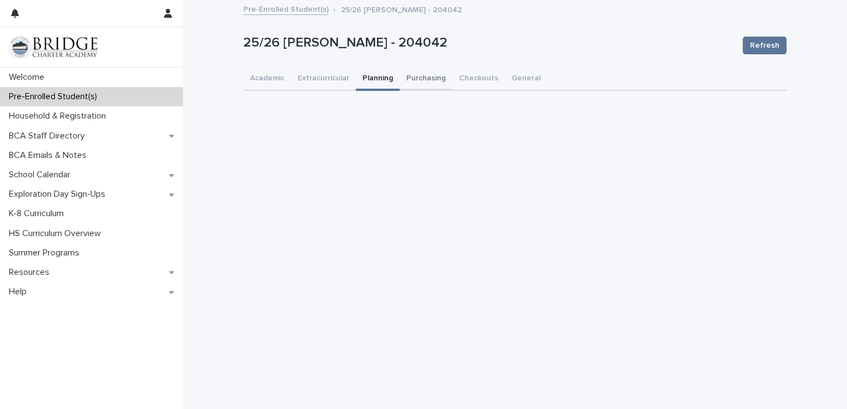
drag, startPoint x: 408, startPoint y: 80, endPoint x: 414, endPoint y: 84, distance: 7.1
click at [414, 84] on button "Purchasing" at bounding box center [426, 79] width 53 height 23
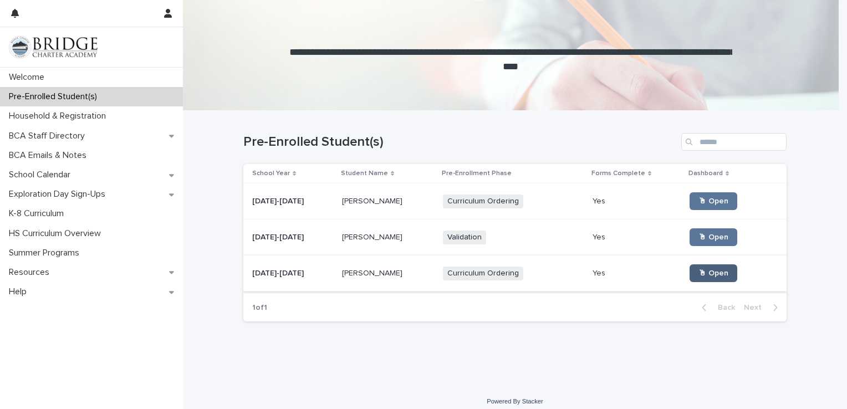
click at [713, 272] on span "🖱 Open" at bounding box center [714, 273] width 30 height 8
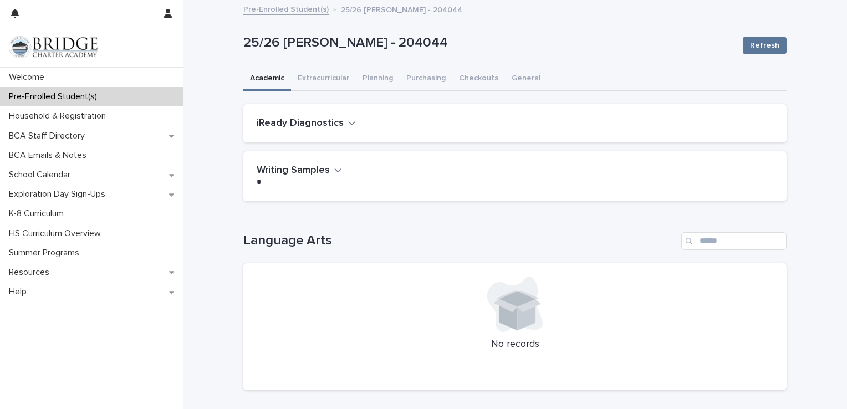
click at [339, 125] on button "iReady Diagnostics" at bounding box center [306, 124] width 99 height 12
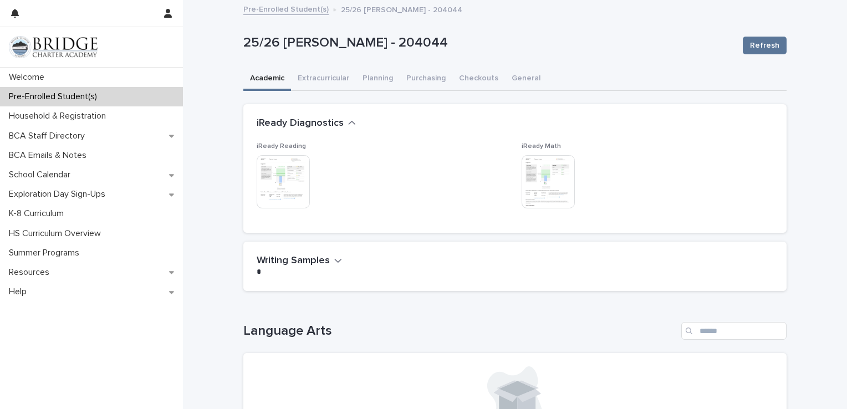
click at [283, 170] on img at bounding box center [283, 181] width 53 height 53
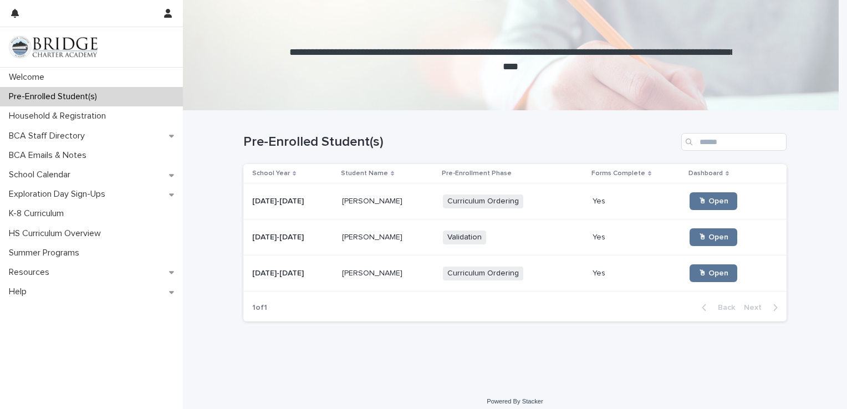
click at [724, 196] on div "🖱 Open" at bounding box center [729, 201] width 79 height 18
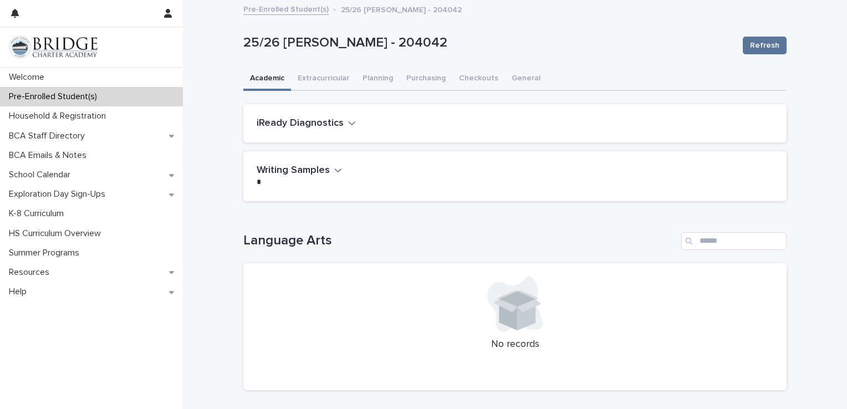
drag, startPoint x: 440, startPoint y: 116, endPoint x: 444, endPoint y: 121, distance: 6.3
click at [444, 121] on div "iReady Diagnostics" at bounding box center [514, 123] width 543 height 39
click at [348, 119] on icon "button" at bounding box center [352, 123] width 8 height 10
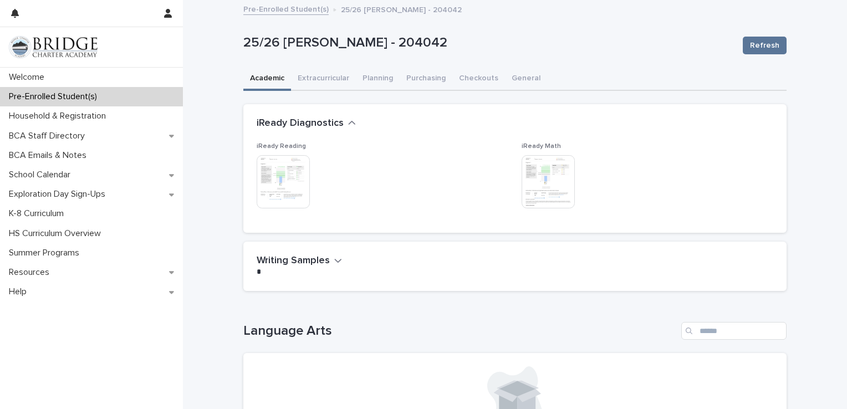
click at [291, 169] on img at bounding box center [283, 181] width 53 height 53
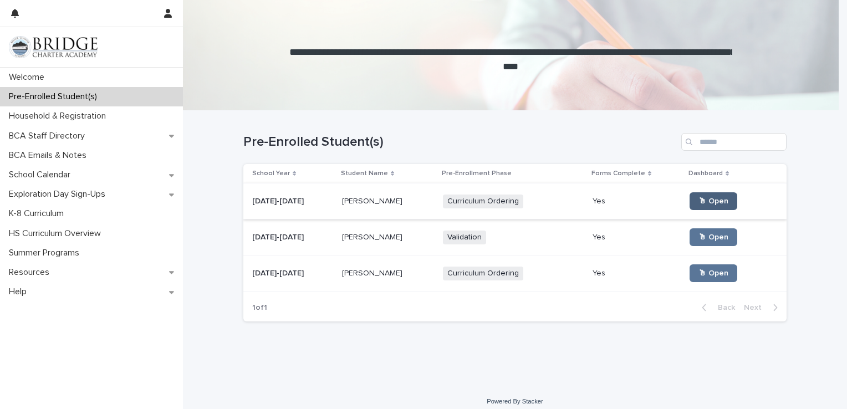
click at [703, 202] on span "🖱 Open" at bounding box center [714, 201] width 30 height 8
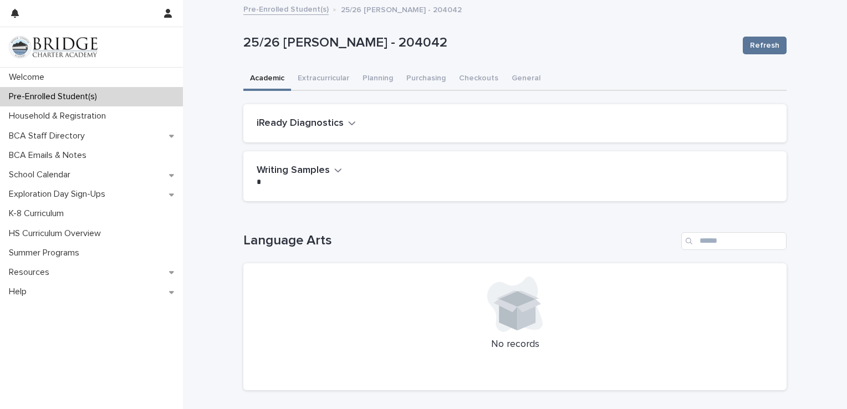
click at [337, 121] on h2 "iReady Diagnostics" at bounding box center [300, 124] width 87 height 12
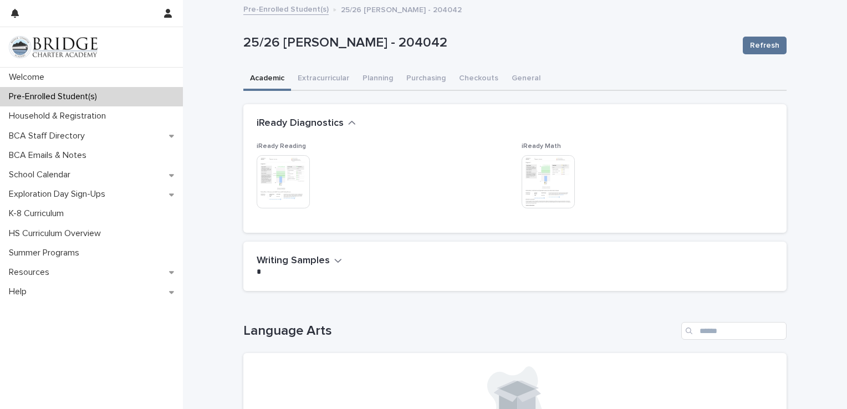
click at [527, 176] on img at bounding box center [548, 181] width 53 height 53
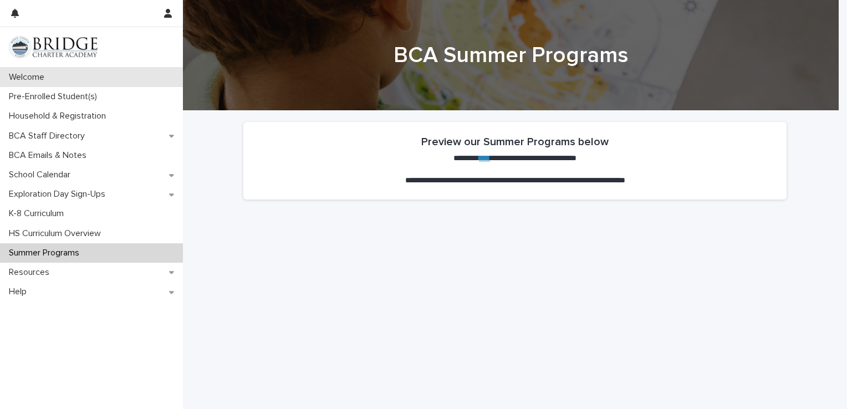
click at [38, 77] on p "Welcome" at bounding box center [28, 77] width 49 height 11
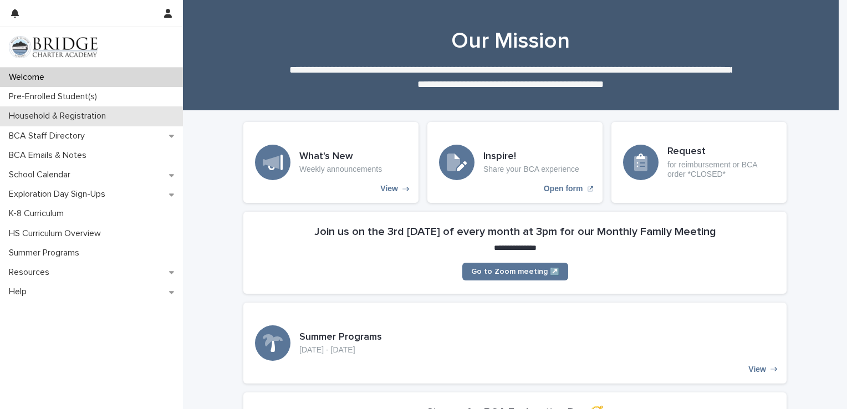
click at [64, 116] on p "Household & Registration" at bounding box center [59, 116] width 110 height 11
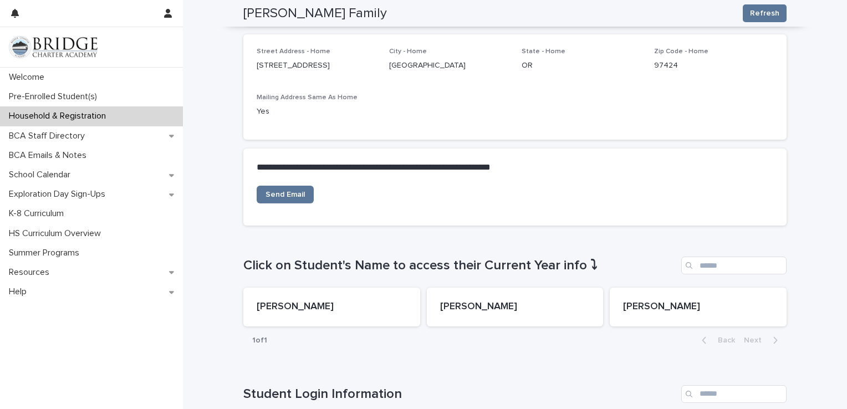
scroll to position [248, 0]
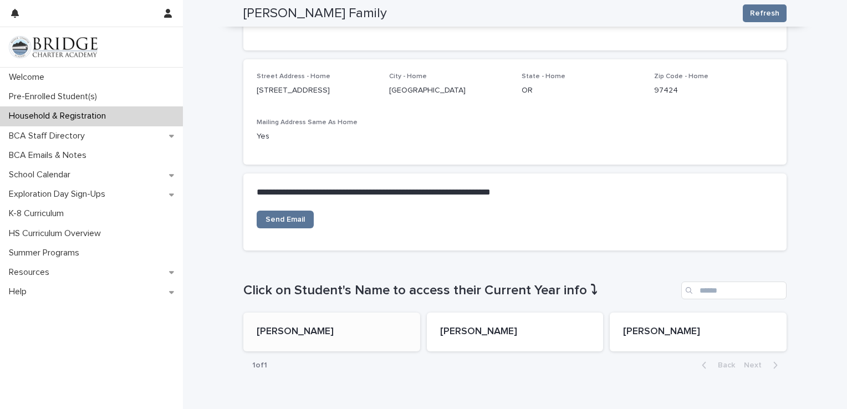
click at [323, 336] on p "[PERSON_NAME]" at bounding box center [332, 332] width 150 height 12
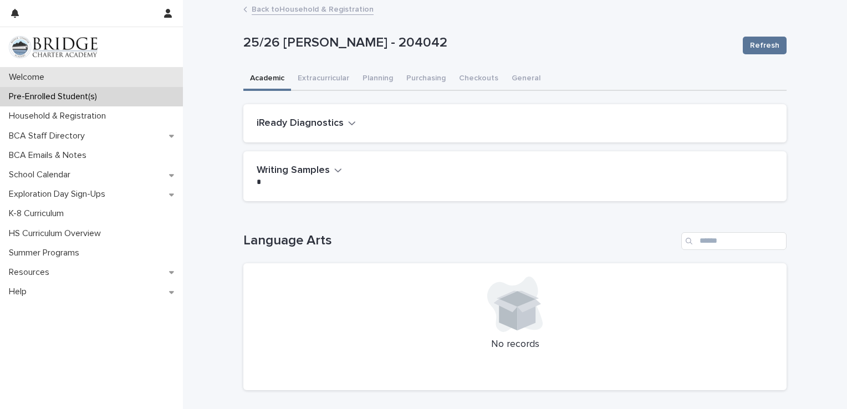
click at [40, 77] on p "Welcome" at bounding box center [28, 77] width 49 height 11
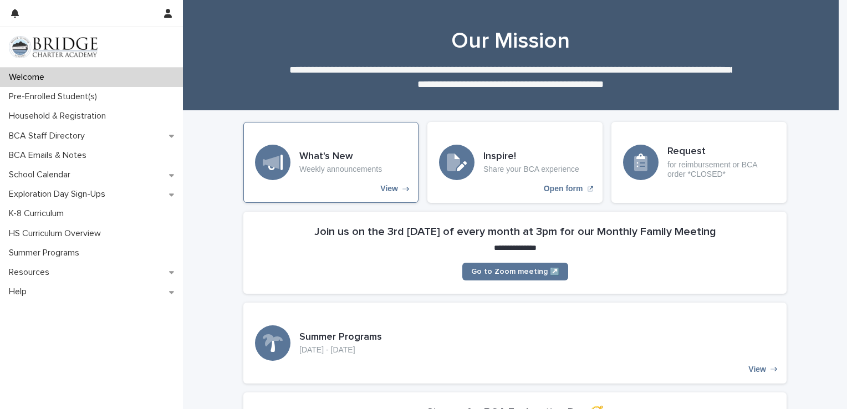
click at [315, 187] on div "What's New Weekly announcements View" at bounding box center [330, 162] width 175 height 81
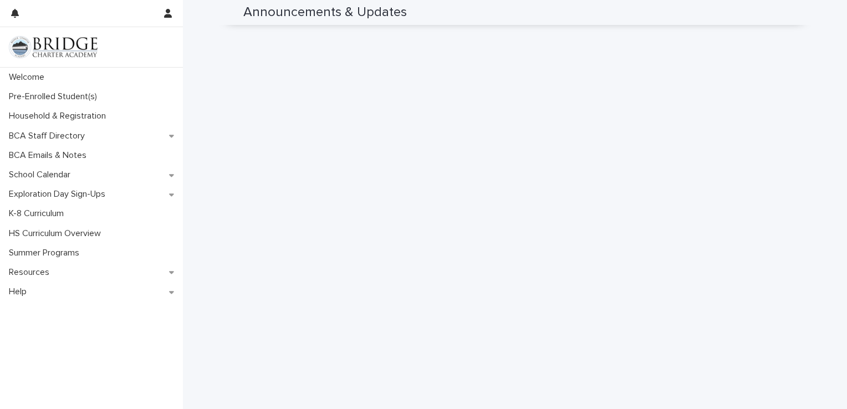
scroll to position [444, 0]
